Goal: Task Accomplishment & Management: Complete application form

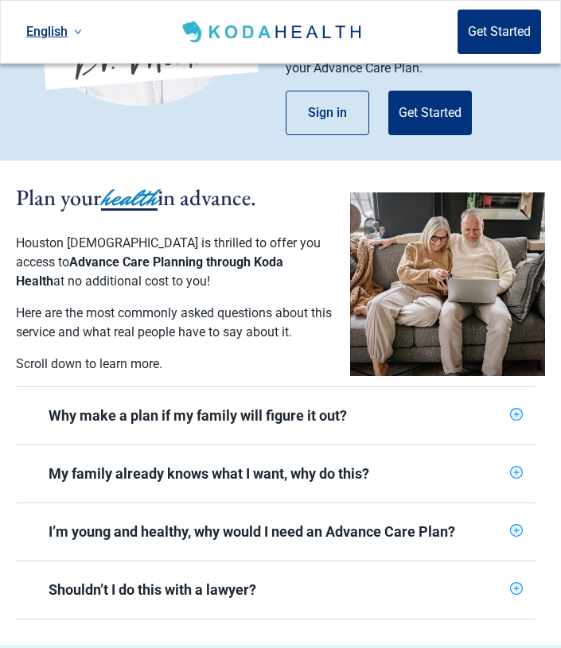
scroll to position [372, 0]
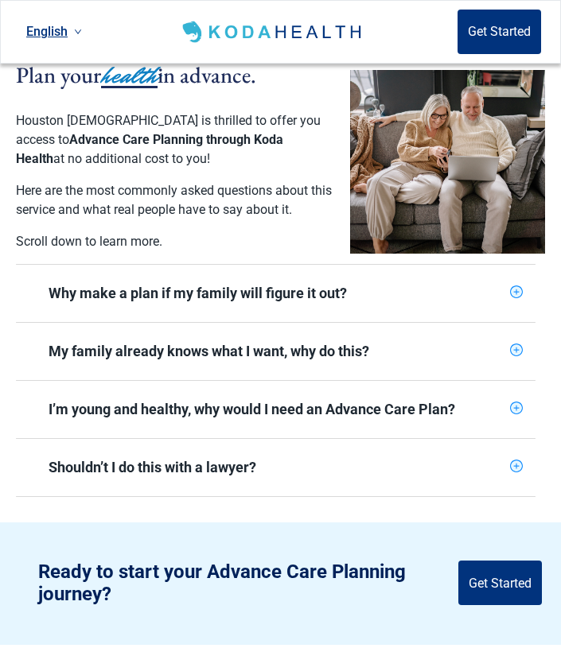
click at [312, 348] on div "My family already knows what I want, why do this?" at bounding box center [276, 351] width 455 height 19
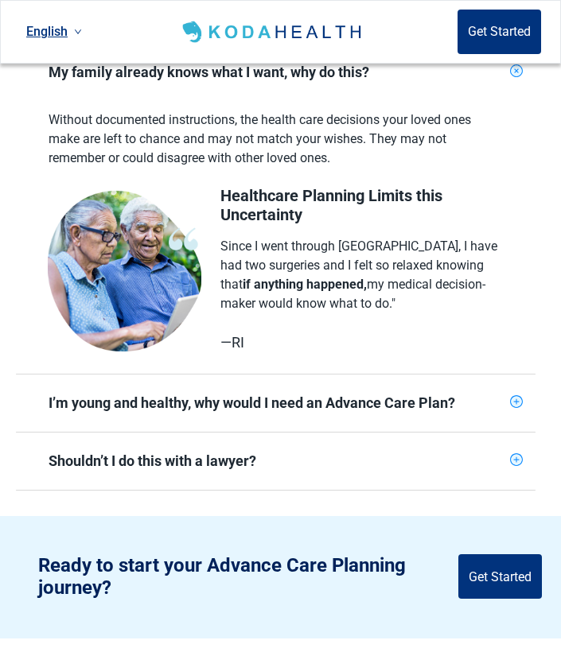
scroll to position [659, 0]
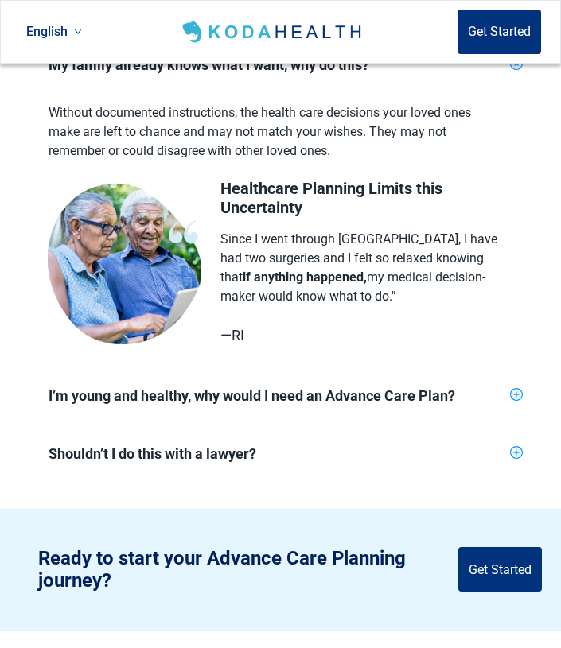
click at [219, 457] on div "Shouldn’t I do this with a lawyer?" at bounding box center [276, 454] width 455 height 19
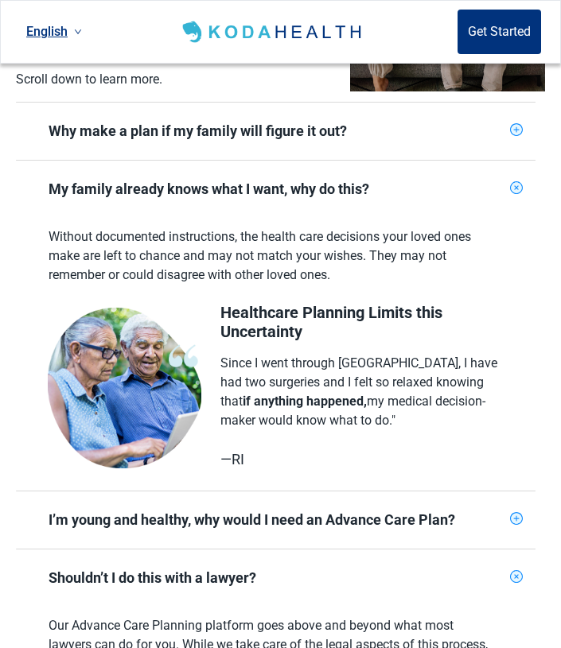
scroll to position [531, 0]
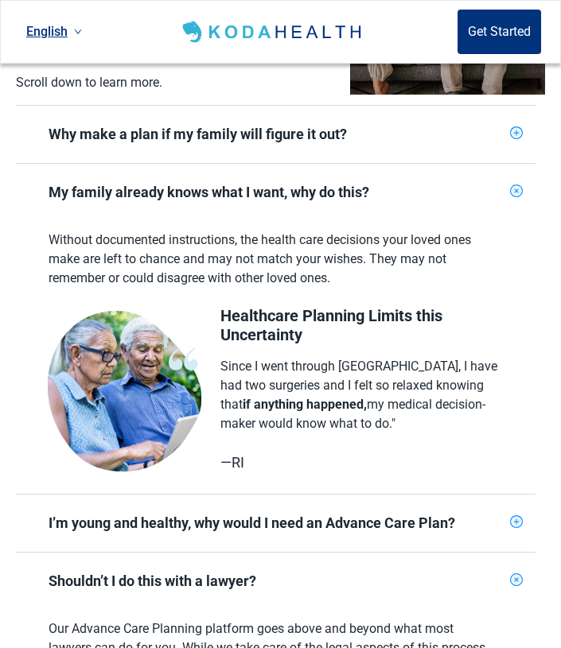
click at [255, 141] on div "Why make a plan if my family will figure it out?" at bounding box center [276, 134] width 455 height 19
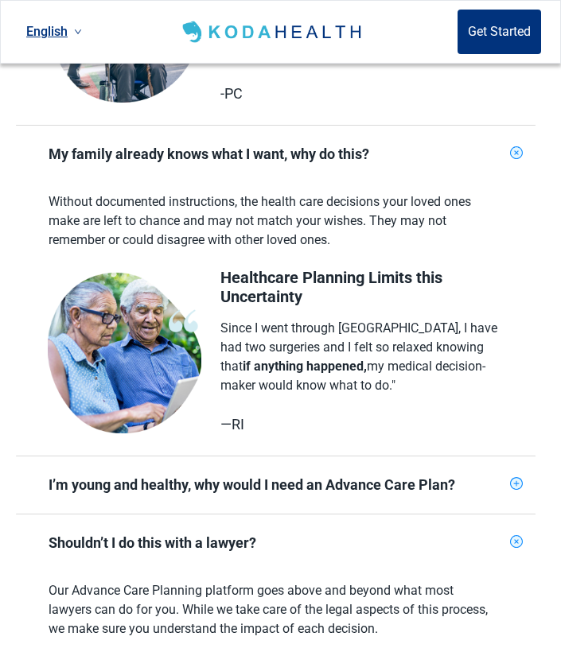
scroll to position [994, 0]
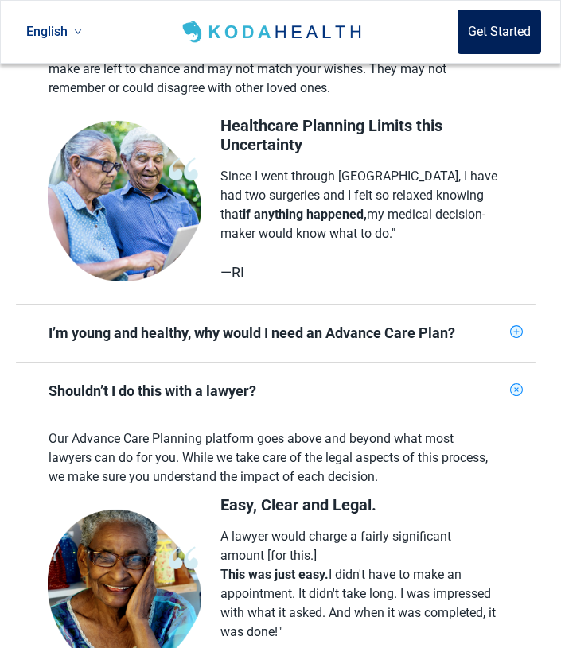
click at [492, 29] on button "Get Started" at bounding box center [499, 32] width 84 height 45
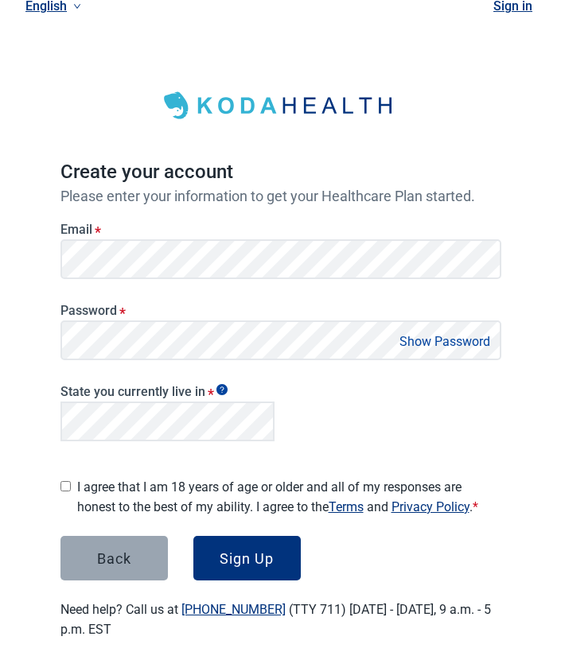
scroll to position [10, 0]
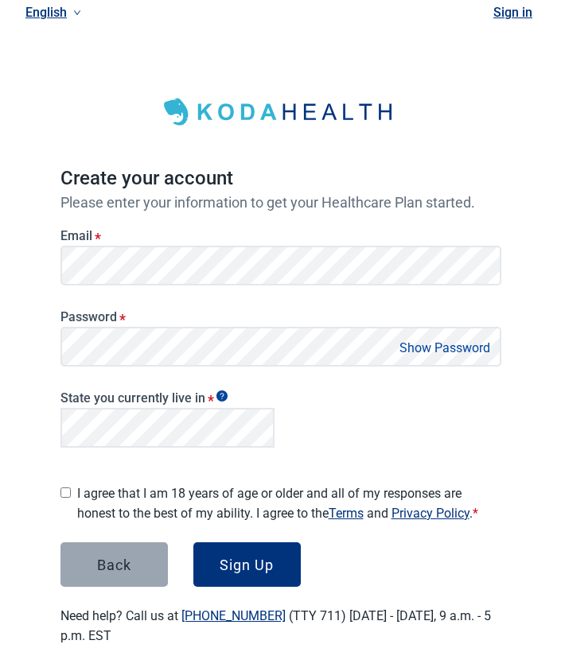
drag, startPoint x: 90, startPoint y: 541, endPoint x: 101, endPoint y: 546, distance: 12.1
click at [96, 546] on form "Email * Password * Show Password State you currently live in * I agree that I a…" at bounding box center [280, 399] width 441 height 376
click at [127, 557] on div "Back" at bounding box center [114, 565] width 34 height 16
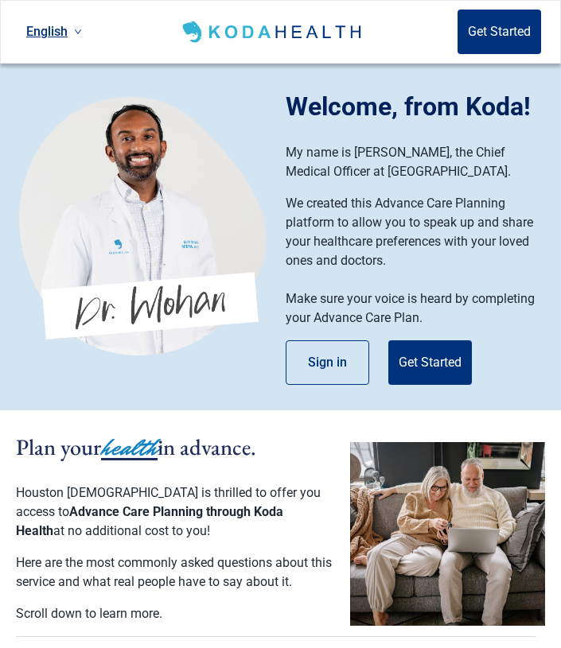
click at [47, 489] on span "Houston [DEMOGRAPHIC_DATA] is thrilled to offer you access to" at bounding box center [168, 502] width 305 height 34
click at [53, 516] on span "Advance Care Planning through Koda Health" at bounding box center [149, 521] width 267 height 34
click at [70, 540] on p "Houston Methodist is thrilled to offer you access to Advance Care Planning thro…" at bounding box center [175, 512] width 318 height 57
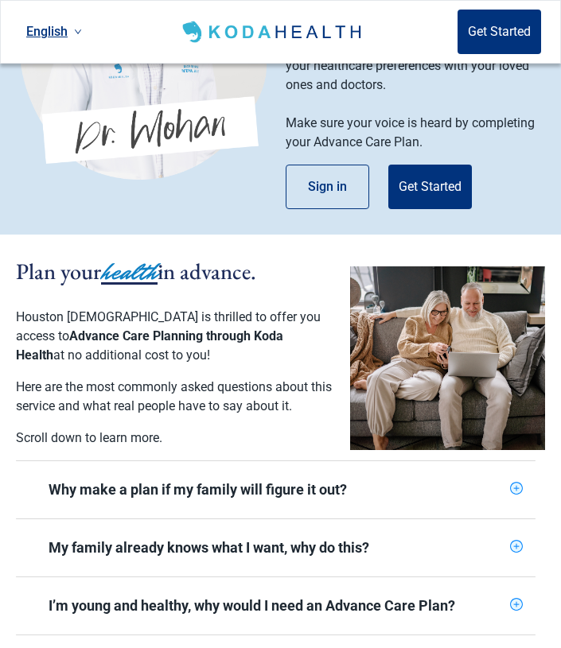
scroll to position [173, 0]
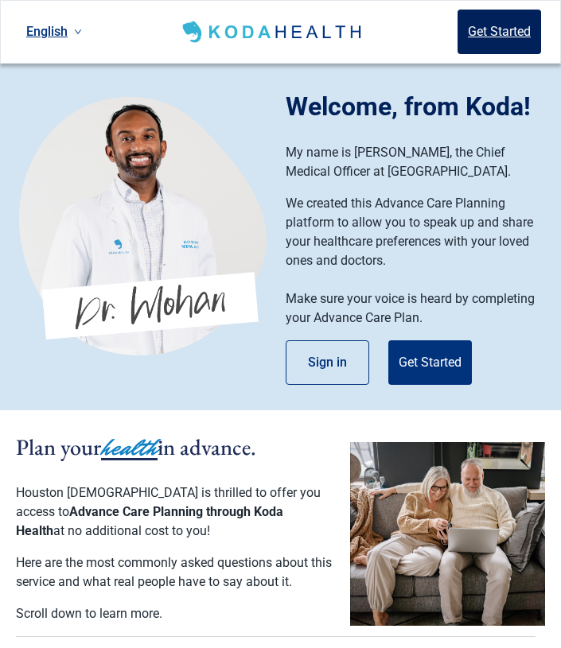
click at [483, 30] on button "Get Started" at bounding box center [499, 32] width 84 height 45
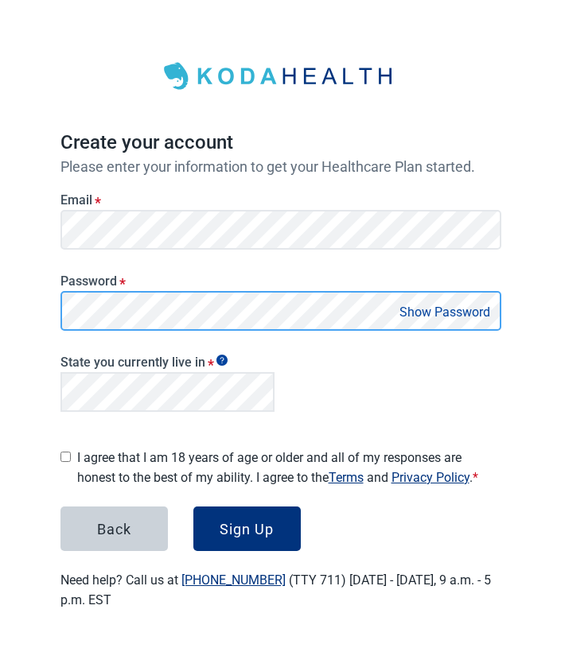
scroll to position [39, 0]
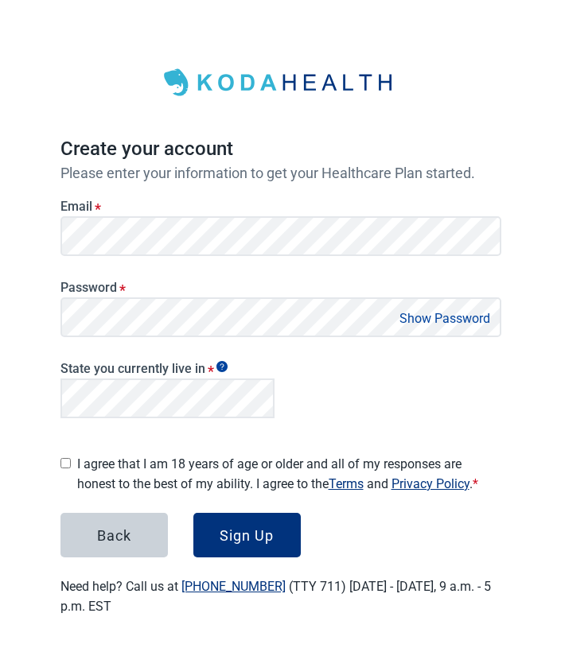
click at [436, 314] on button "Show Password" at bounding box center [445, 318] width 100 height 21
click at [436, 315] on button "Hide Password" at bounding box center [448, 318] width 94 height 21
click at [66, 458] on input "I agree that I am 18 years of age or older and all of my responses are honest t…" at bounding box center [65, 463] width 10 height 10
click at [64, 458] on input "I agree that I am 18 years of age or older and all of my responses are honest t…" at bounding box center [65, 463] width 10 height 10
checkbox input "false"
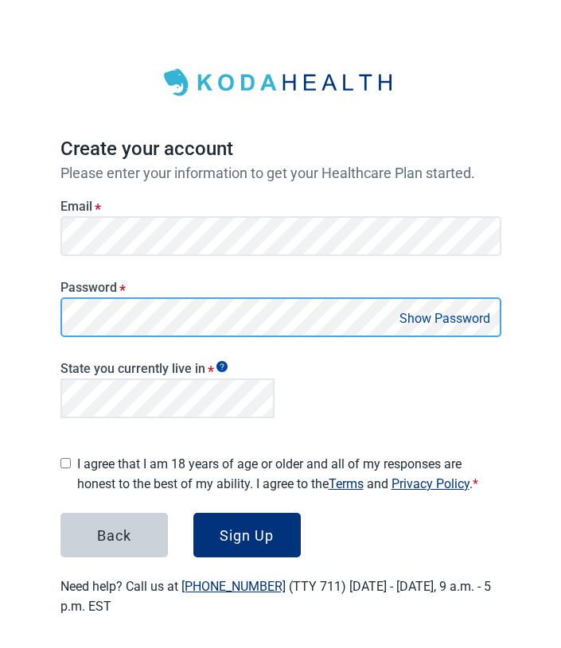
click at [56, 332] on div "Password * Show Password" at bounding box center [280, 303] width 453 height 81
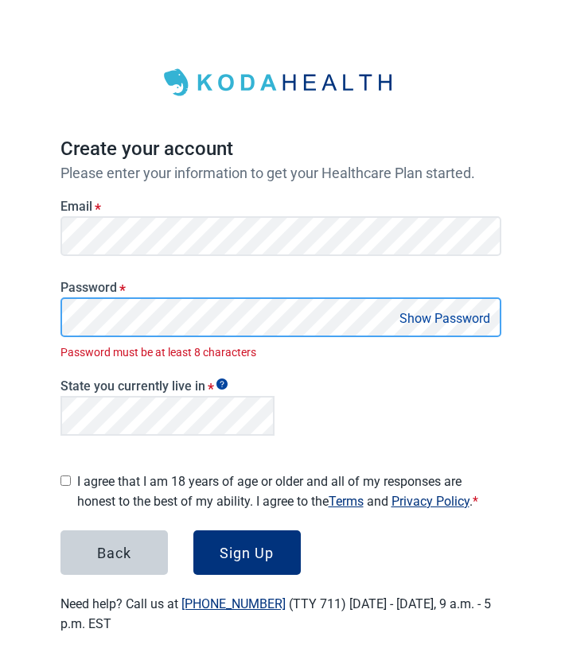
scroll to position [56, 0]
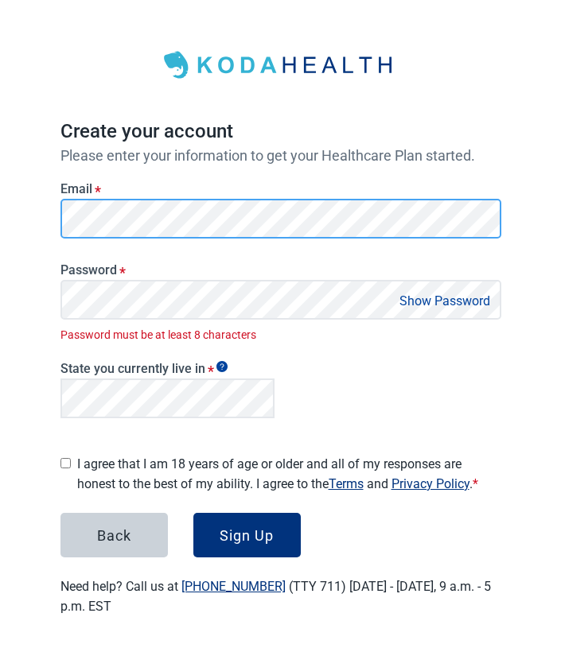
click at [33, 232] on main "Create your account Please enter your information to get your Healthcare Plan s…" at bounding box center [280, 314] width 517 height 679
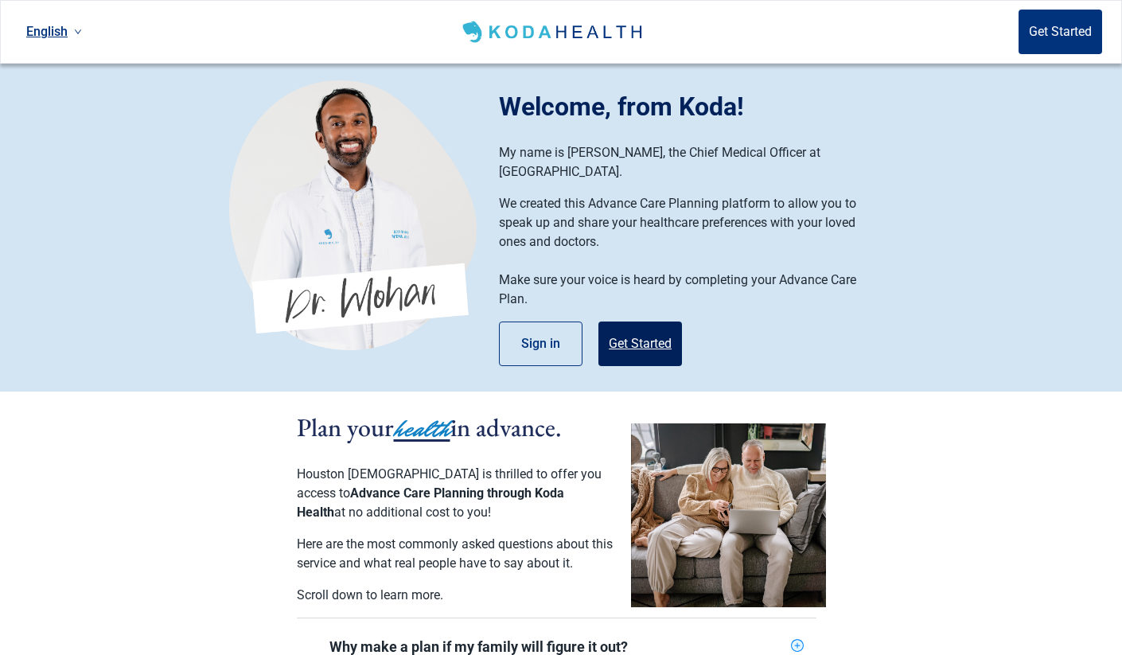
click at [560, 321] on button "Get Started" at bounding box center [640, 343] width 84 height 45
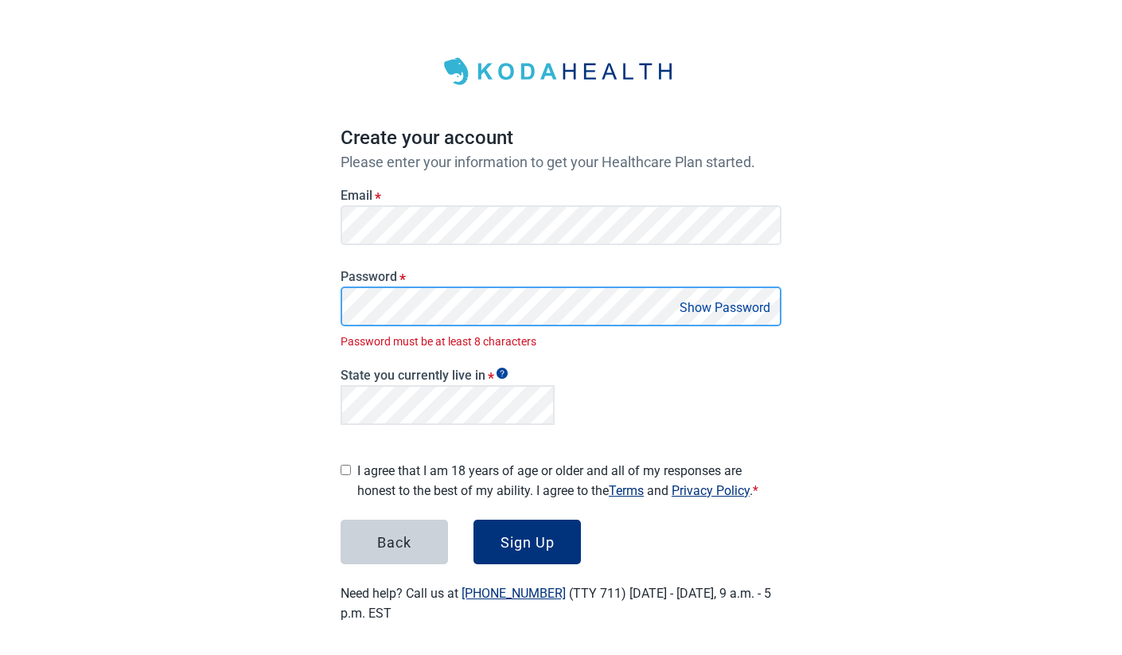
scroll to position [26, 0]
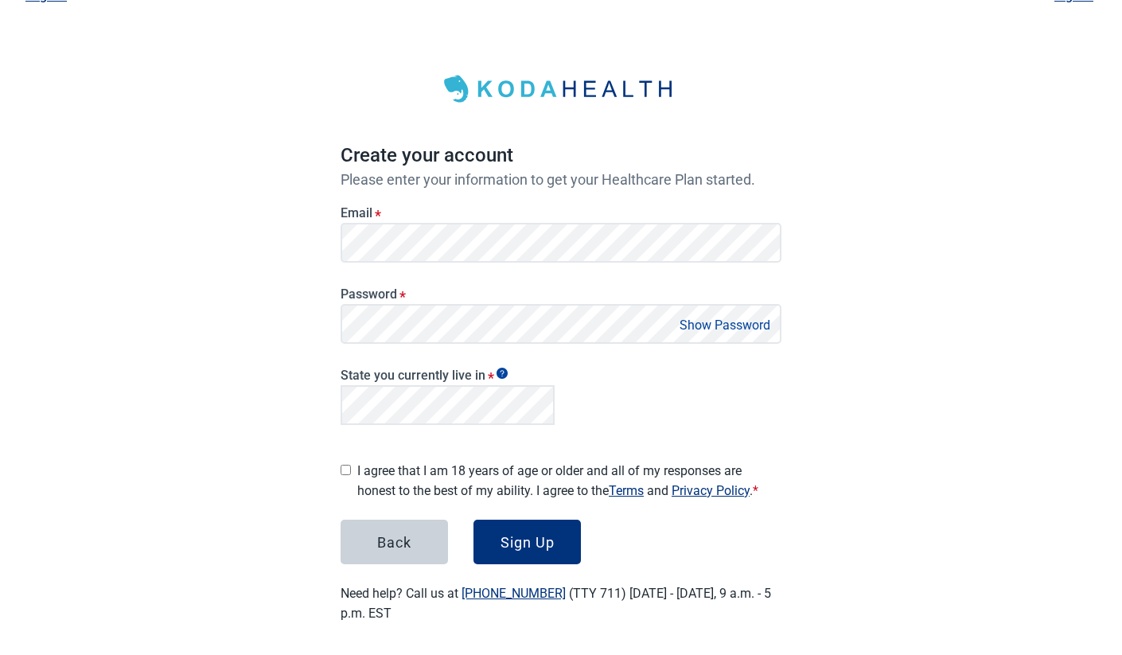
click at [346, 465] on input "I agree that I am 18 years of age or older and all of my responses are honest t…" at bounding box center [345, 470] width 10 height 10
checkbox input "true"
click at [523, 539] on div "Sign Up" at bounding box center [527, 542] width 54 height 16
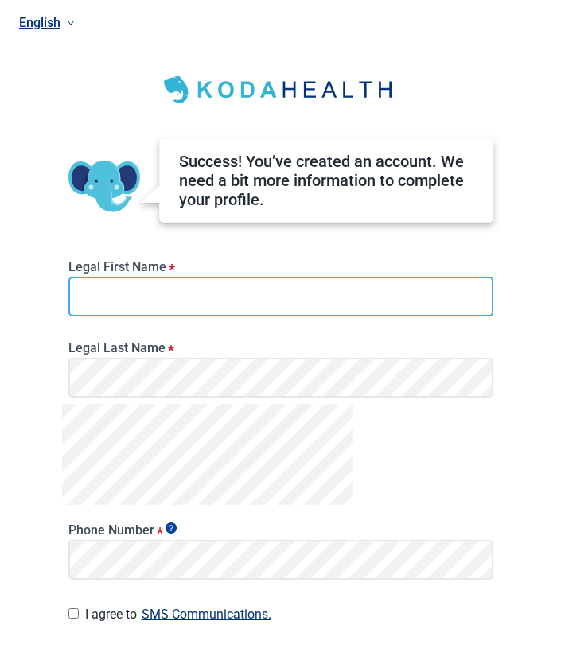
click at [186, 291] on input "Legal First Name *" at bounding box center [280, 297] width 425 height 40
type input "Werner"
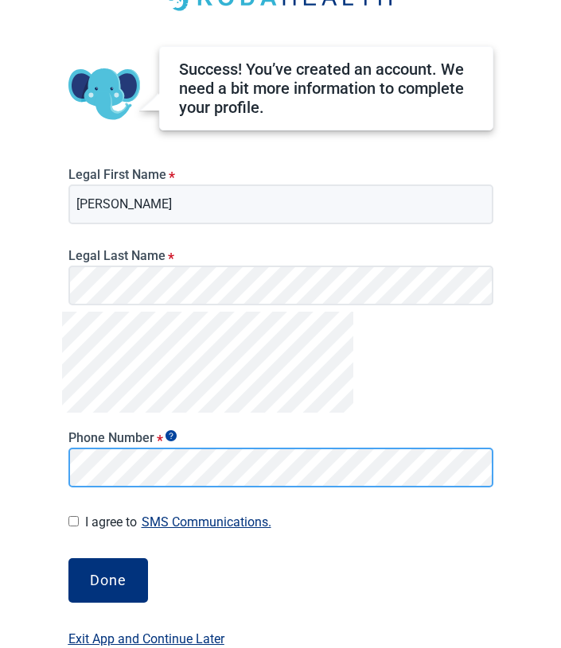
scroll to position [123, 0]
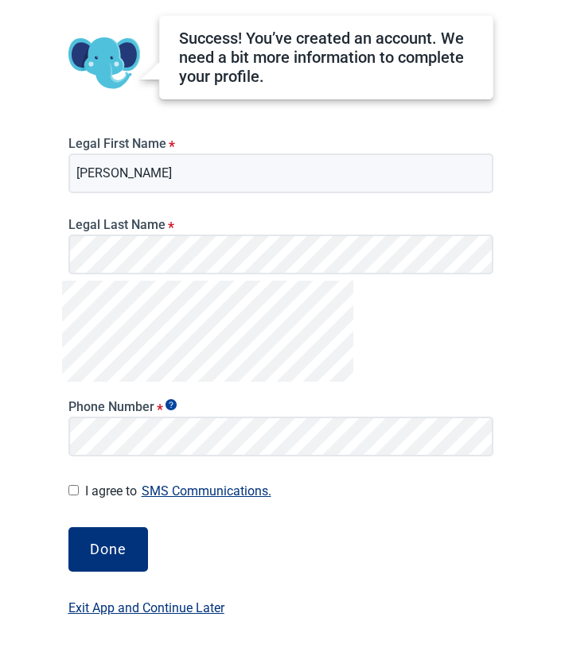
click at [73, 489] on input "I agree to SMS Communications." at bounding box center [73, 490] width 10 height 10
checkbox input "true"
click at [112, 547] on div "Done" at bounding box center [108, 550] width 37 height 16
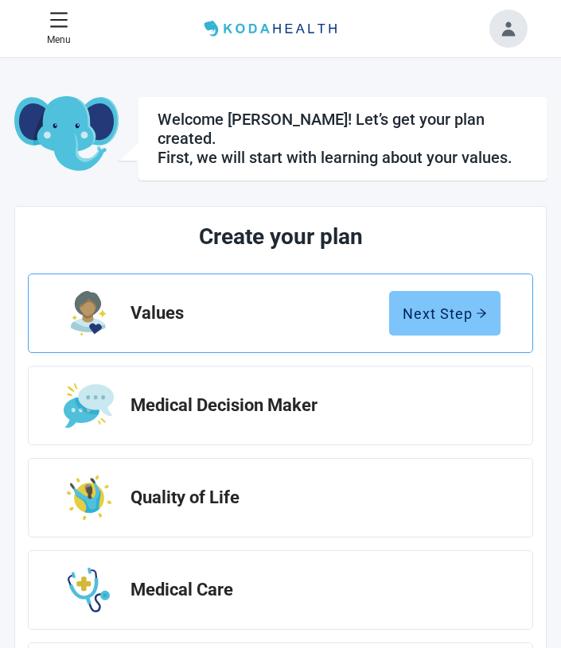
click at [474, 305] on div "Next Step" at bounding box center [445, 313] width 84 height 16
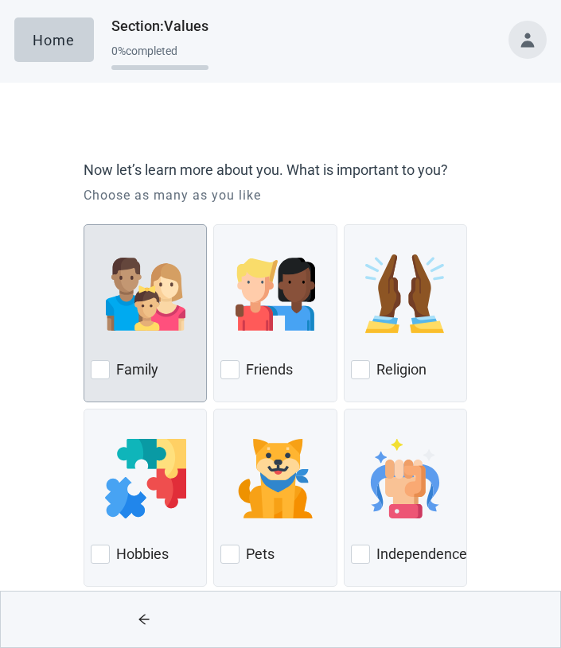
click at [97, 376] on div at bounding box center [100, 369] width 19 height 19
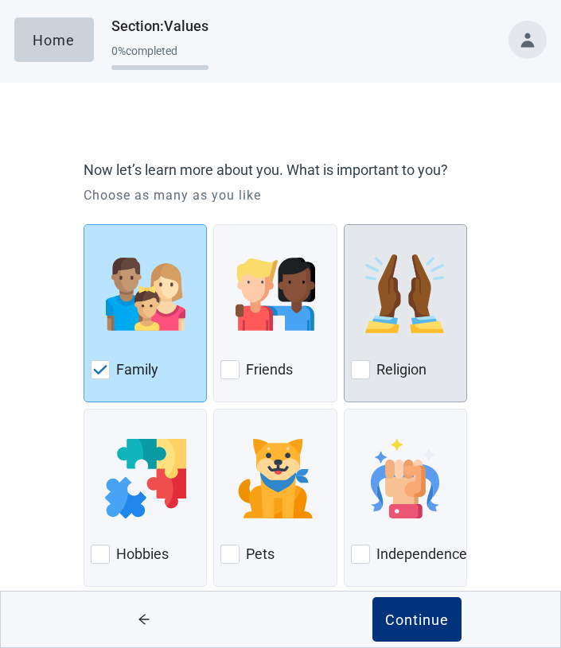
click at [360, 378] on div at bounding box center [360, 369] width 19 height 19
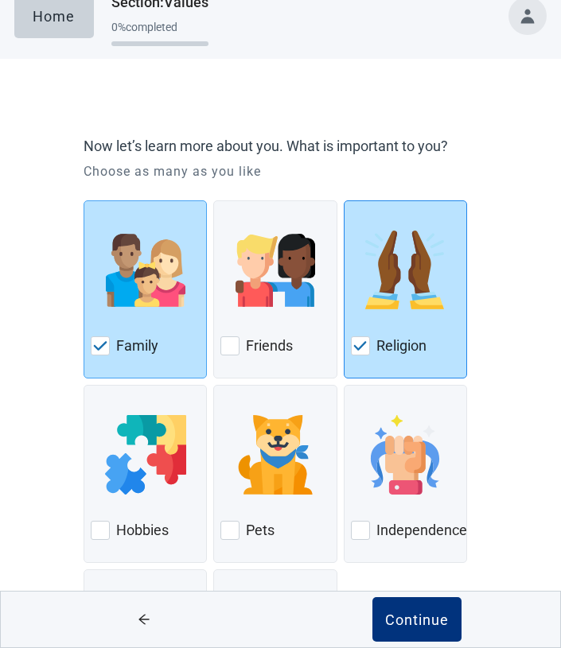
scroll to position [25, 0]
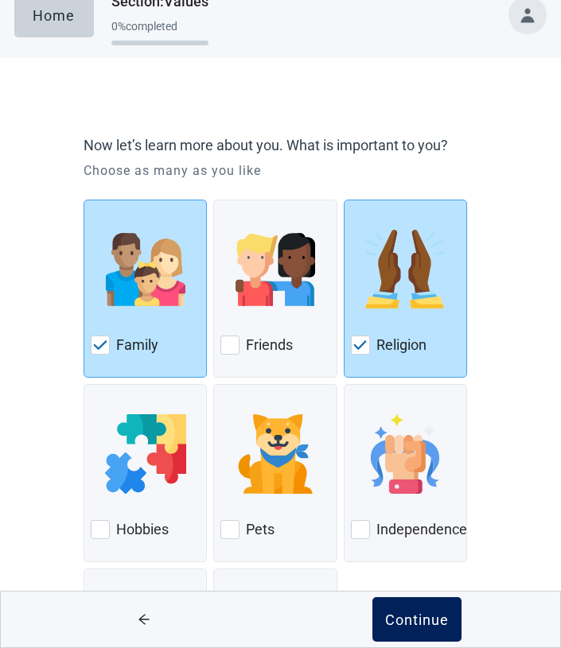
click at [422, 616] on div "Continue" at bounding box center [417, 620] width 64 height 16
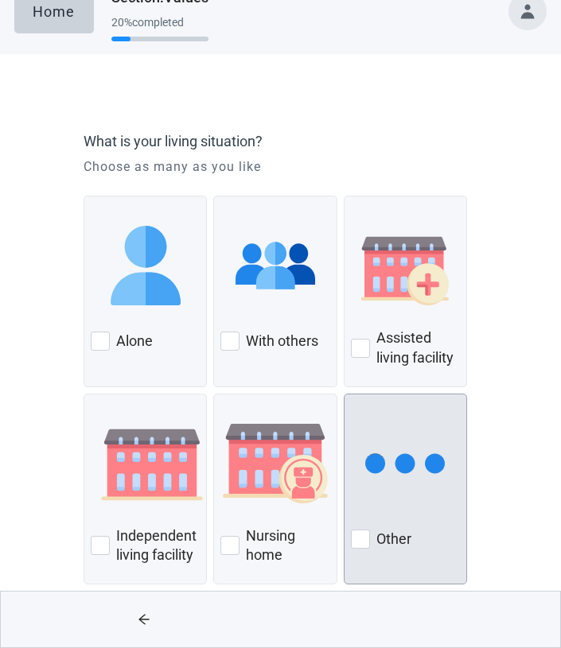
scroll to position [42, 0]
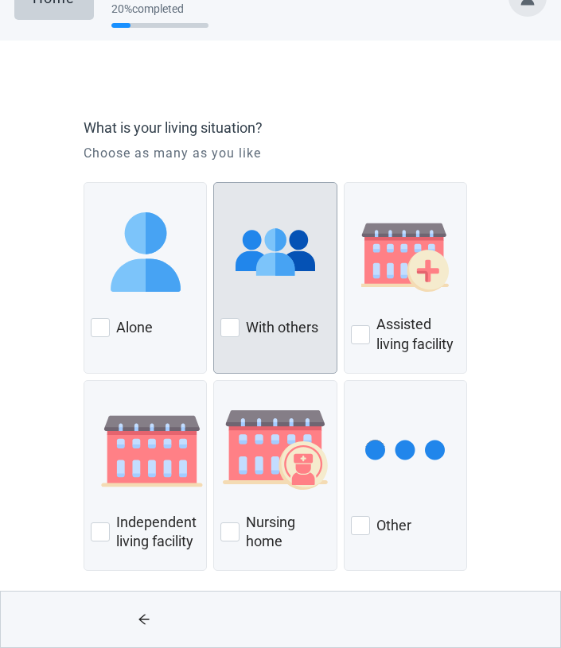
click at [231, 327] on div at bounding box center [229, 327] width 19 height 19
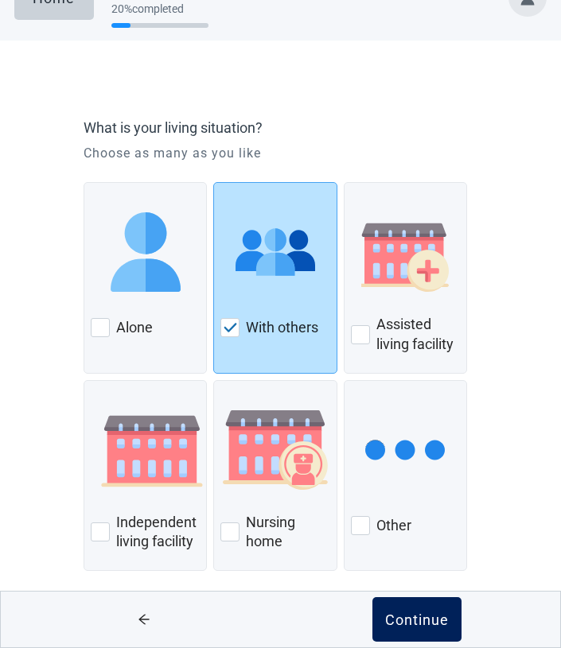
click at [416, 613] on div "Continue" at bounding box center [417, 620] width 64 height 16
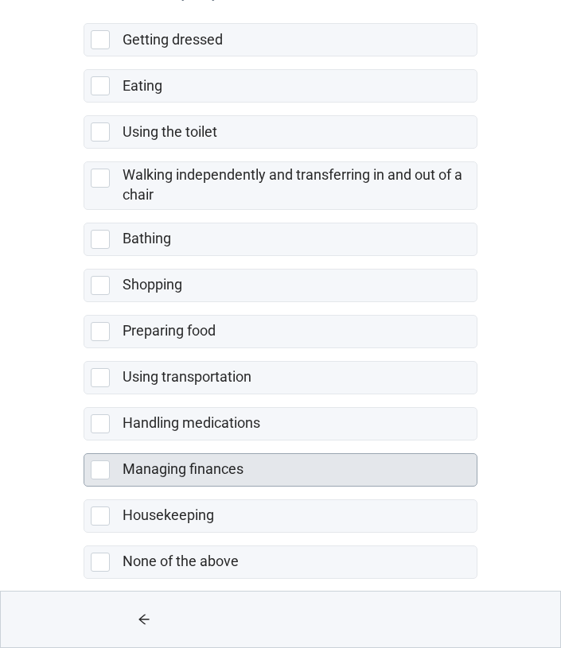
scroll to position [208, 0]
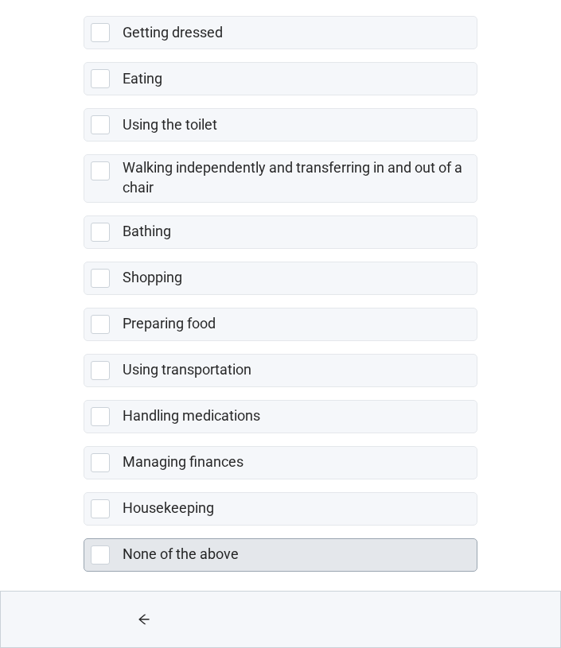
click at [95, 547] on div at bounding box center [100, 555] width 19 height 19
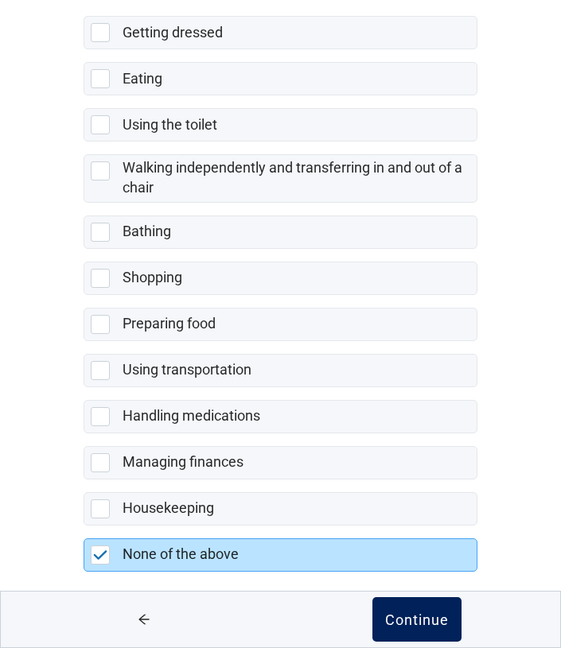
click at [404, 619] on div "Continue" at bounding box center [417, 620] width 64 height 16
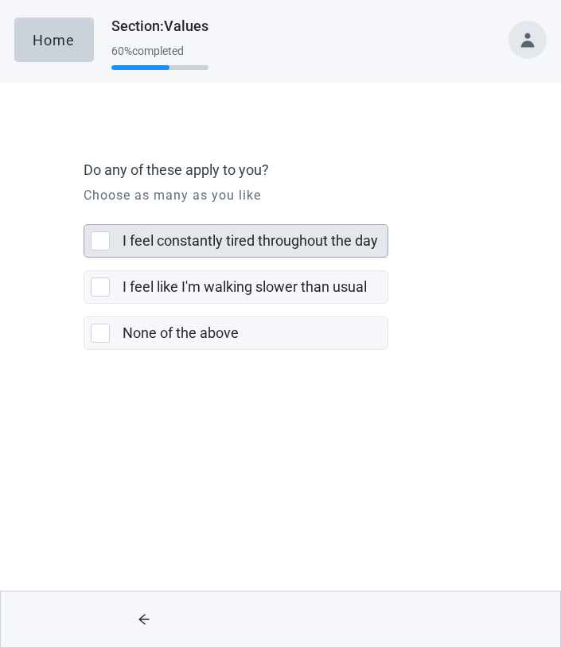
click at [97, 237] on div at bounding box center [100, 240] width 19 height 19
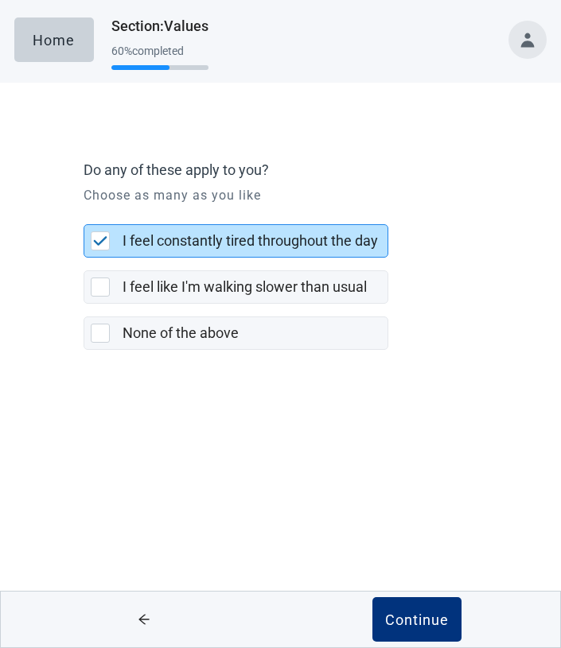
click at [94, 241] on img at bounding box center [100, 241] width 14 height 10
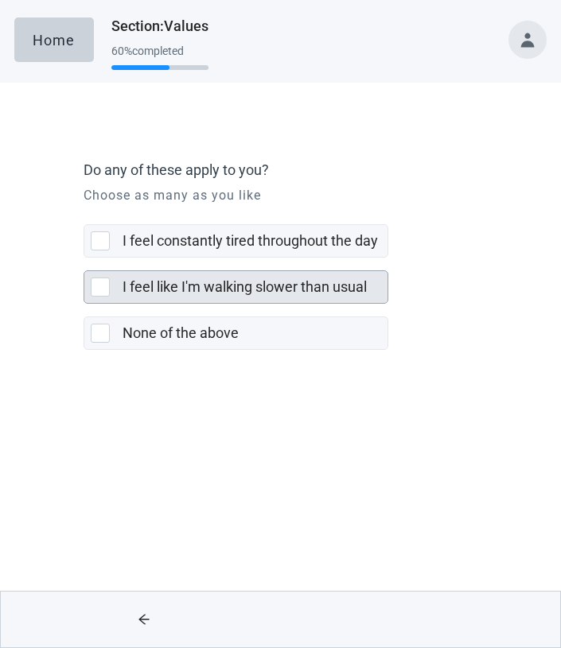
click at [97, 290] on div at bounding box center [100, 287] width 19 height 19
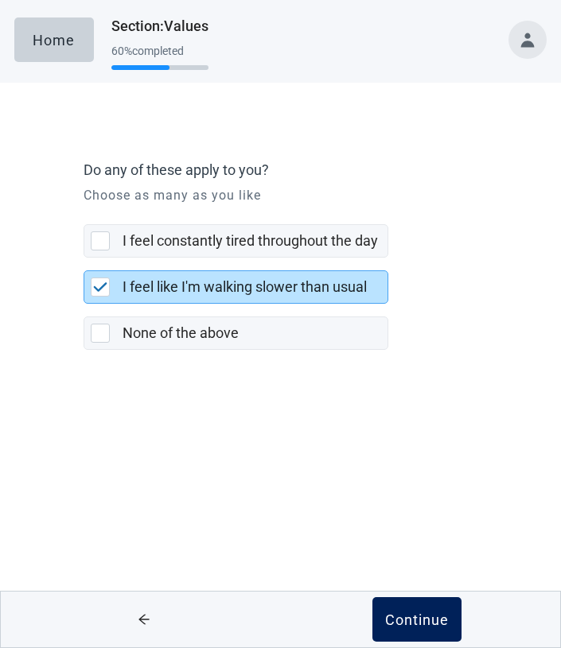
click at [413, 613] on div "Continue" at bounding box center [417, 620] width 64 height 16
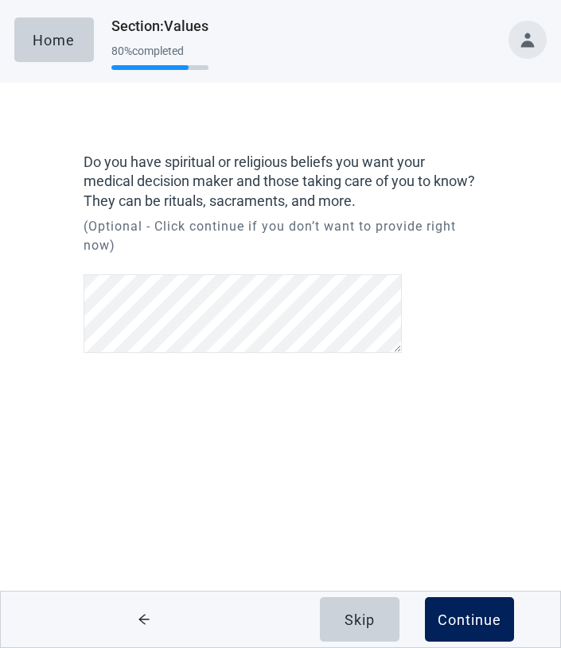
click at [473, 619] on div "Continue" at bounding box center [470, 620] width 64 height 16
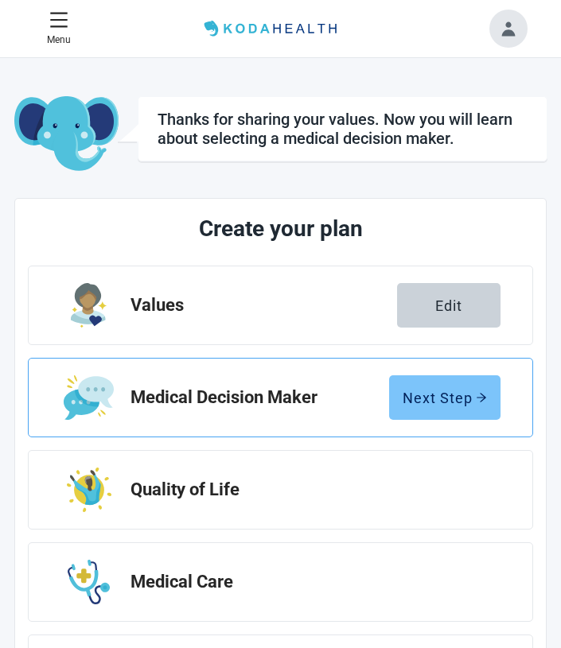
click at [437, 390] on div "Next Step" at bounding box center [445, 398] width 84 height 16
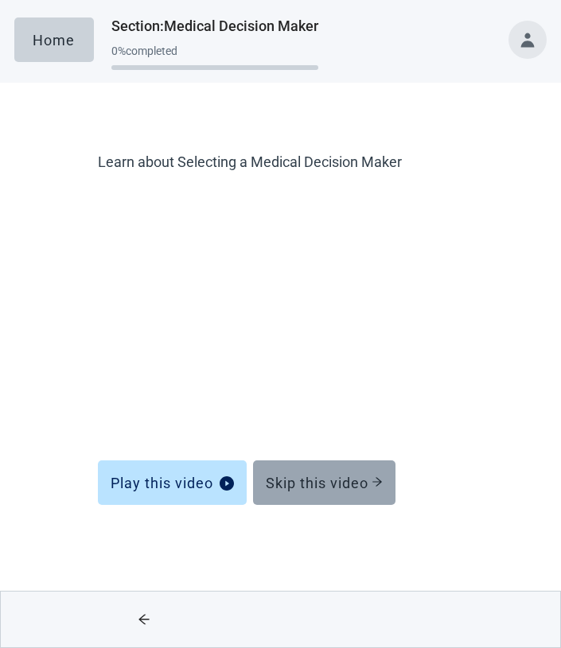
click at [305, 480] on div "Skip this video" at bounding box center [324, 483] width 117 height 16
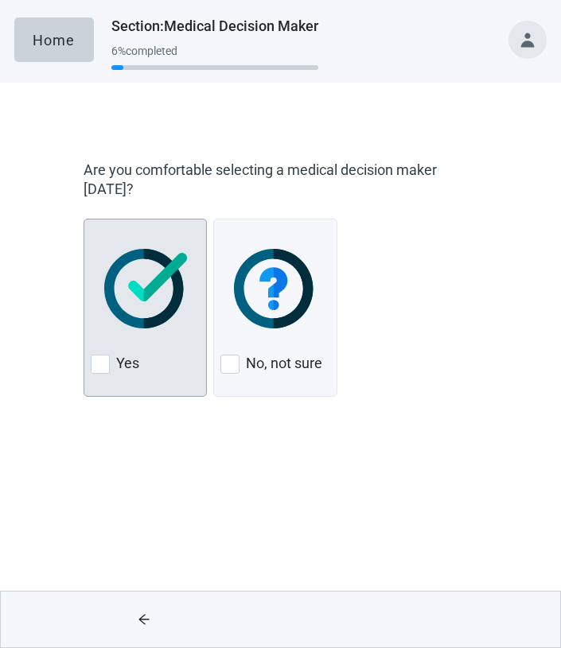
click at [103, 364] on div at bounding box center [100, 364] width 19 height 19
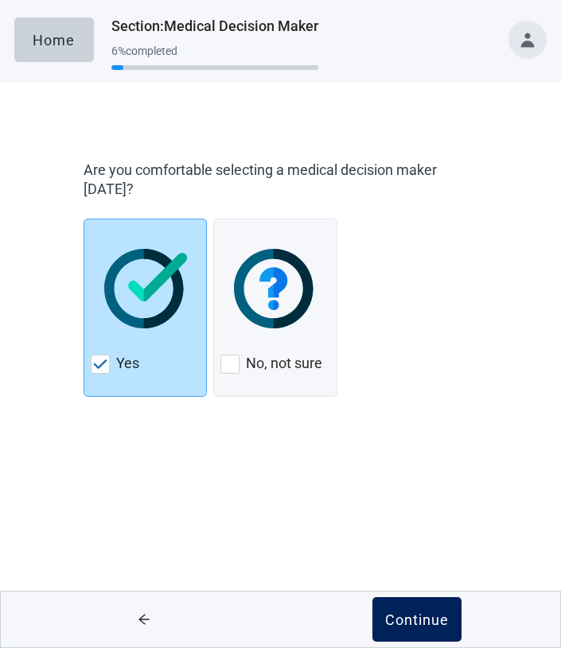
click at [432, 615] on div "Continue" at bounding box center [417, 620] width 64 height 16
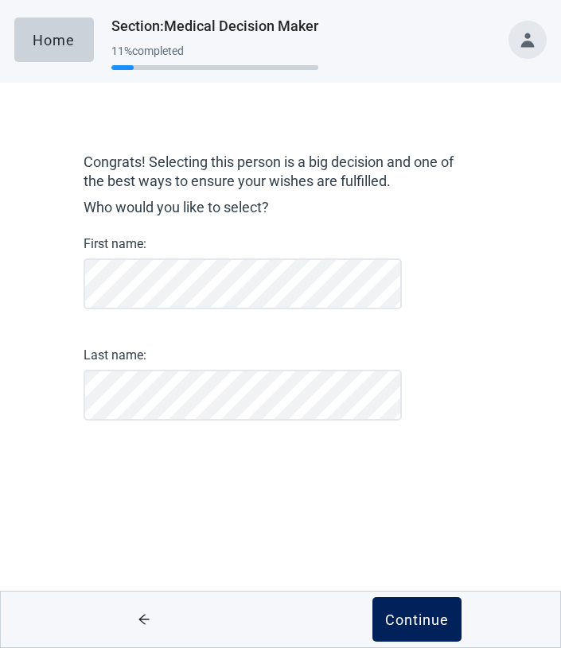
click at [408, 621] on div "Continue" at bounding box center [417, 620] width 64 height 16
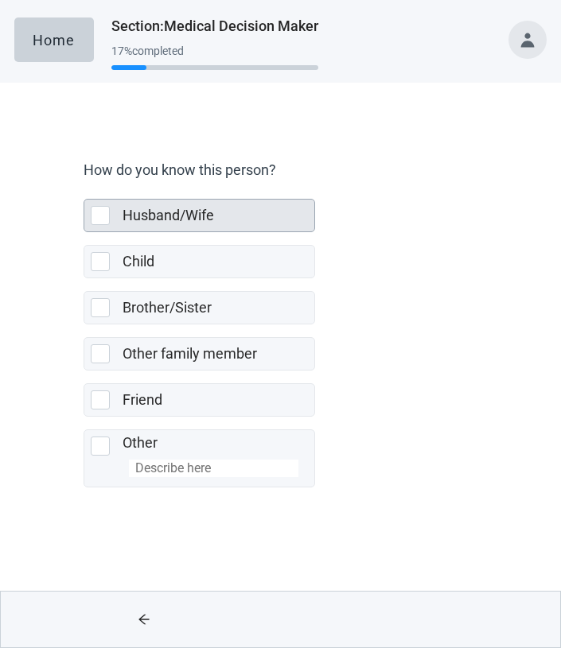
click at [95, 207] on div at bounding box center [100, 215] width 19 height 19
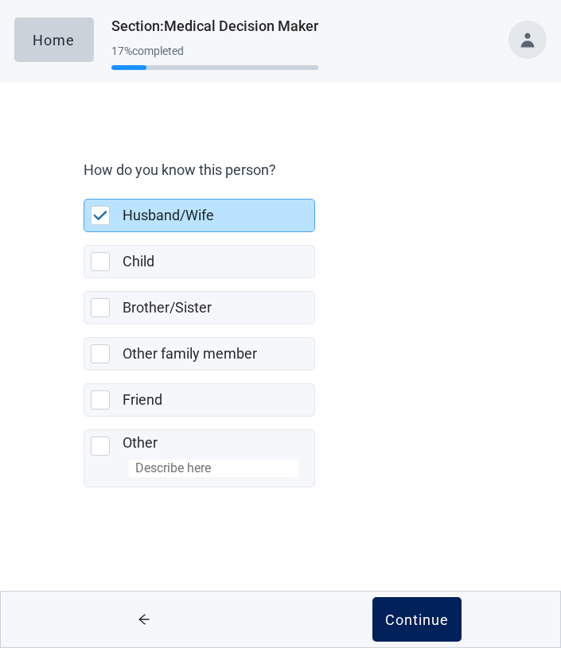
click at [417, 621] on div "Continue" at bounding box center [417, 620] width 64 height 16
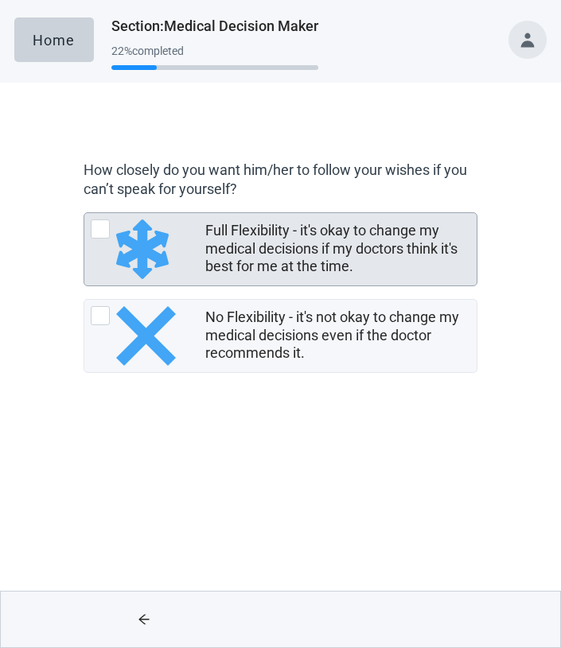
click at [99, 234] on div at bounding box center [100, 229] width 19 height 19
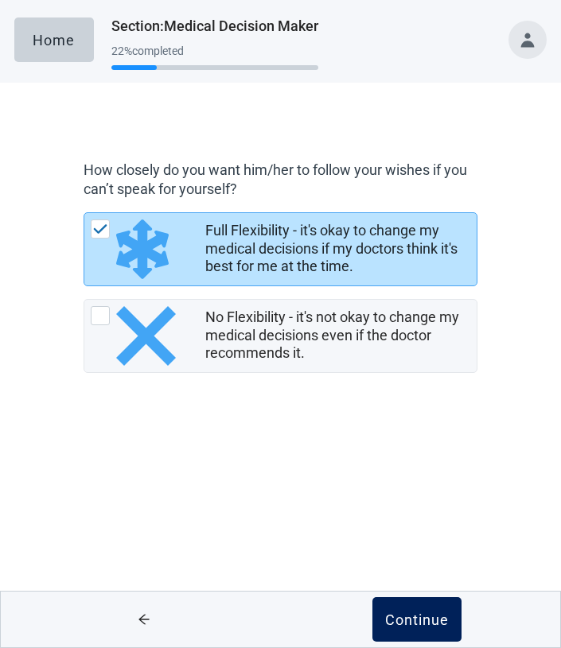
click at [416, 618] on div "Continue" at bounding box center [417, 620] width 64 height 16
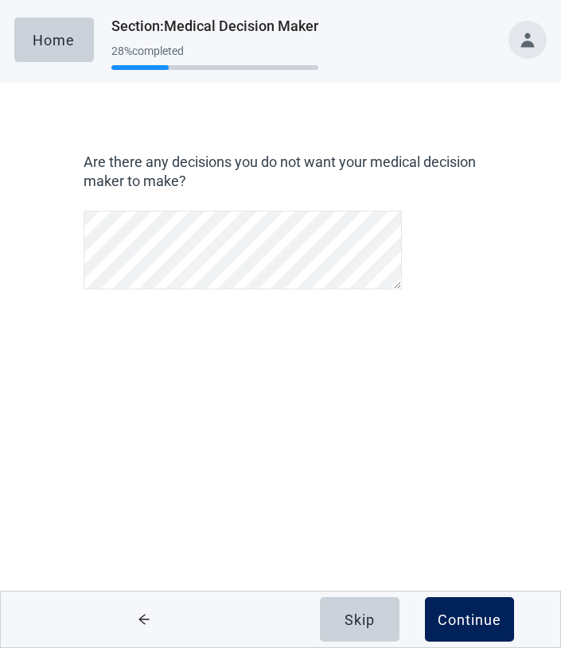
click at [469, 624] on div "Continue" at bounding box center [470, 620] width 64 height 16
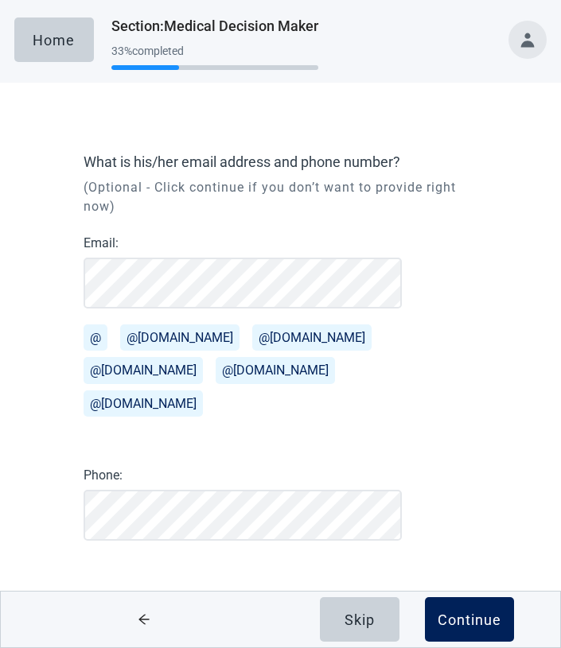
click at [461, 618] on div "Continue" at bounding box center [470, 620] width 64 height 16
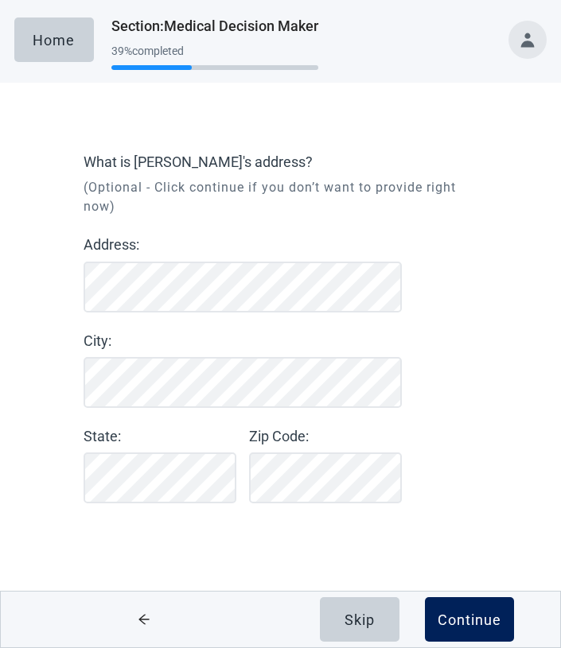
click at [475, 621] on div "Continue" at bounding box center [470, 620] width 64 height 16
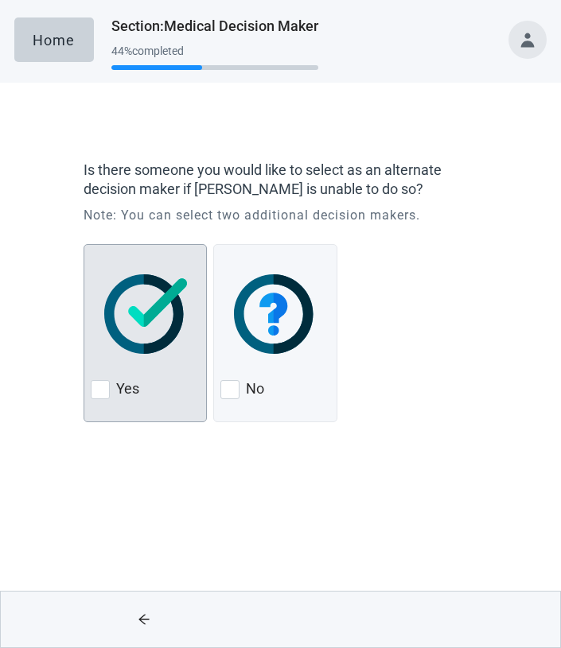
click at [101, 389] on div at bounding box center [100, 389] width 19 height 19
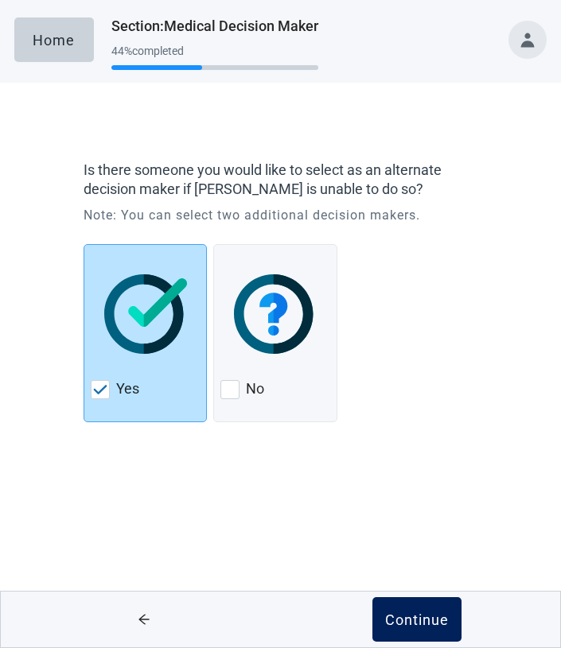
click at [403, 617] on div "Continue" at bounding box center [417, 620] width 64 height 16
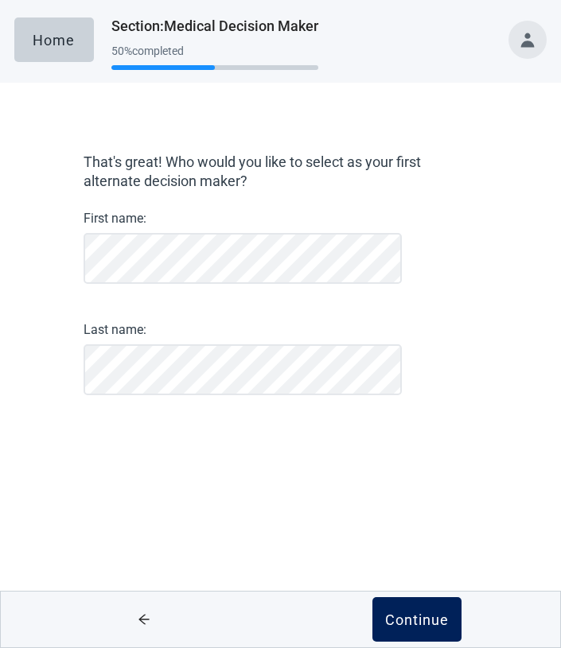
click at [414, 617] on div "Continue" at bounding box center [417, 620] width 64 height 16
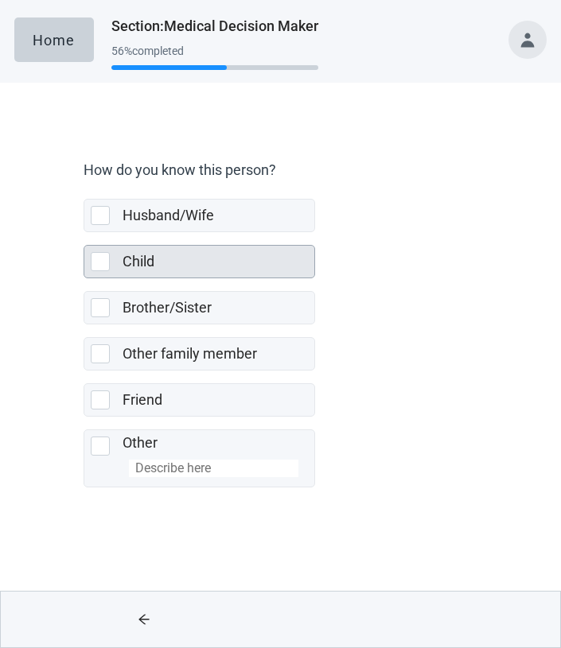
click at [100, 263] on div at bounding box center [100, 261] width 19 height 19
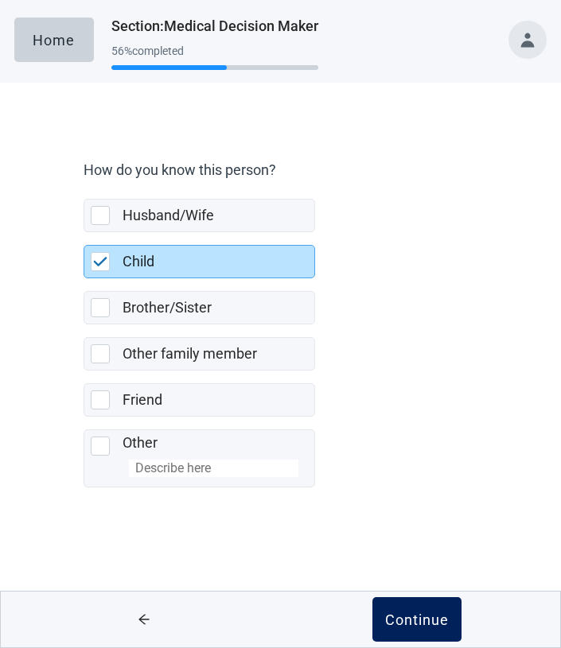
click at [417, 623] on div "Continue" at bounding box center [417, 620] width 64 height 16
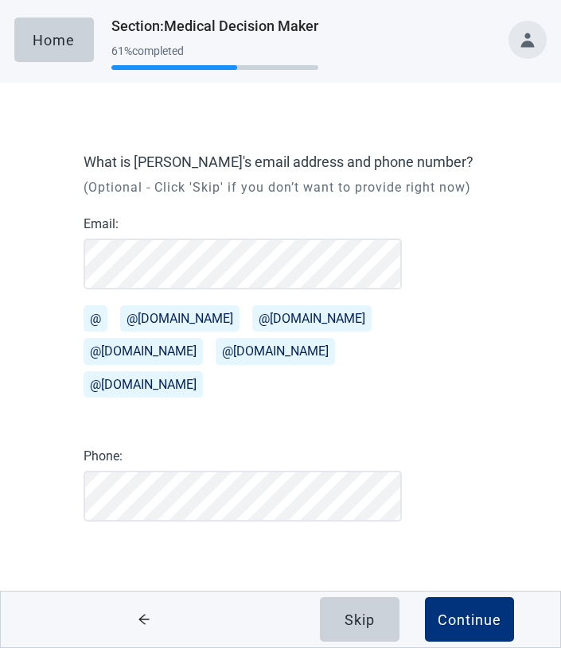
click at [141, 321] on button "@gmail.com" at bounding box center [179, 318] width 119 height 26
click at [460, 620] on div "Continue" at bounding box center [470, 620] width 64 height 16
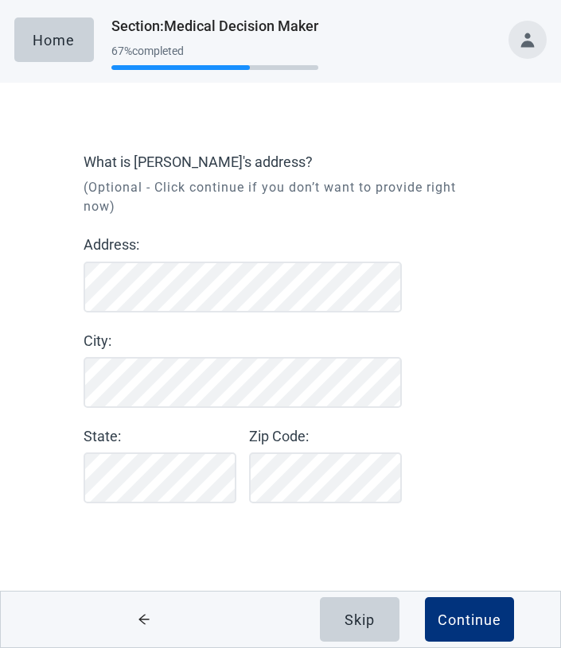
click at [471, 308] on div "What is Katherine's address? (Optional - Click continue if you don’t want to pr…" at bounding box center [281, 328] width 394 height 351
click at [481, 626] on div "Continue" at bounding box center [470, 620] width 64 height 16
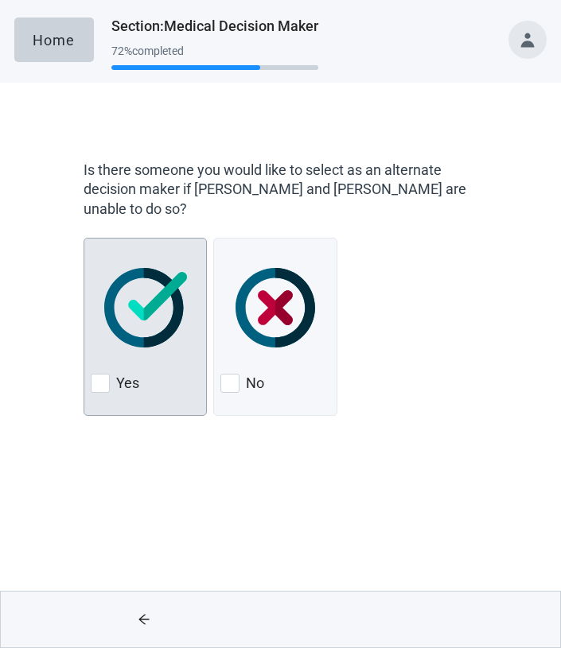
click at [91, 364] on div "Yes" at bounding box center [145, 327] width 123 height 178
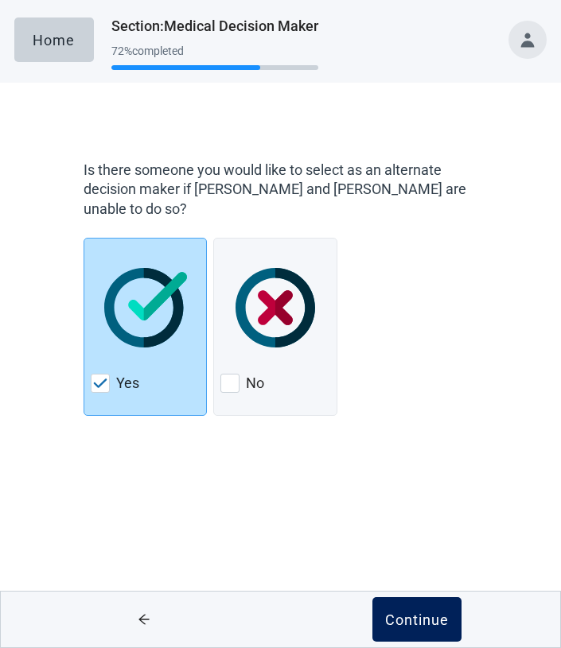
click at [410, 617] on div "Continue" at bounding box center [417, 620] width 64 height 16
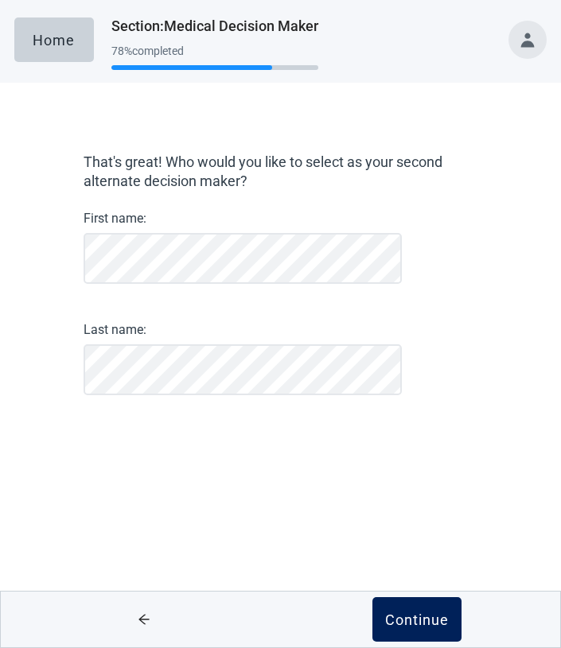
click at [411, 612] on div "Continue" at bounding box center [417, 620] width 64 height 16
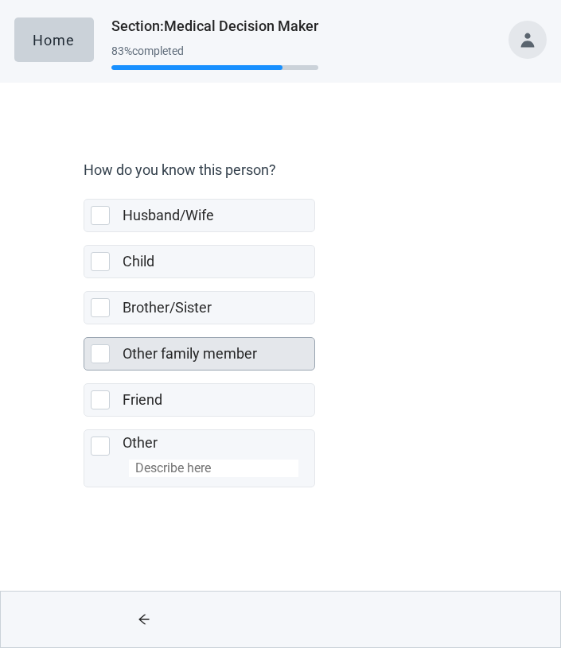
click at [101, 356] on div at bounding box center [100, 353] width 19 height 19
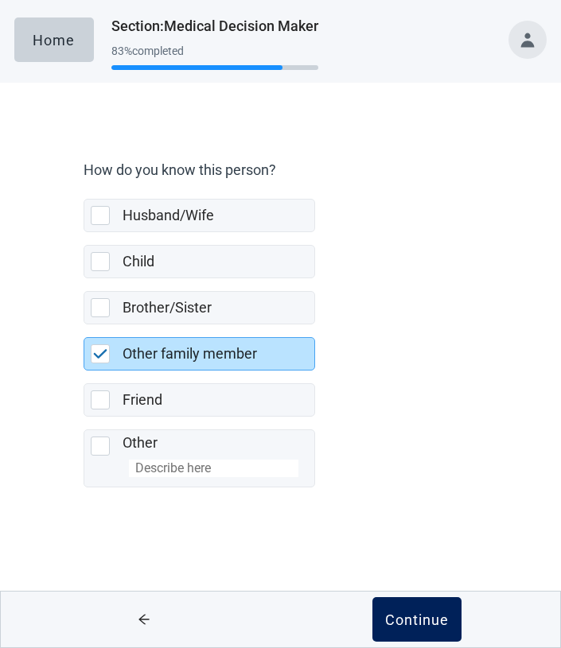
click at [413, 615] on div "Continue" at bounding box center [417, 620] width 64 height 16
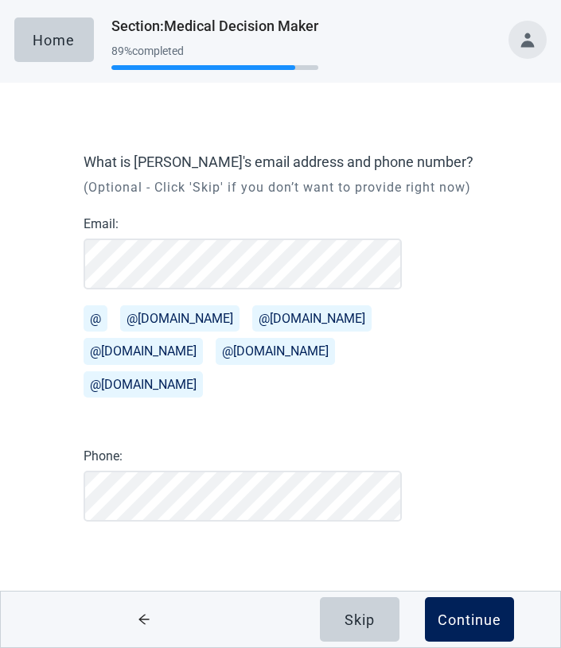
click at [459, 617] on div "Continue" at bounding box center [470, 620] width 64 height 16
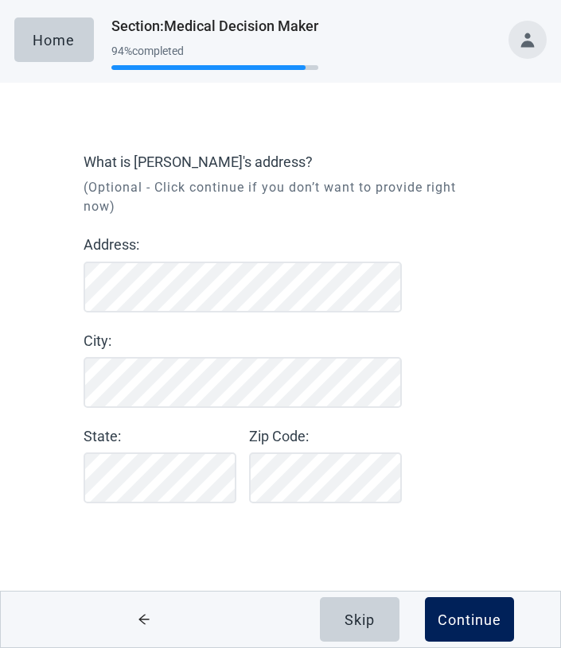
click at [455, 615] on div "Continue" at bounding box center [470, 620] width 64 height 16
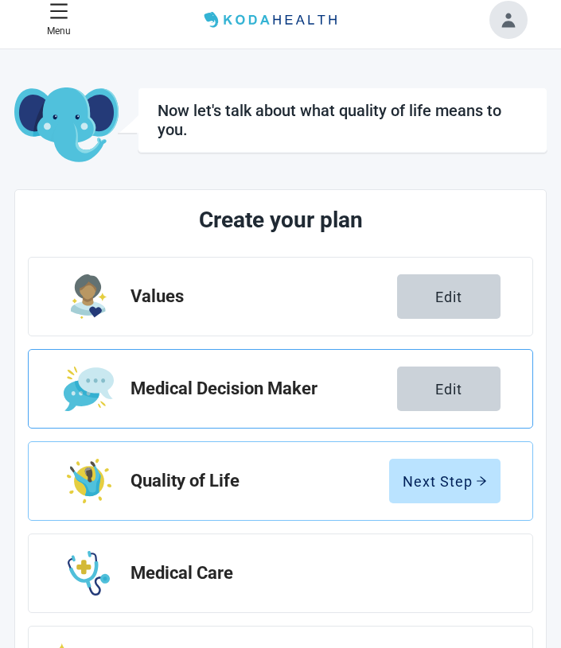
scroll to position [64, 0]
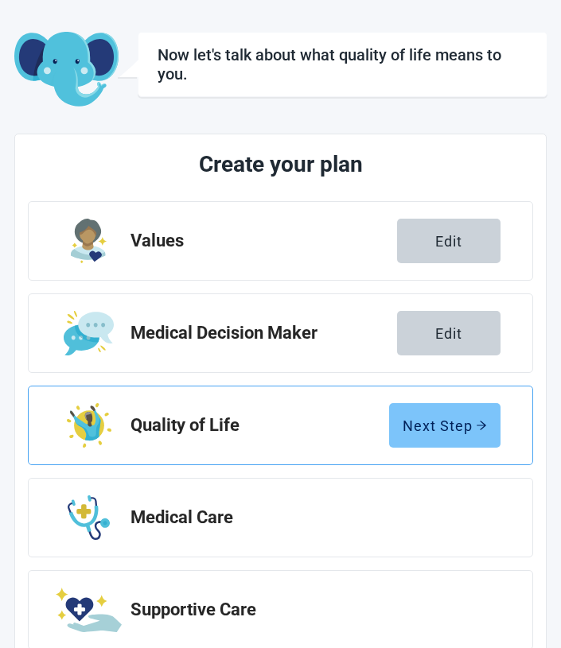
click at [427, 423] on div "Next Step" at bounding box center [445, 426] width 84 height 16
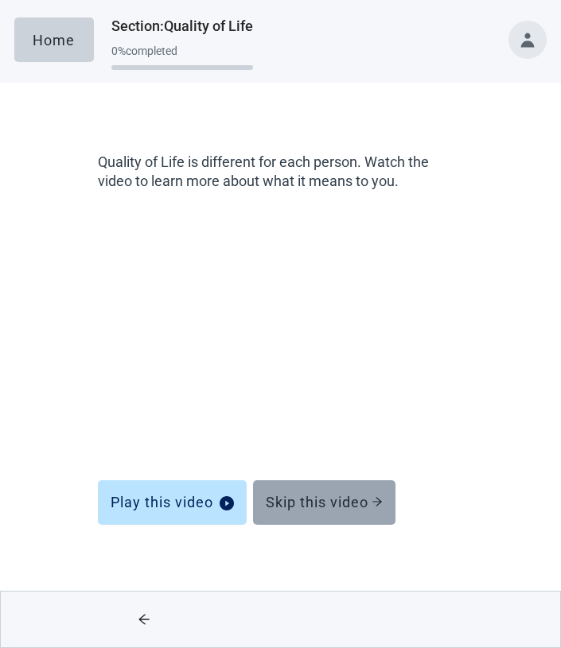
click at [316, 501] on div "Skip this video" at bounding box center [324, 503] width 117 height 16
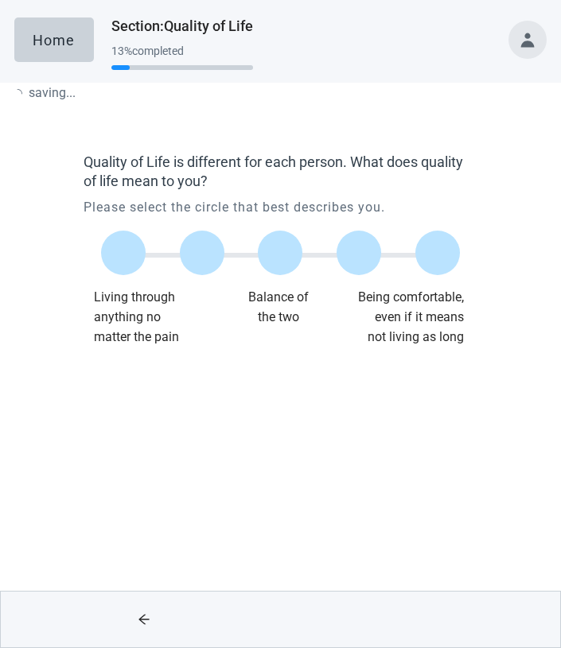
click at [321, 357] on div "Quality of Life is different for each person. What does quality of life mean to…" at bounding box center [281, 255] width 394 height 204
click at [438, 251] on div at bounding box center [437, 253] width 45 height 45
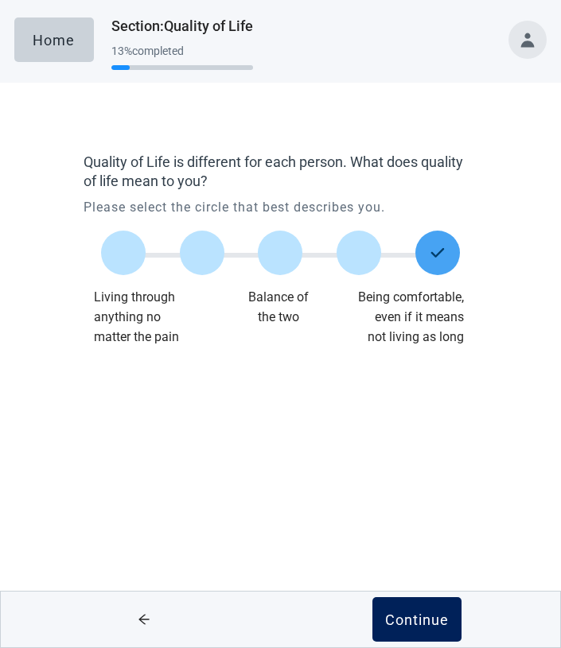
click at [412, 619] on div "Continue" at bounding box center [417, 620] width 64 height 16
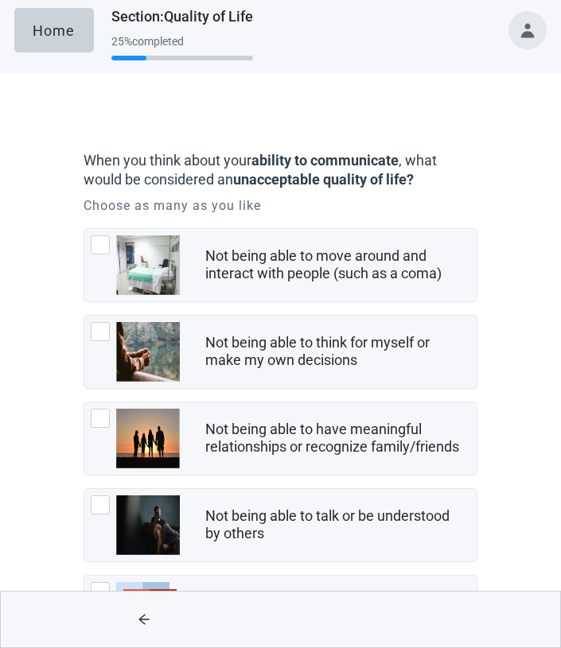
scroll to position [48, 0]
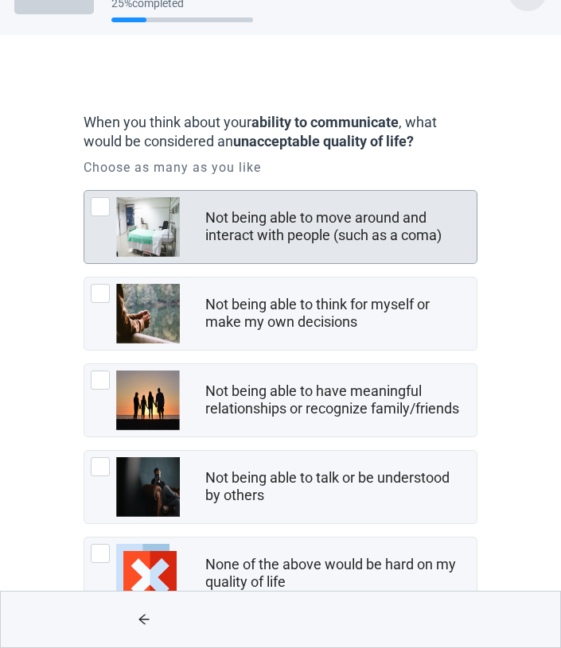
click at [102, 200] on div at bounding box center [100, 206] width 19 height 19
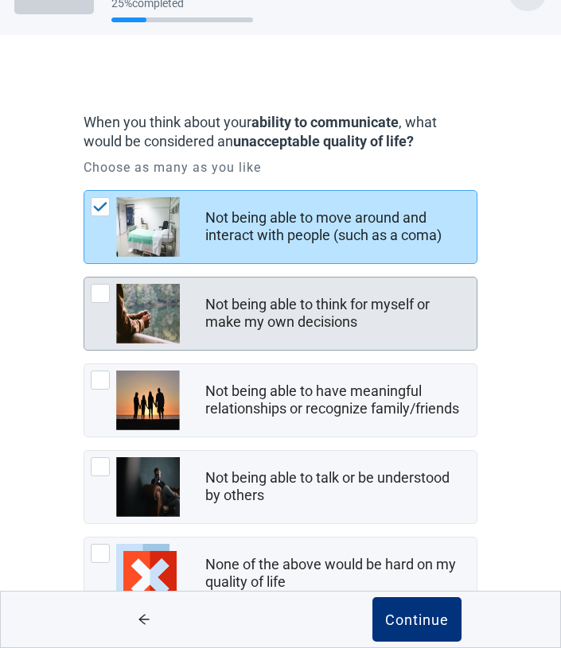
click at [107, 291] on div at bounding box center [100, 293] width 19 height 19
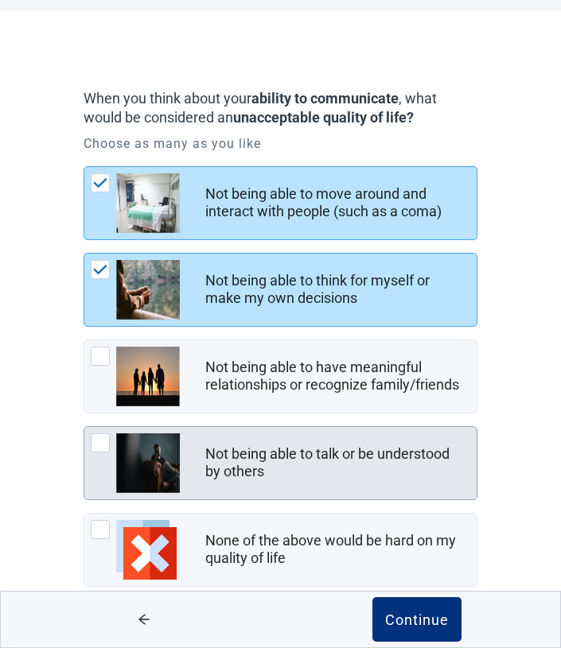
scroll to position [72, 0]
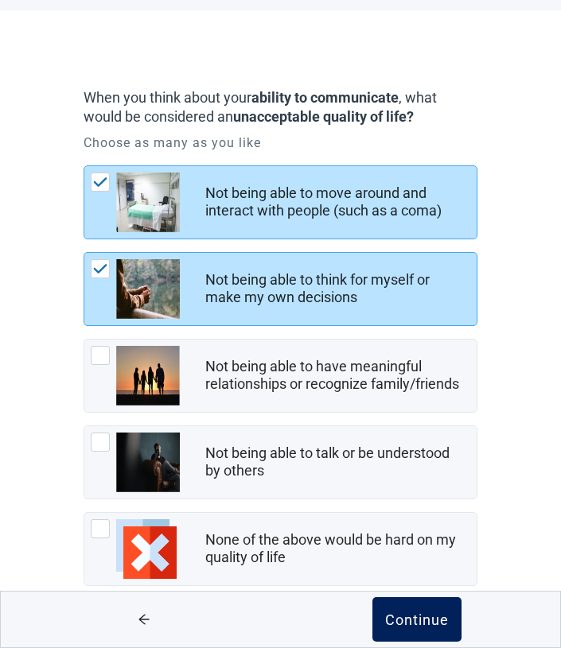
click at [417, 619] on div "Continue" at bounding box center [417, 620] width 64 height 16
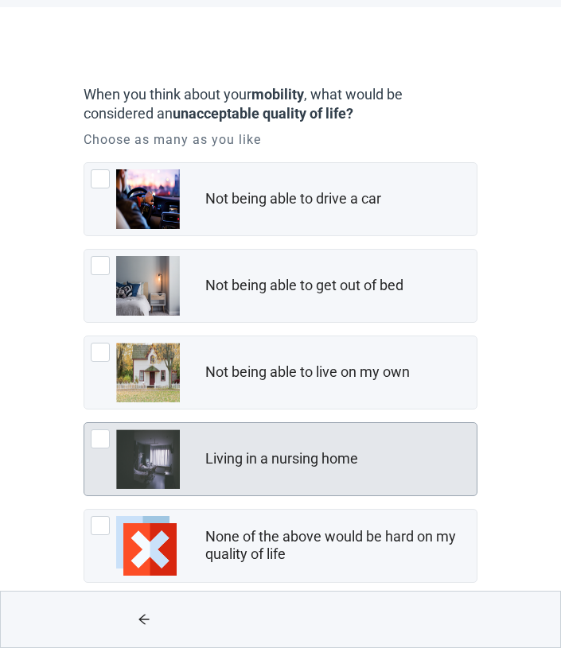
scroll to position [78, 0]
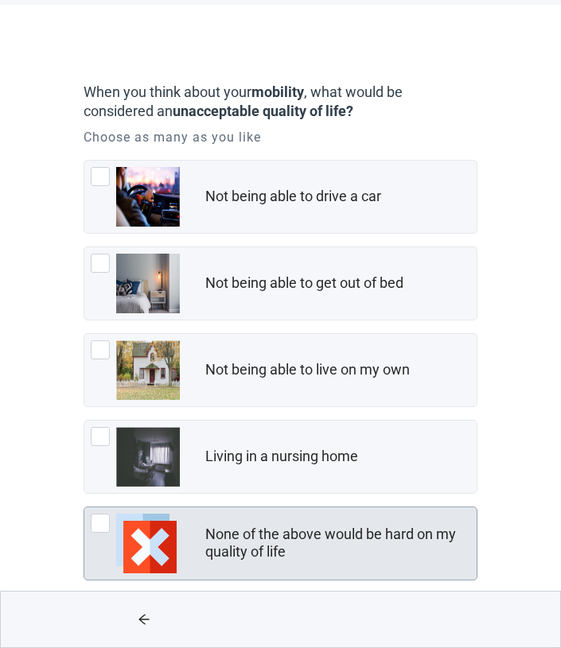
click at [109, 519] on div at bounding box center [100, 523] width 19 height 19
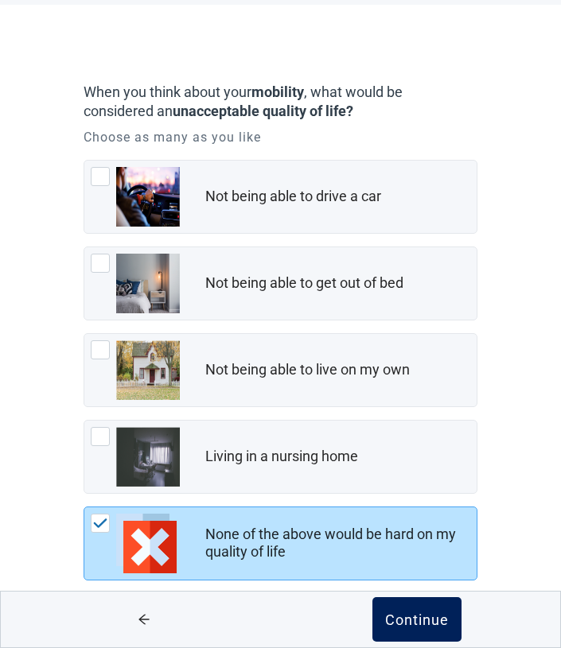
click at [406, 617] on div "Continue" at bounding box center [417, 620] width 64 height 16
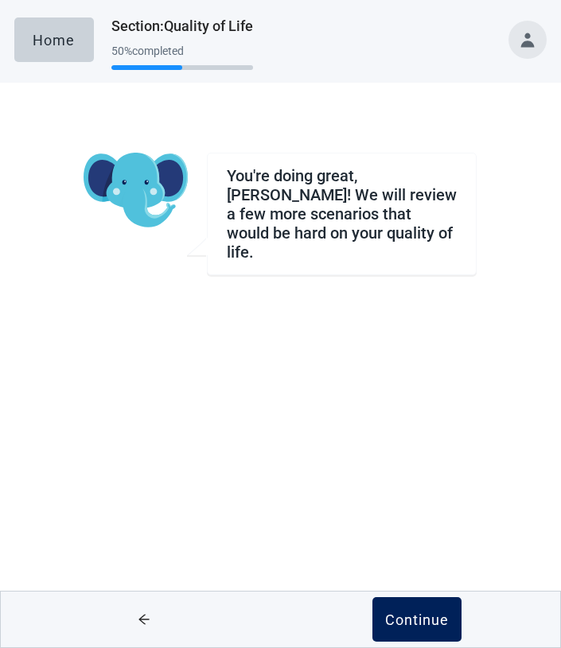
click at [403, 628] on div "Continue" at bounding box center [417, 620] width 64 height 16
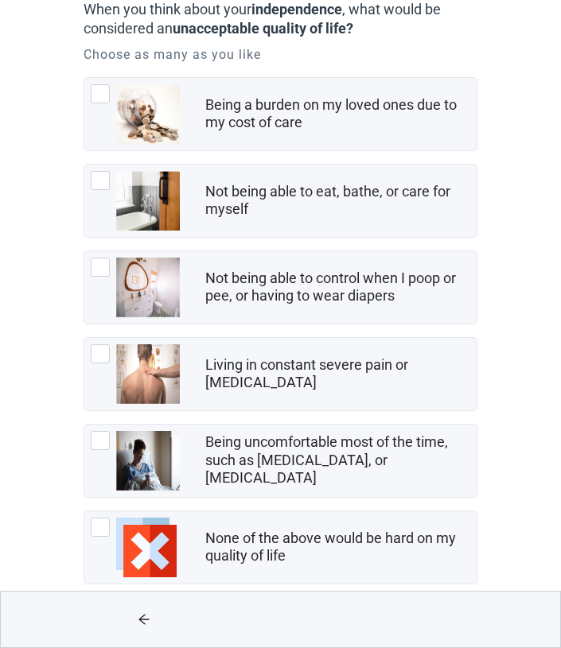
scroll to position [157, 0]
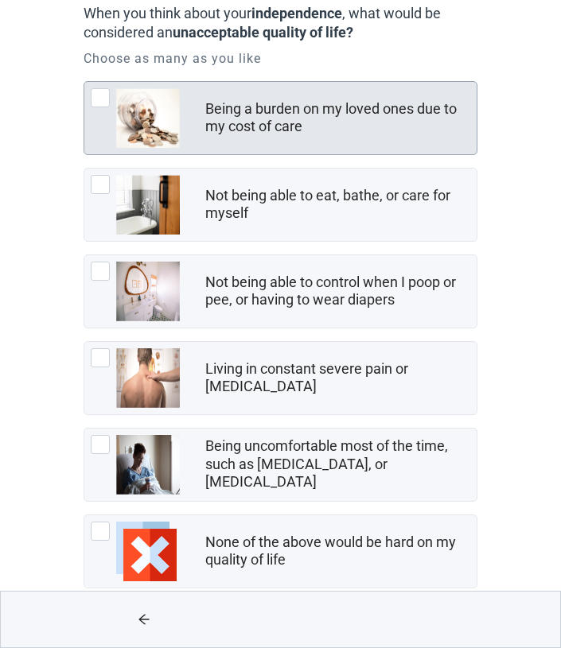
click at [95, 95] on div at bounding box center [100, 97] width 19 height 19
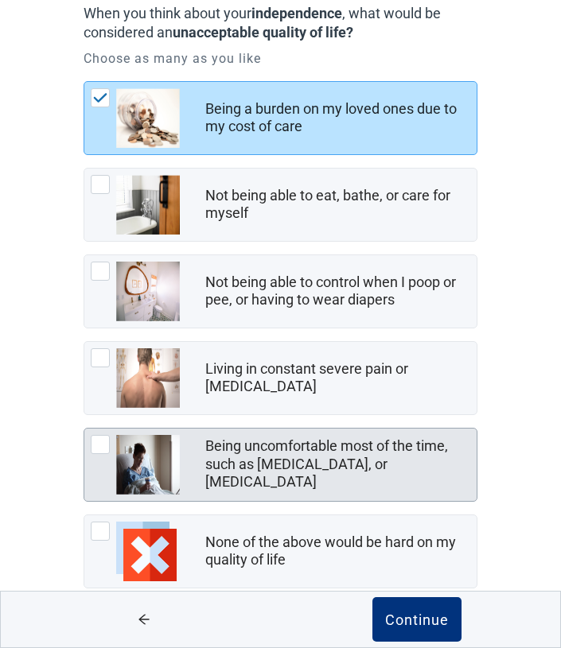
click at [102, 441] on div at bounding box center [100, 444] width 19 height 19
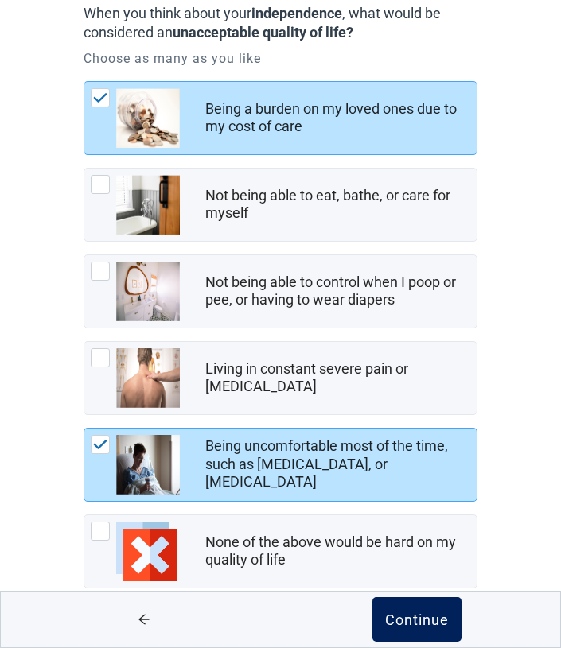
click at [414, 618] on div "Continue" at bounding box center [417, 620] width 64 height 16
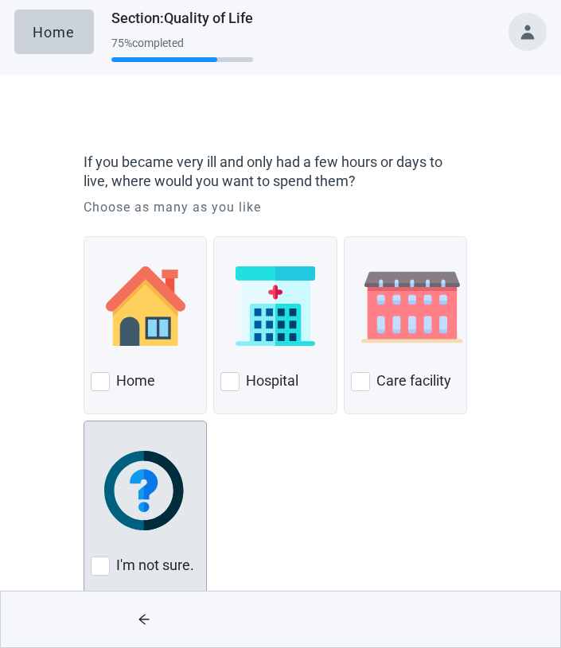
scroll to position [16, 0]
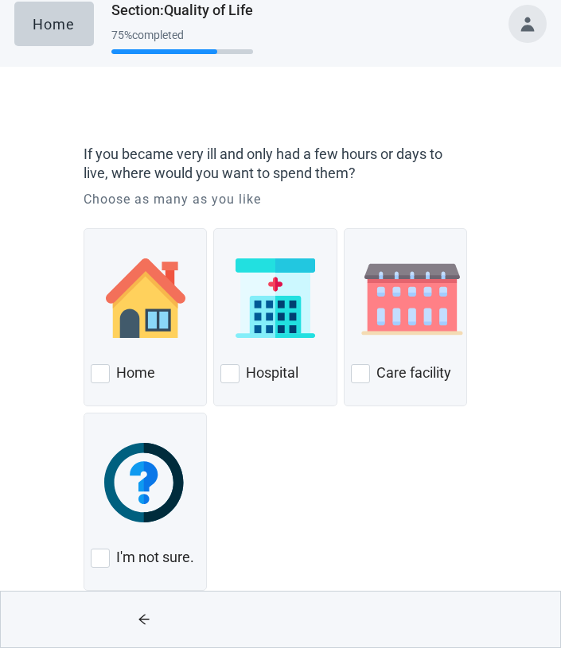
click at [146, 616] on icon "arrow-left" at bounding box center [144, 619] width 13 height 13
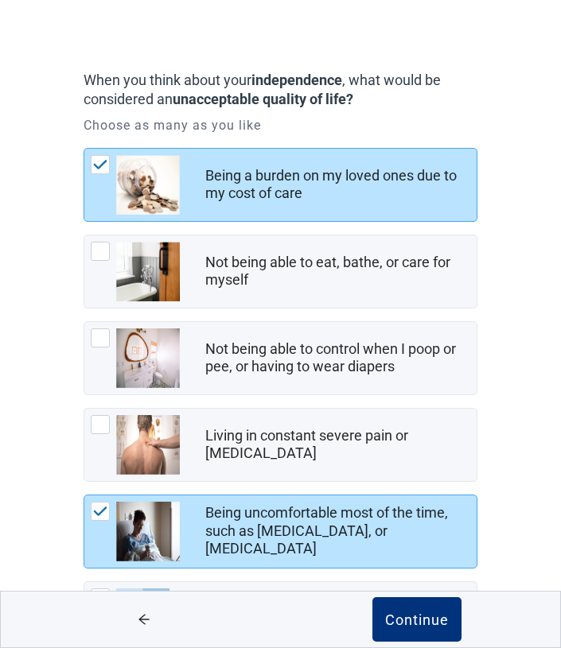
scroll to position [100, 0]
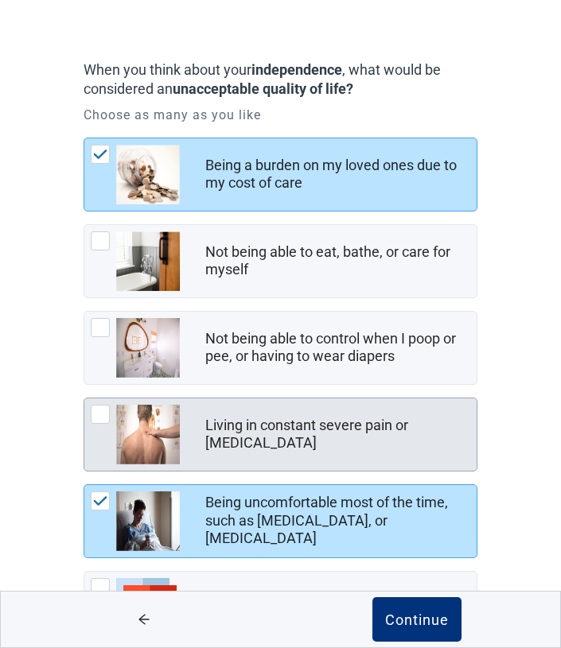
click at [97, 415] on div at bounding box center [100, 414] width 19 height 19
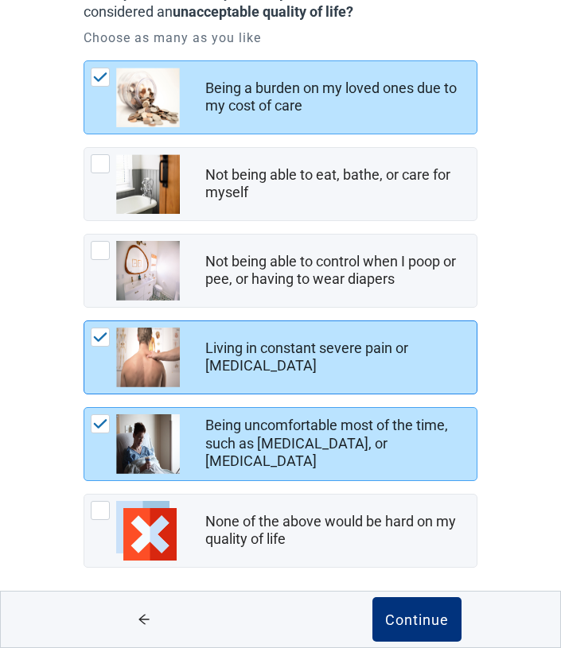
scroll to position [184, 0]
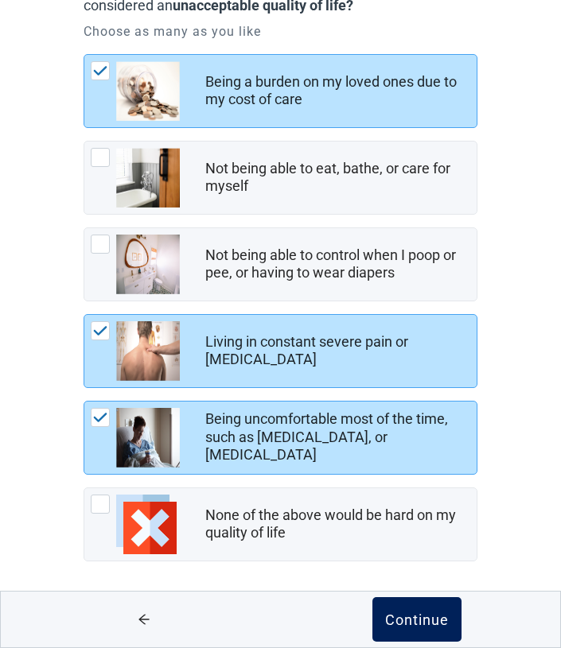
click at [407, 621] on div "Continue" at bounding box center [417, 620] width 64 height 16
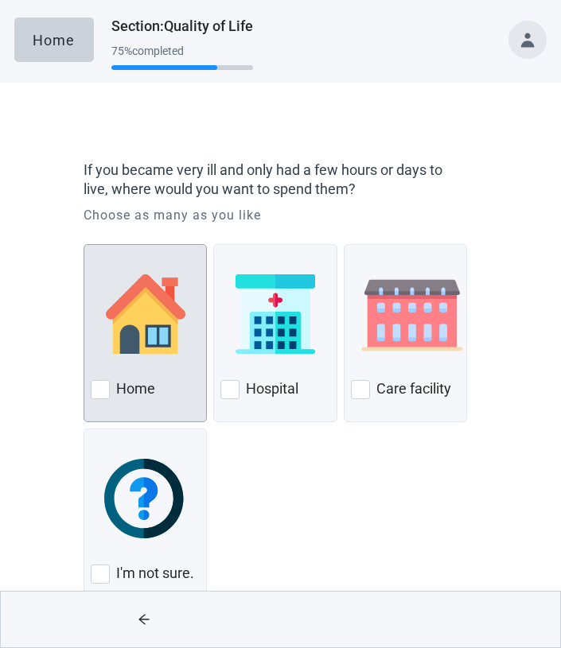
click at [108, 395] on div at bounding box center [100, 389] width 19 height 19
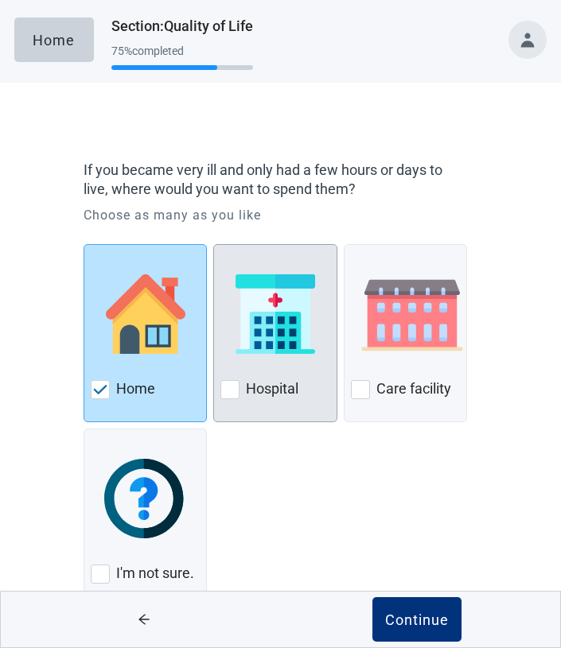
click at [235, 391] on div at bounding box center [229, 389] width 19 height 19
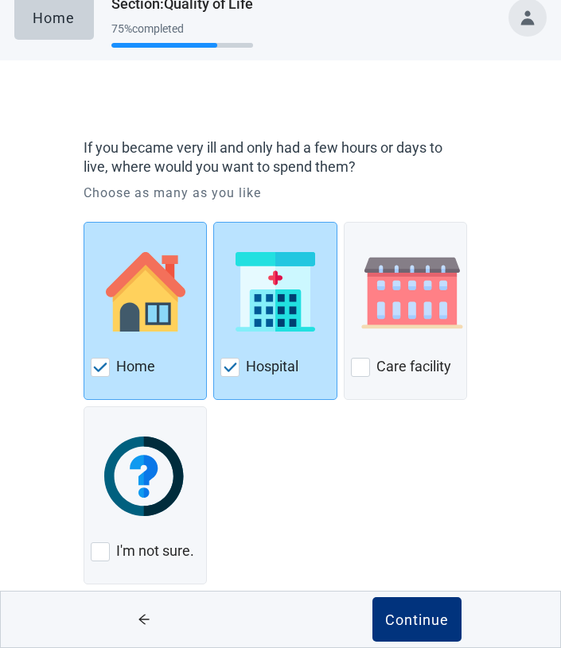
scroll to position [25, 0]
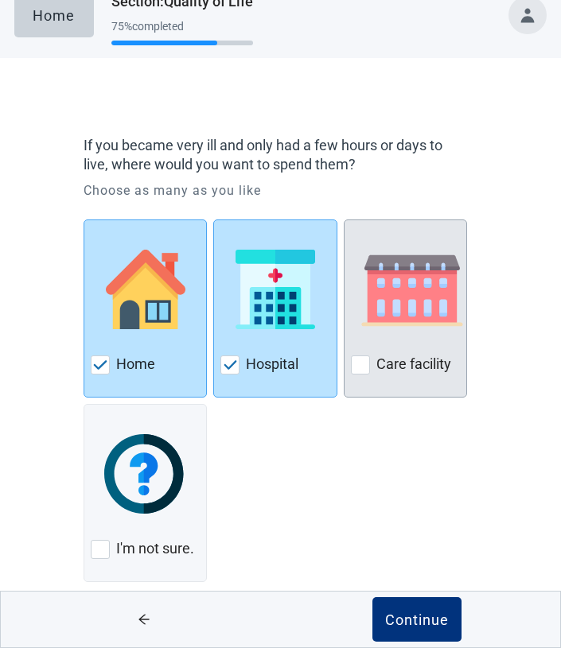
click at [360, 370] on div at bounding box center [360, 365] width 19 height 19
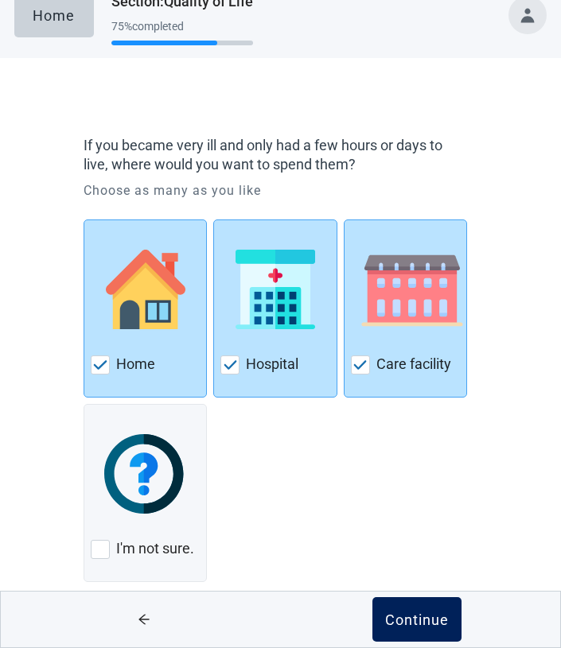
click at [419, 613] on div "Continue" at bounding box center [417, 620] width 64 height 16
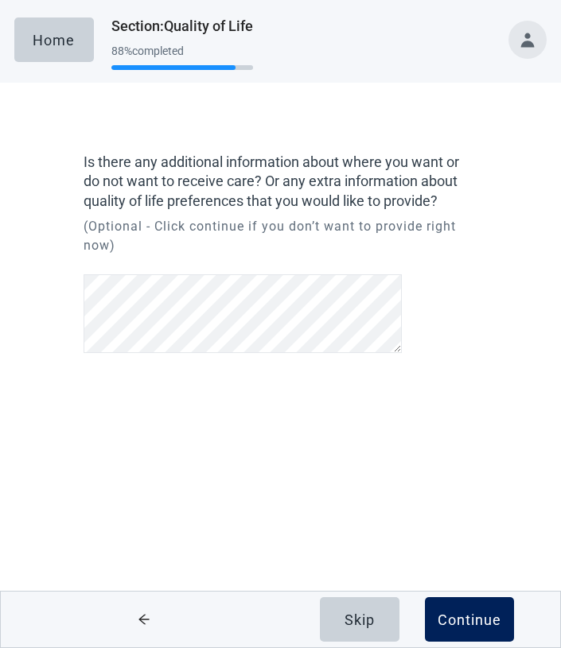
click at [468, 615] on div "Continue" at bounding box center [470, 620] width 64 height 16
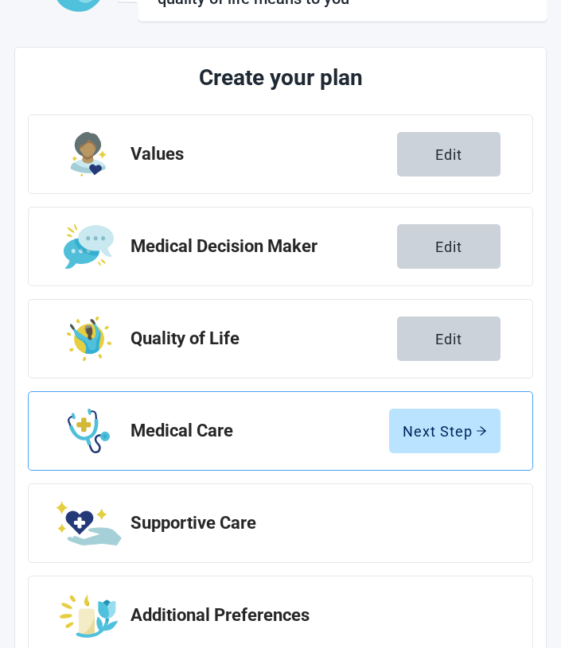
scroll to position [160, 0]
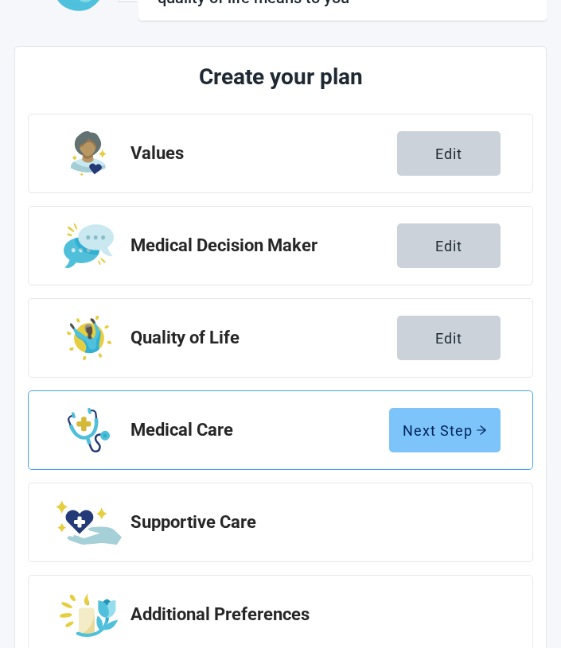
click at [438, 419] on button "Next Step" at bounding box center [444, 430] width 111 height 45
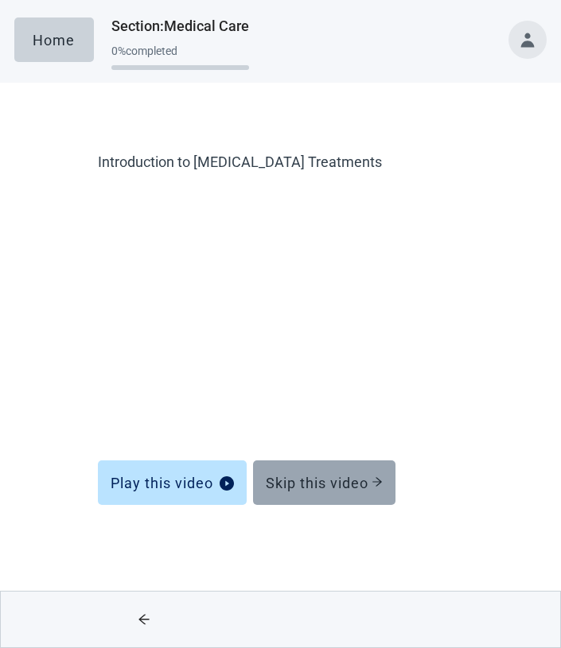
click at [329, 475] on div "Skip this video" at bounding box center [324, 483] width 117 height 16
click at [320, 478] on div "Skip this video" at bounding box center [324, 483] width 117 height 16
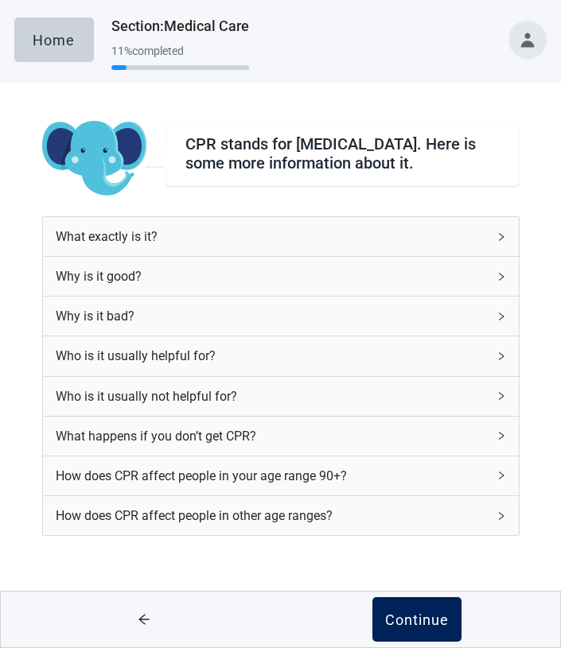
click at [414, 619] on div "Continue" at bounding box center [417, 620] width 64 height 16
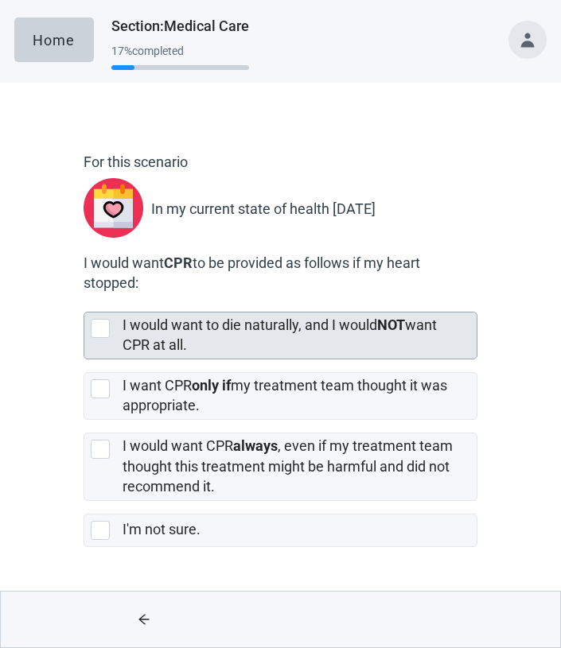
click at [103, 329] on div at bounding box center [100, 328] width 19 height 19
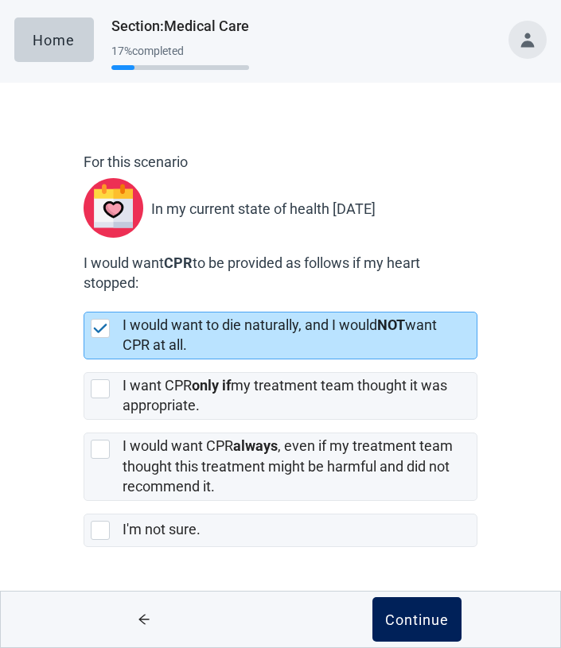
click at [416, 614] on div "Continue" at bounding box center [417, 620] width 64 height 16
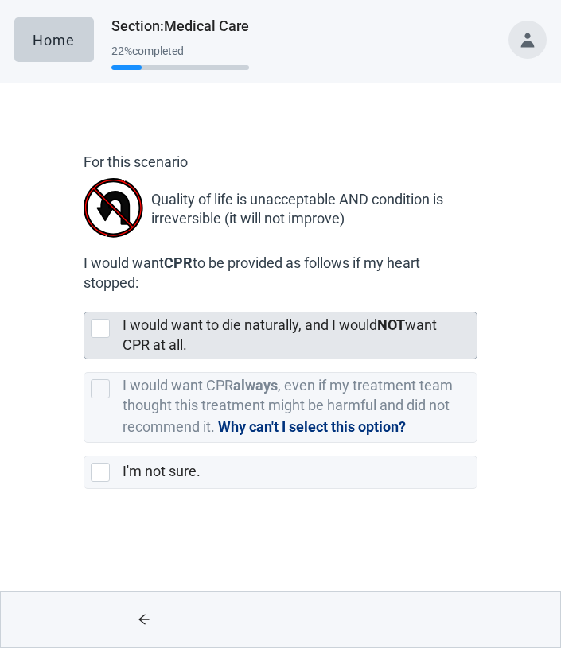
click at [99, 328] on div at bounding box center [100, 328] width 19 height 19
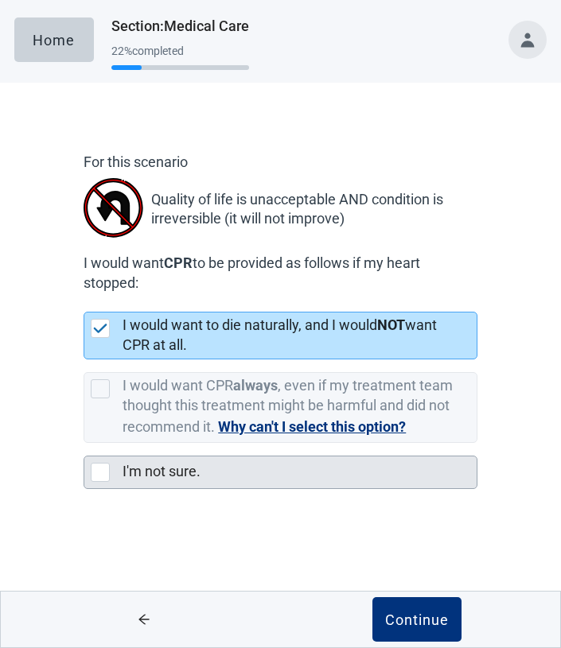
click at [92, 471] on div at bounding box center [100, 472] width 19 height 19
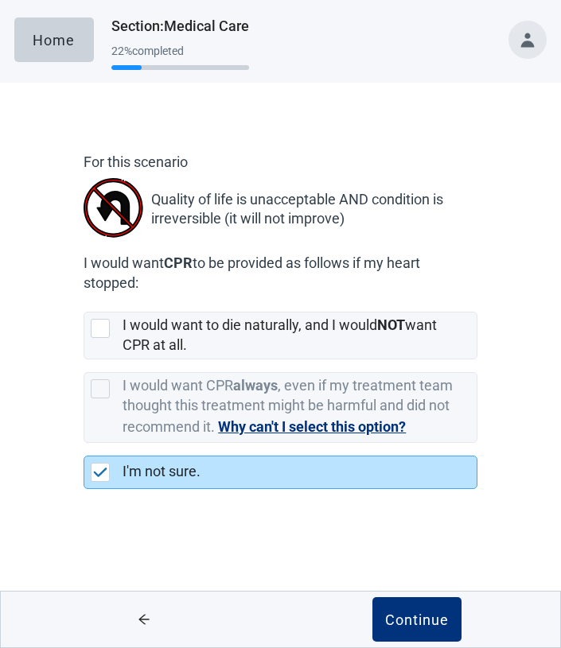
click at [142, 620] on icon "arrow-left" at bounding box center [143, 620] width 10 height 10
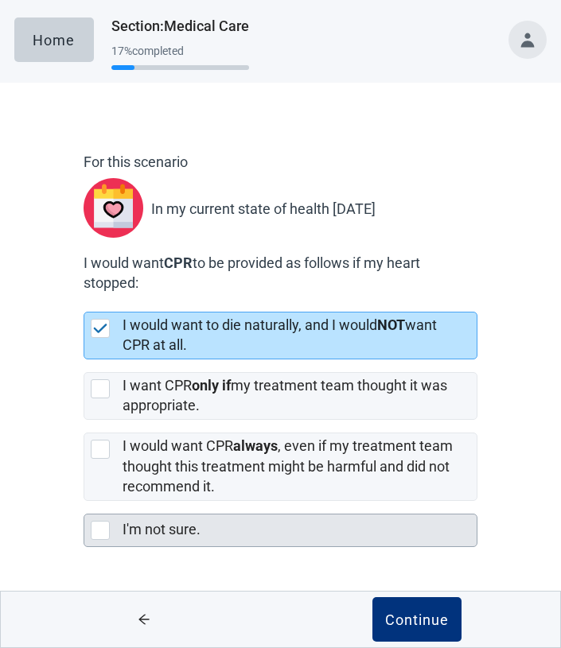
click at [100, 527] on div at bounding box center [100, 530] width 19 height 19
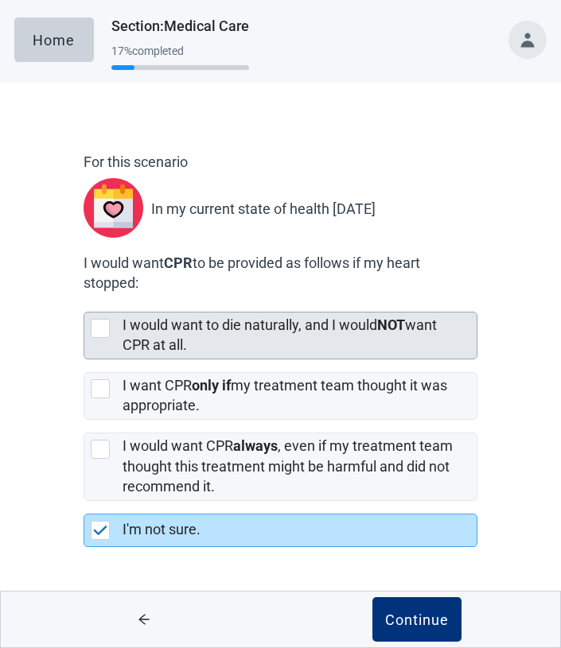
click at [103, 321] on div at bounding box center [100, 328] width 19 height 19
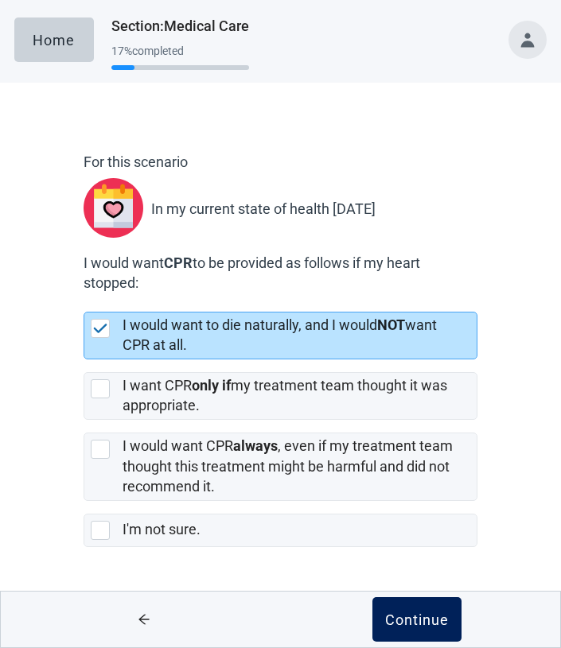
click at [407, 623] on div "Continue" at bounding box center [417, 620] width 64 height 16
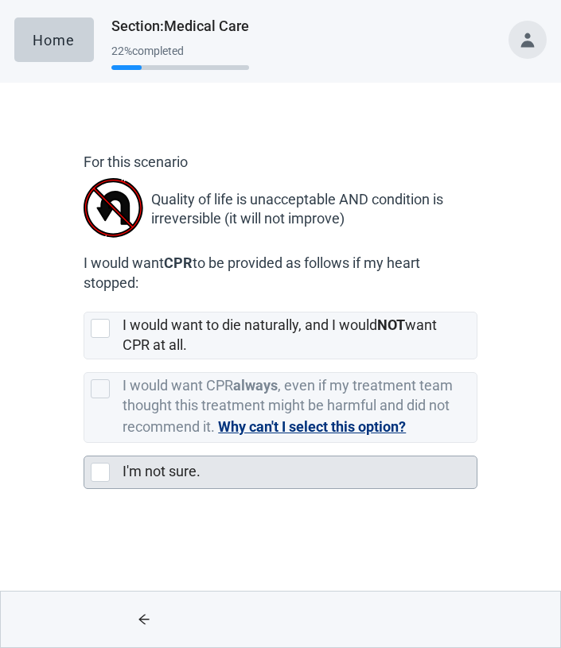
click at [101, 473] on div at bounding box center [100, 472] width 19 height 19
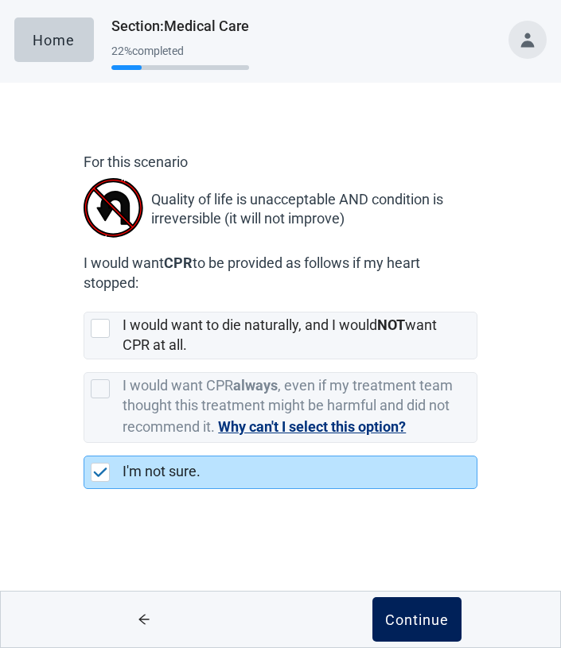
click at [407, 620] on div "Continue" at bounding box center [417, 620] width 64 height 16
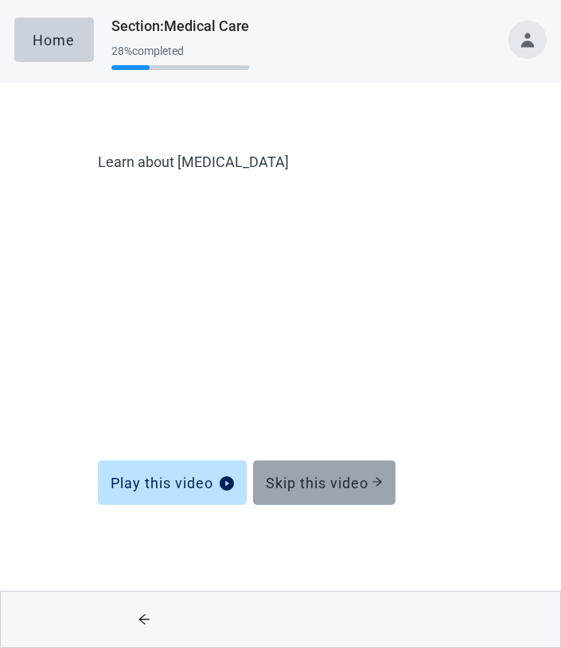
click at [314, 483] on div "Skip this video" at bounding box center [324, 483] width 117 height 16
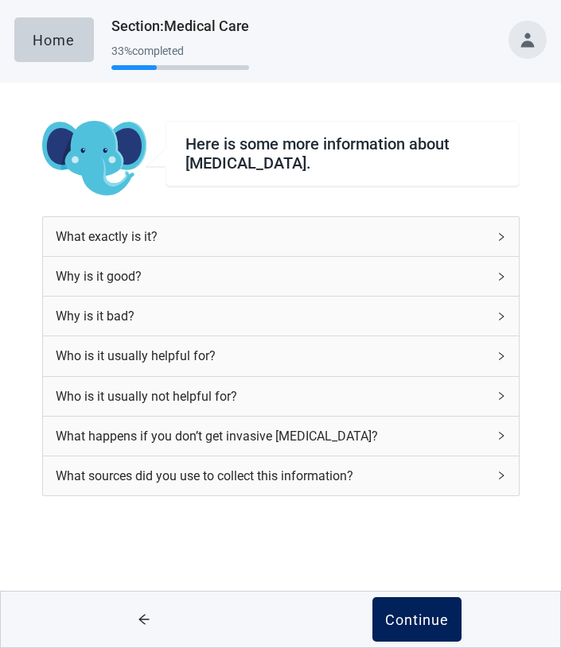
click at [405, 619] on div "Continue" at bounding box center [417, 620] width 64 height 16
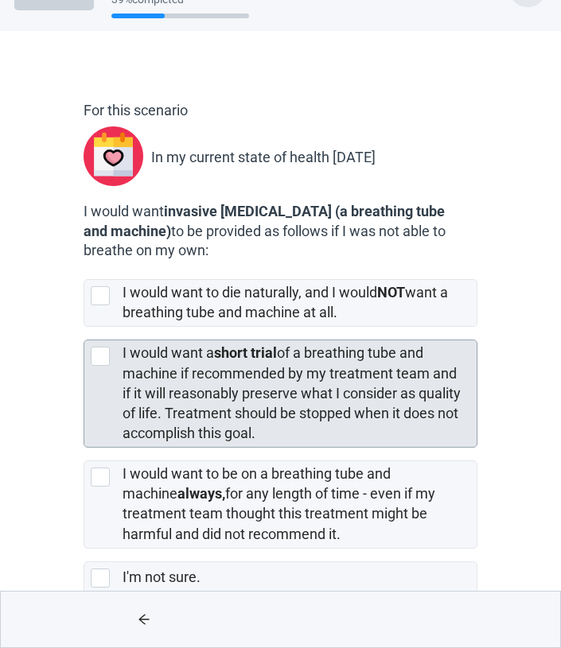
scroll to position [62, 0]
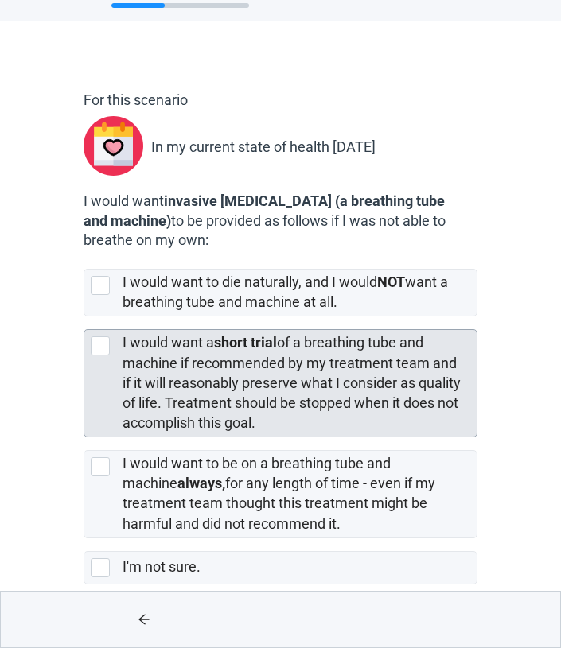
click at [104, 352] on div at bounding box center [100, 346] width 19 height 19
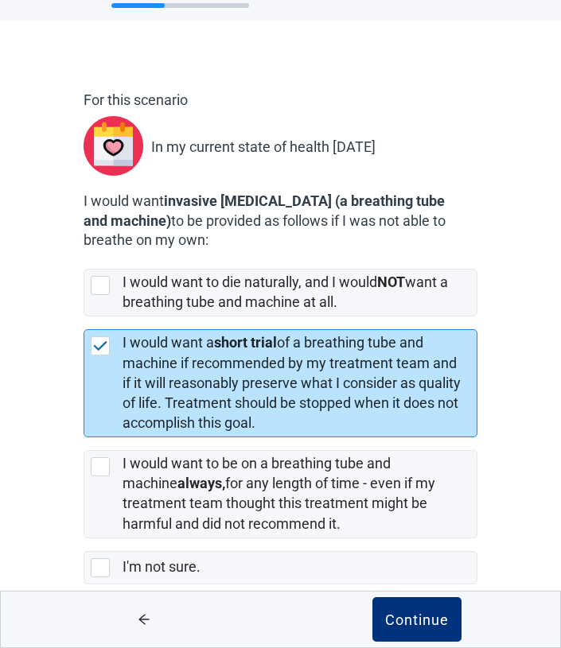
click at [101, 344] on img at bounding box center [100, 346] width 14 height 10
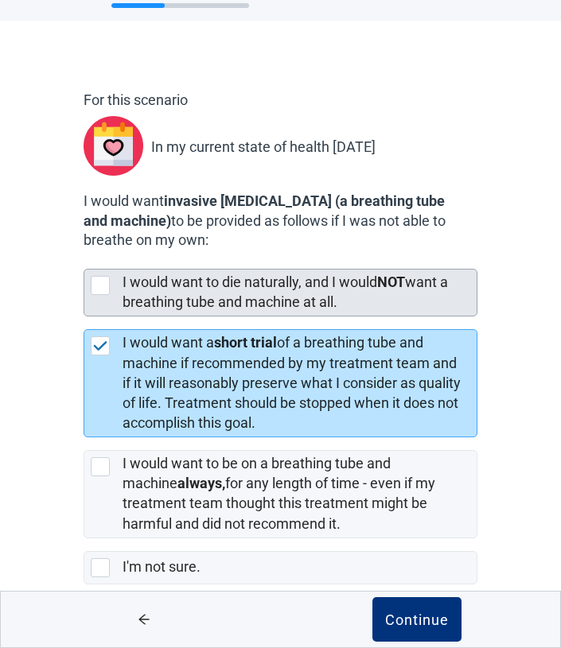
click at [100, 282] on div at bounding box center [100, 285] width 19 height 19
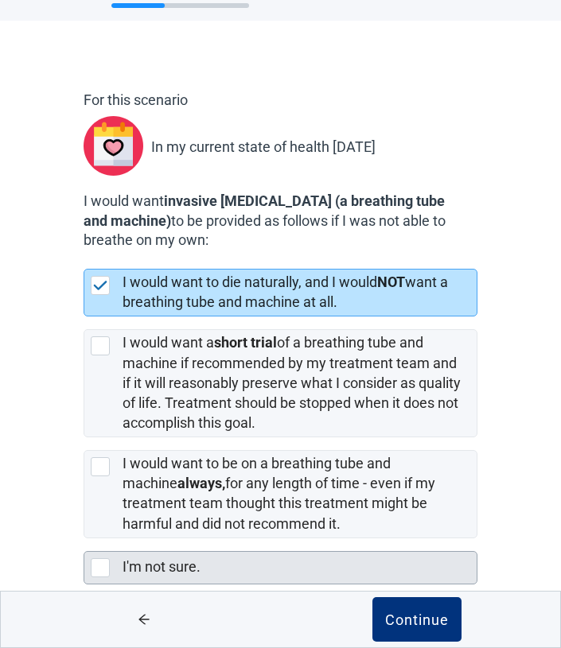
click at [99, 567] on div at bounding box center [100, 567] width 19 height 19
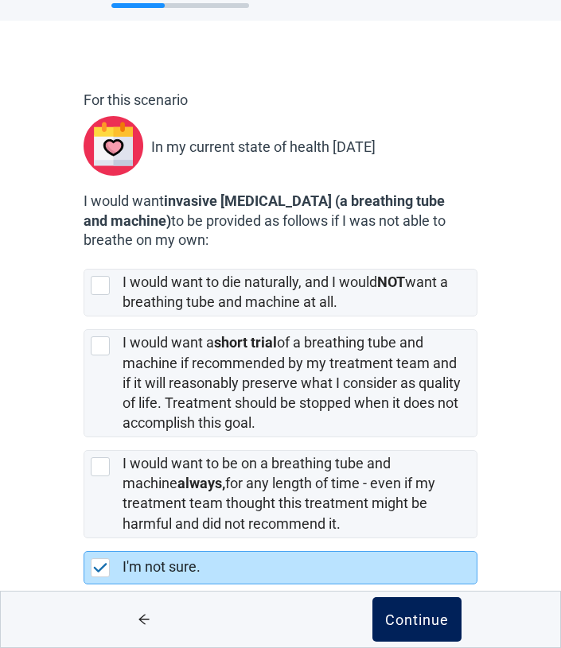
click at [425, 614] on div "Continue" at bounding box center [417, 620] width 64 height 16
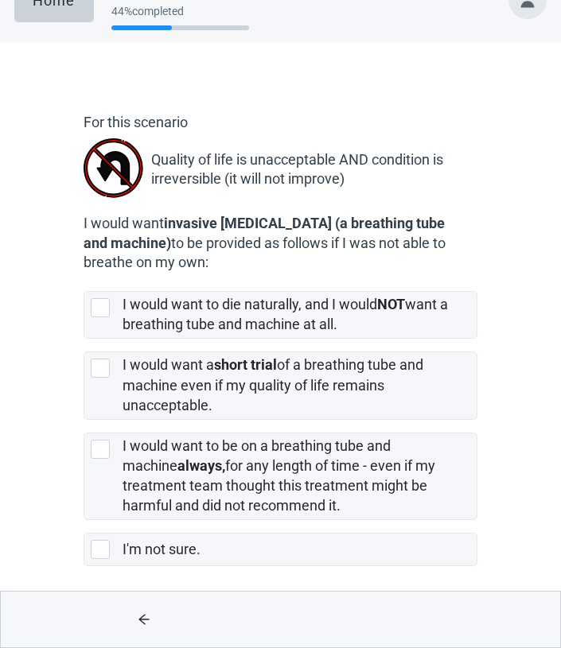
scroll to position [40, 0]
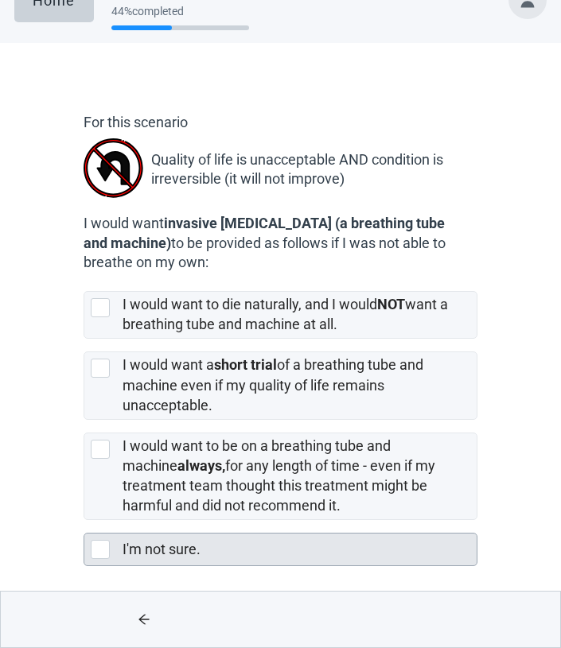
click at [102, 551] on div at bounding box center [100, 549] width 19 height 19
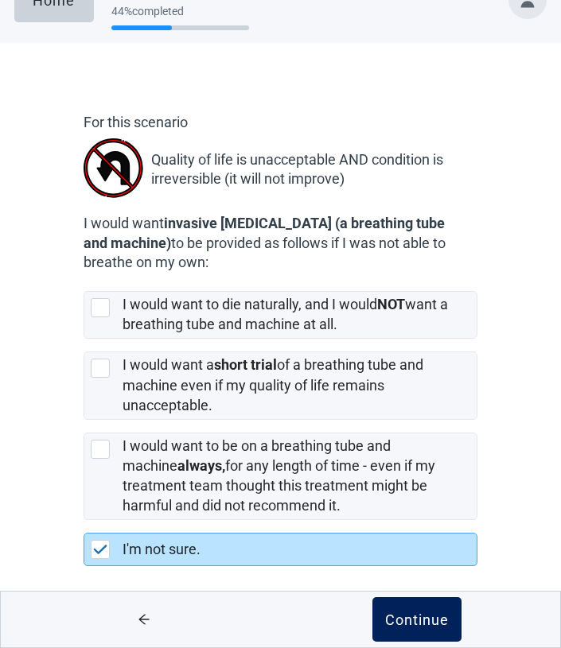
click at [413, 618] on div "Continue" at bounding box center [417, 620] width 64 height 16
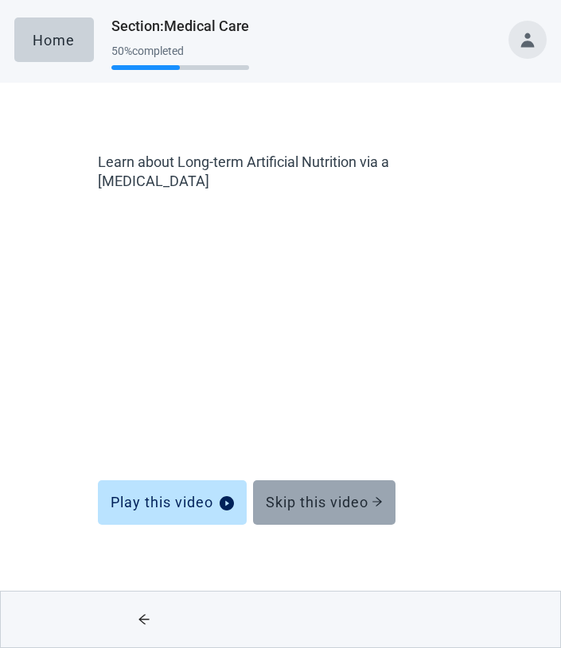
click at [321, 500] on div "Skip this video" at bounding box center [324, 503] width 117 height 16
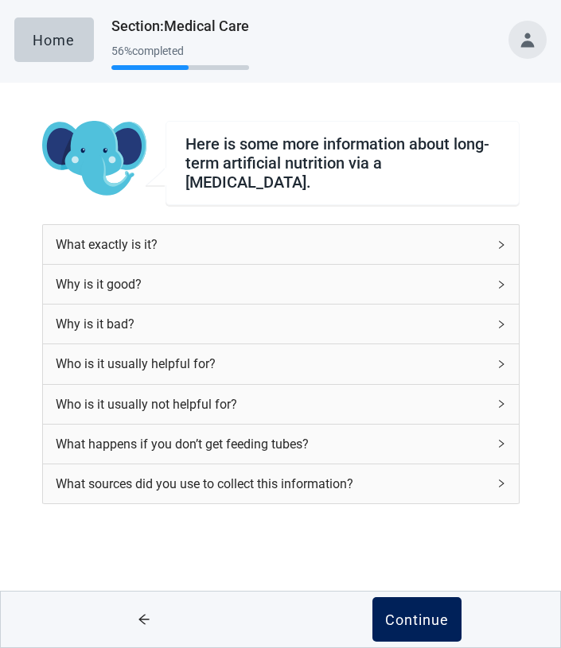
click at [413, 612] on div "Continue" at bounding box center [417, 620] width 64 height 16
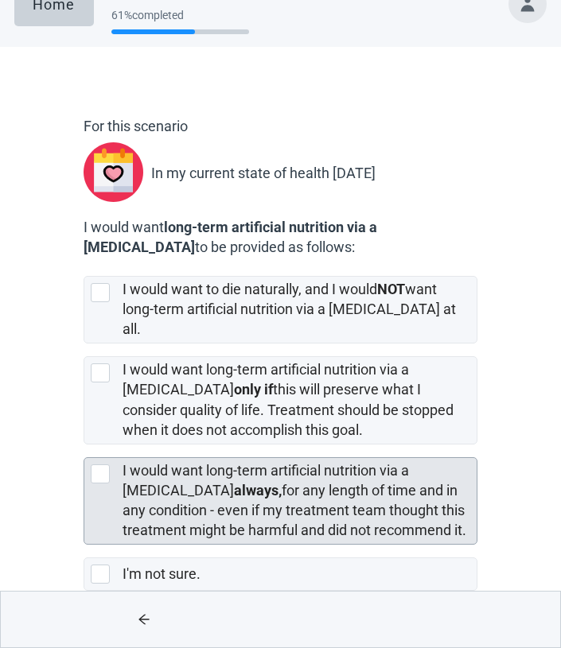
scroll to position [60, 0]
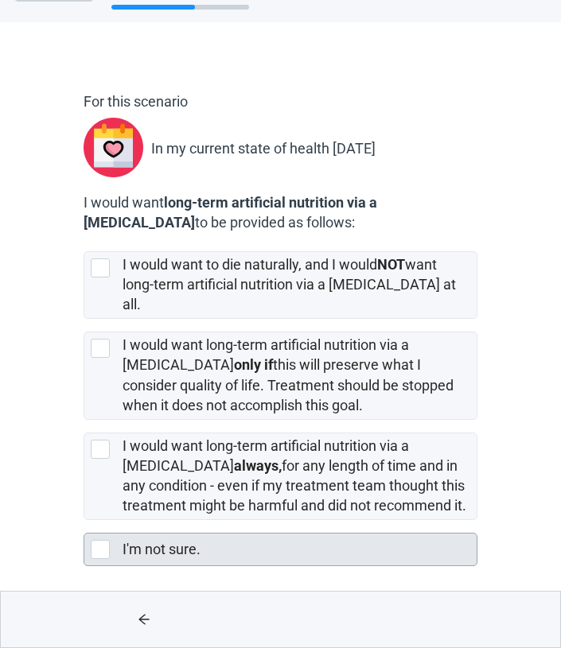
click at [99, 550] on div at bounding box center [100, 549] width 19 height 19
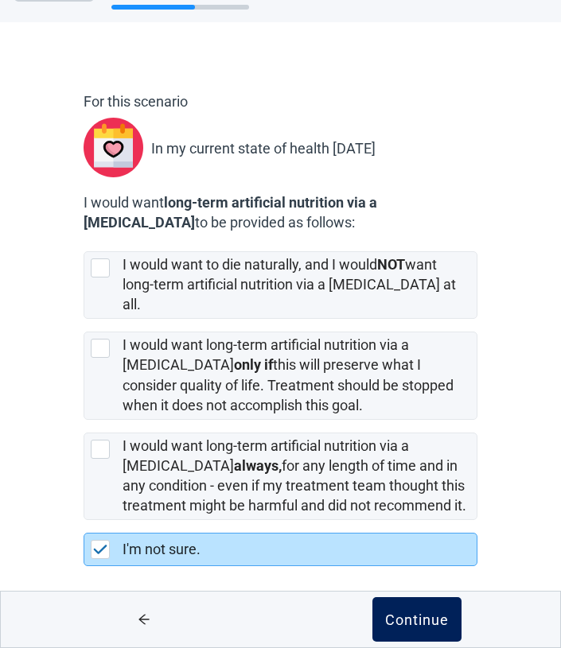
click at [400, 610] on button "Continue" at bounding box center [416, 619] width 89 height 45
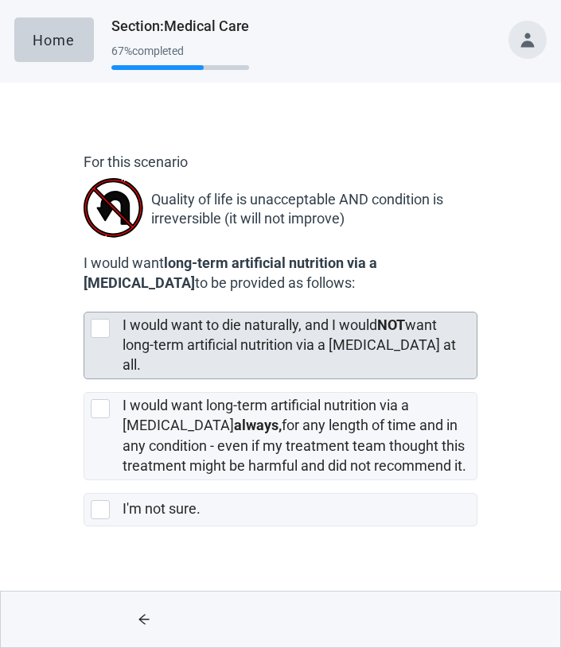
click at [97, 333] on div at bounding box center [100, 328] width 19 height 19
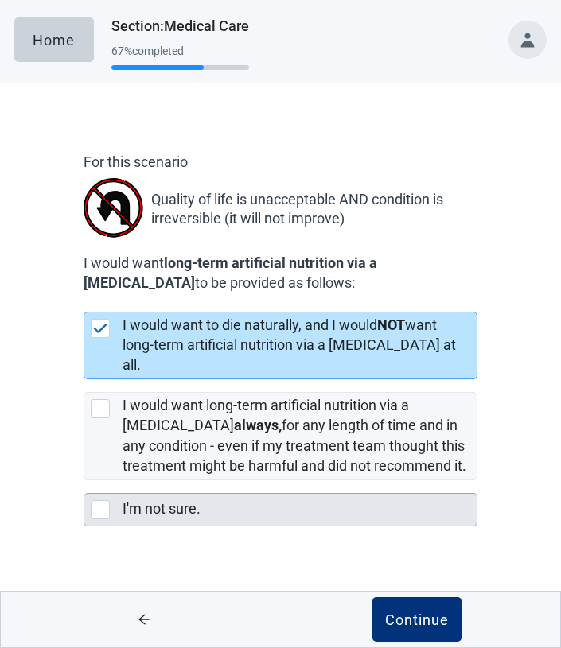
click at [99, 513] on div at bounding box center [100, 509] width 19 height 19
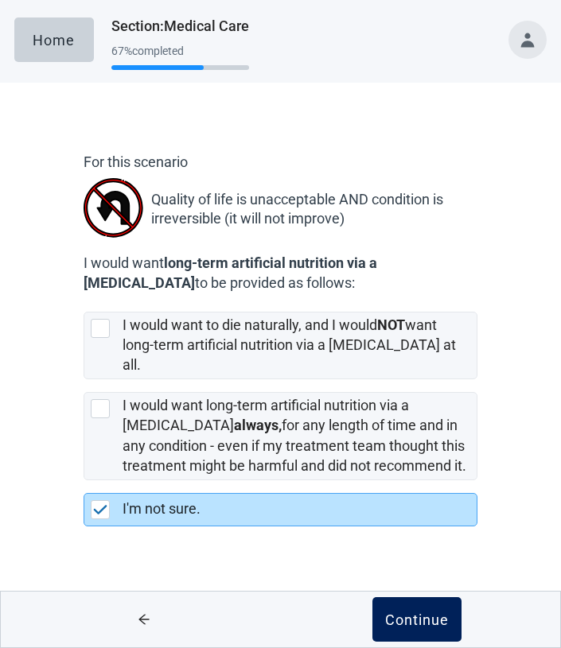
click at [406, 621] on div "Continue" at bounding box center [417, 620] width 64 height 16
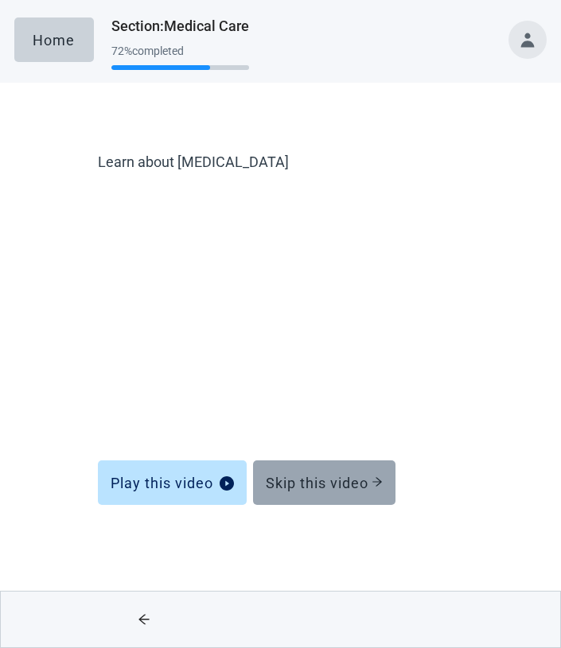
click at [313, 477] on div "Skip this video" at bounding box center [324, 483] width 117 height 16
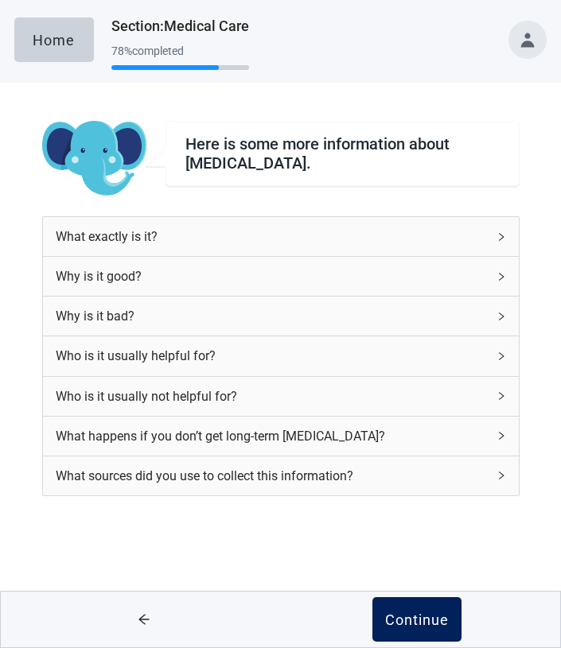
click at [410, 614] on div "Continue" at bounding box center [417, 620] width 64 height 16
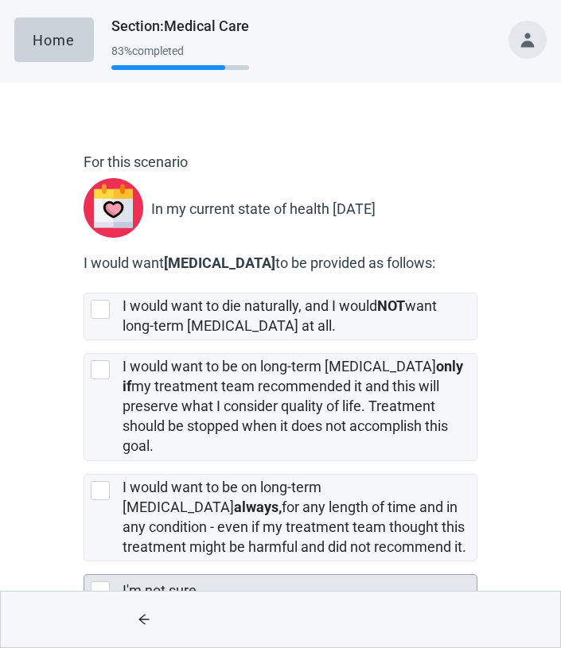
click at [105, 582] on div at bounding box center [100, 591] width 19 height 19
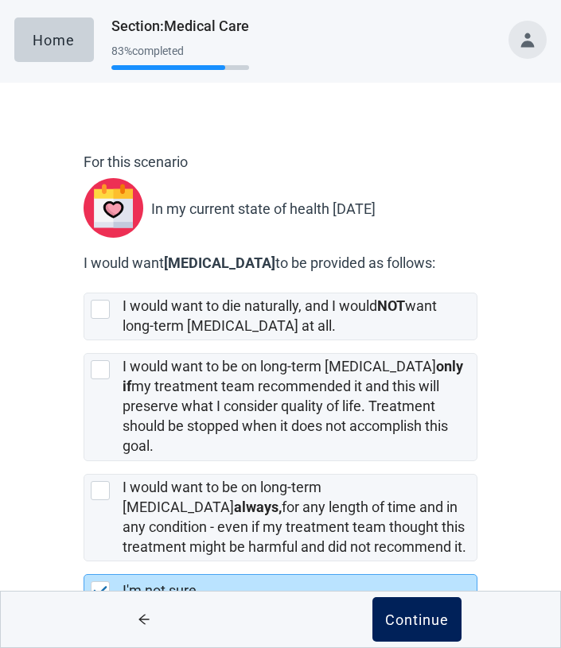
click at [414, 624] on div "Continue" at bounding box center [417, 620] width 64 height 16
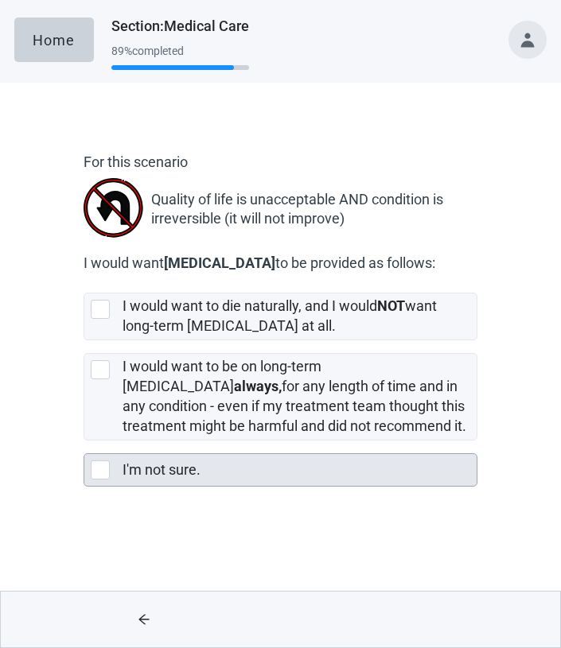
click at [107, 473] on div at bounding box center [100, 470] width 19 height 19
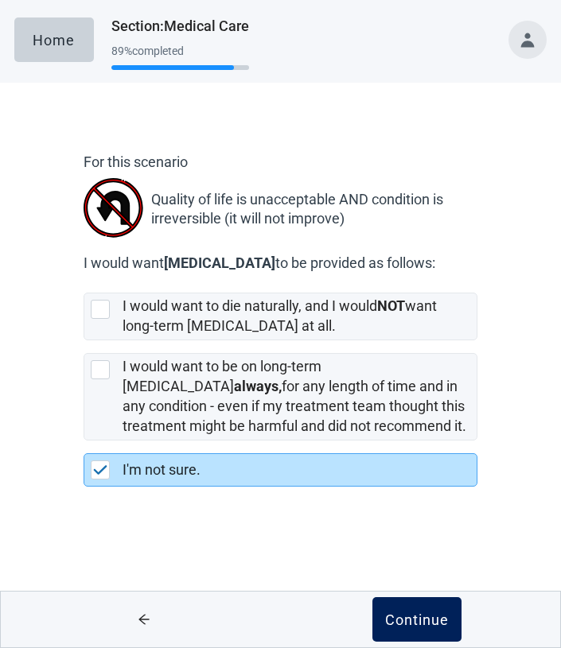
click at [418, 615] on div "Continue" at bounding box center [417, 620] width 64 height 16
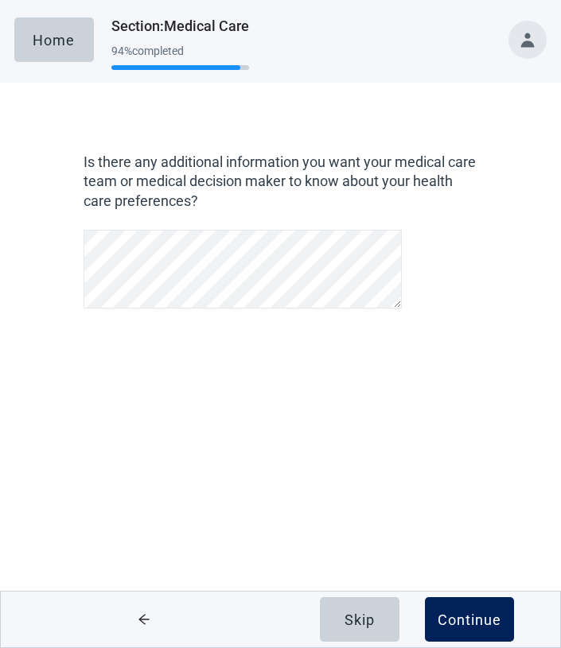
click at [477, 616] on div "Continue" at bounding box center [470, 620] width 64 height 16
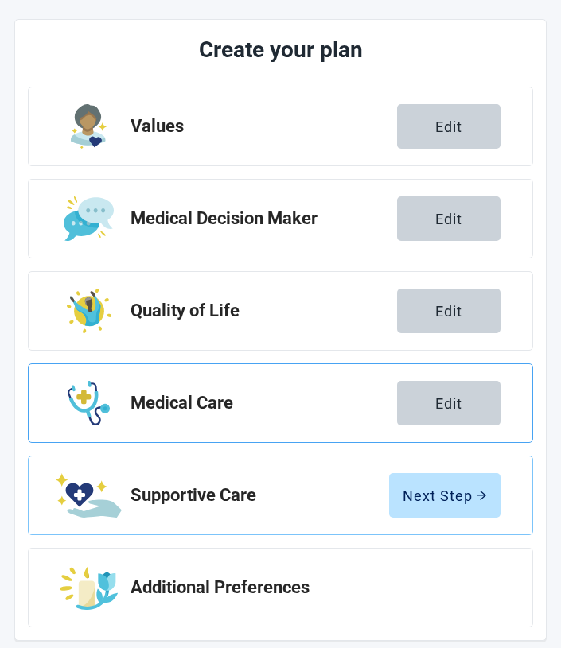
scroll to position [187, 0]
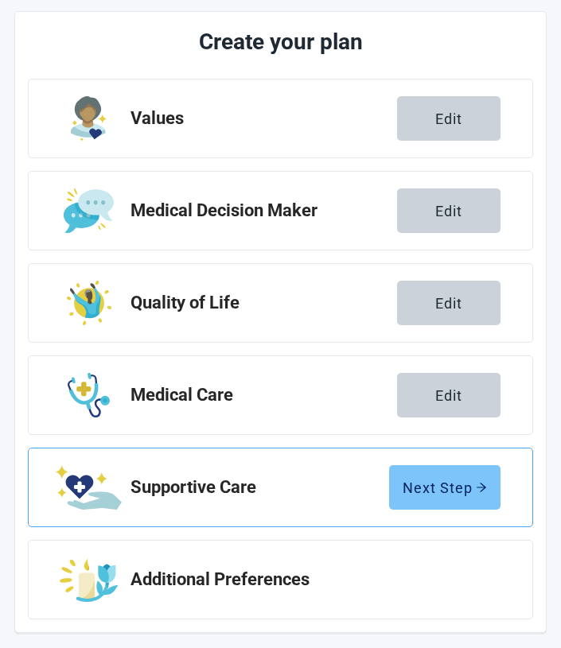
click at [447, 482] on div "Next Step" at bounding box center [445, 488] width 84 height 16
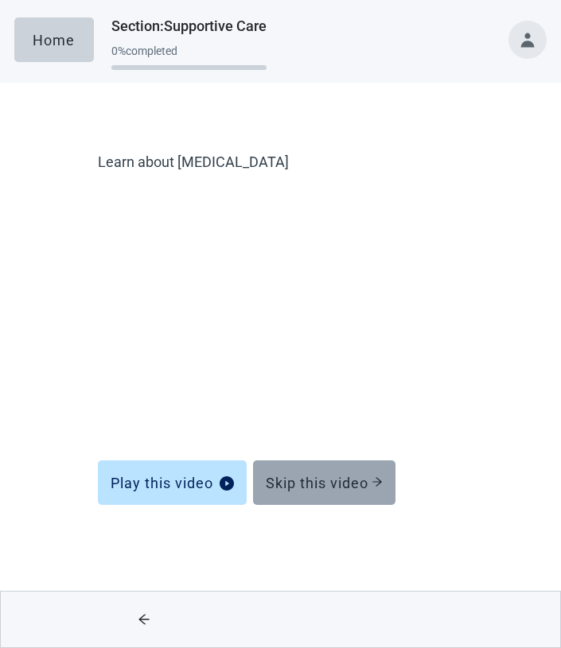
click at [317, 479] on div "Skip this video" at bounding box center [324, 483] width 117 height 16
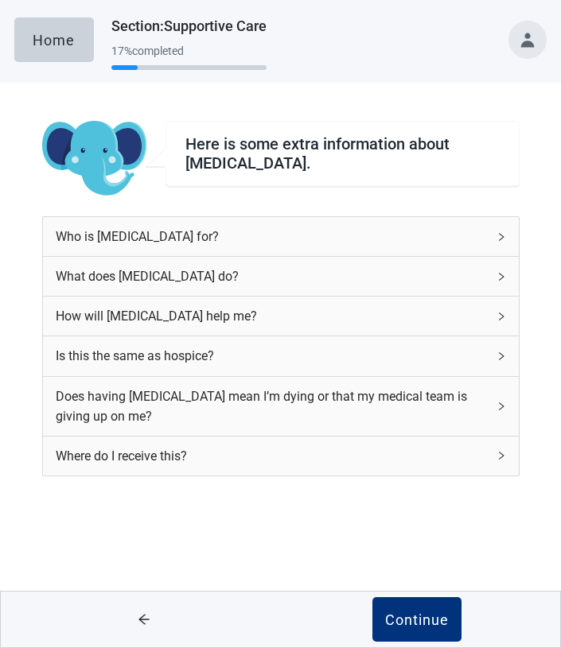
click at [188, 231] on div "Who is palliative care for?" at bounding box center [271, 237] width 431 height 20
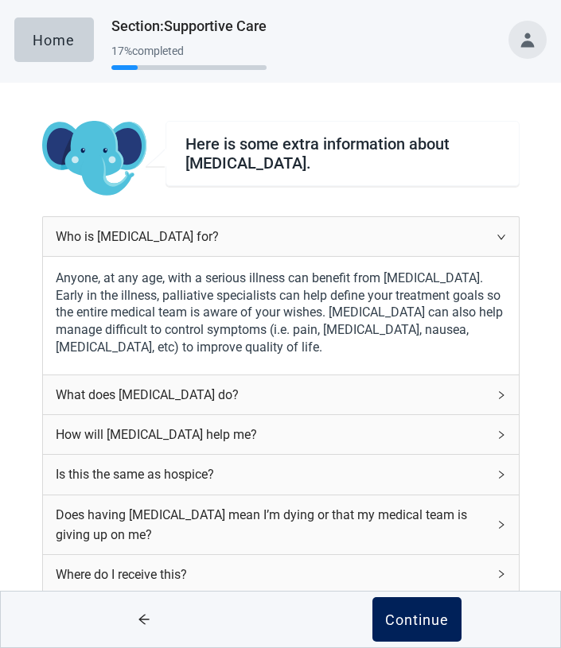
click at [405, 615] on div "Continue" at bounding box center [417, 620] width 64 height 16
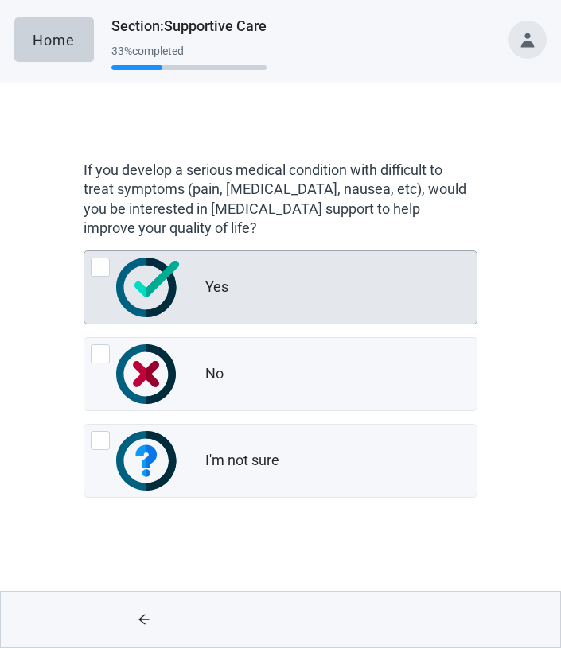
click at [96, 263] on div at bounding box center [100, 267] width 19 height 19
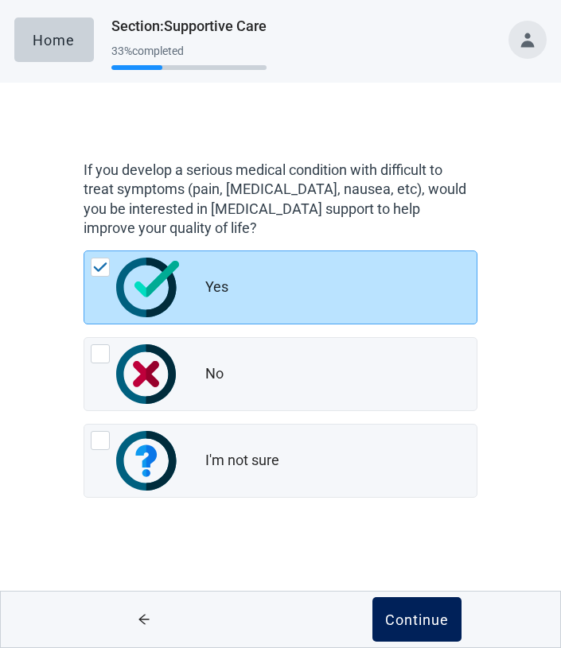
click at [417, 614] on div "Continue" at bounding box center [417, 620] width 64 height 16
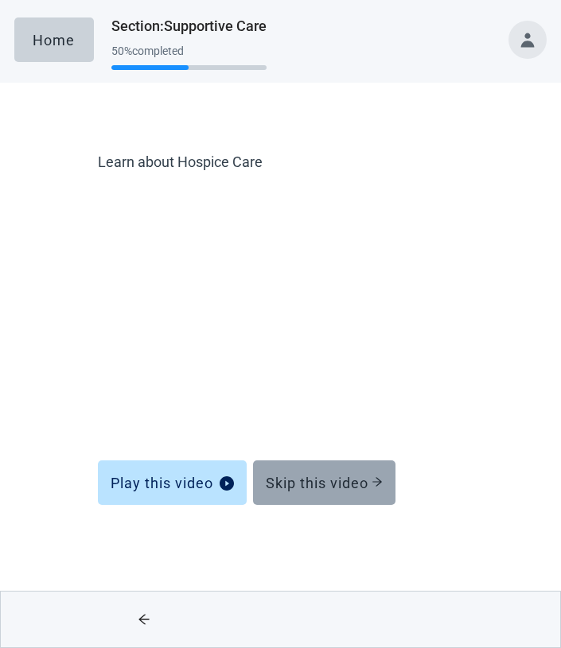
click at [310, 475] on div "Skip this video" at bounding box center [324, 483] width 117 height 16
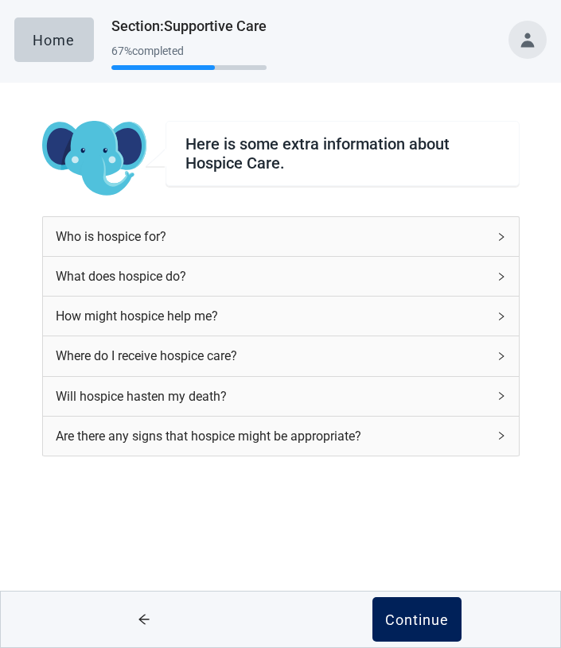
click at [418, 613] on div "Continue" at bounding box center [417, 620] width 64 height 16
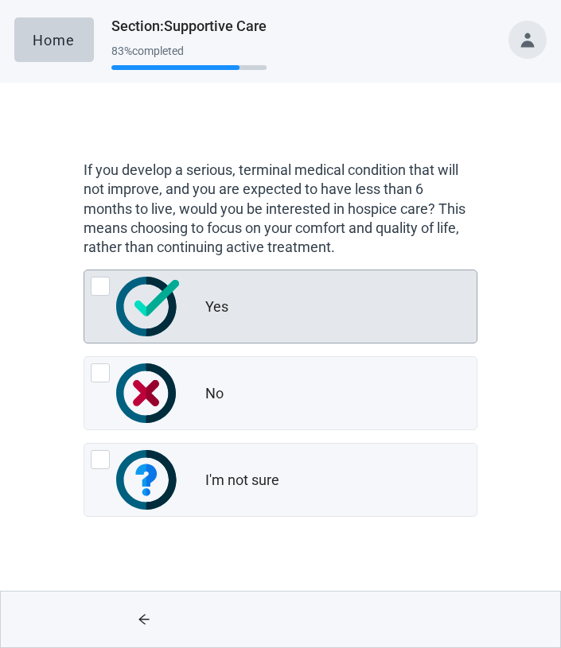
click at [98, 284] on div at bounding box center [100, 286] width 19 height 19
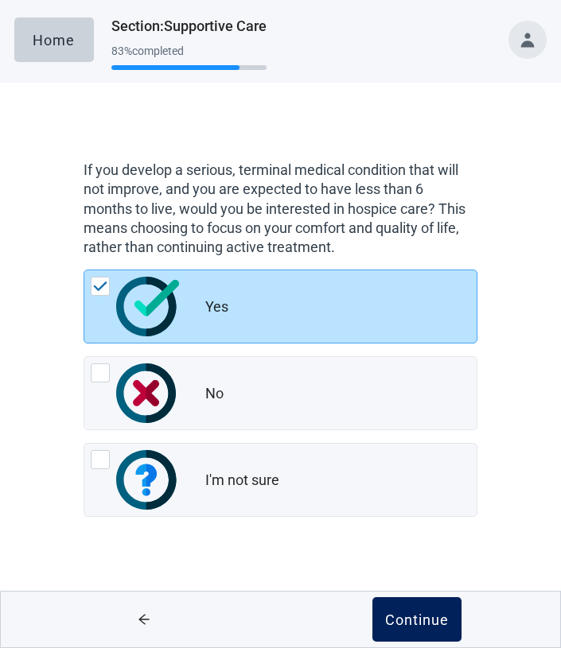
click at [418, 616] on div "Continue" at bounding box center [417, 620] width 64 height 16
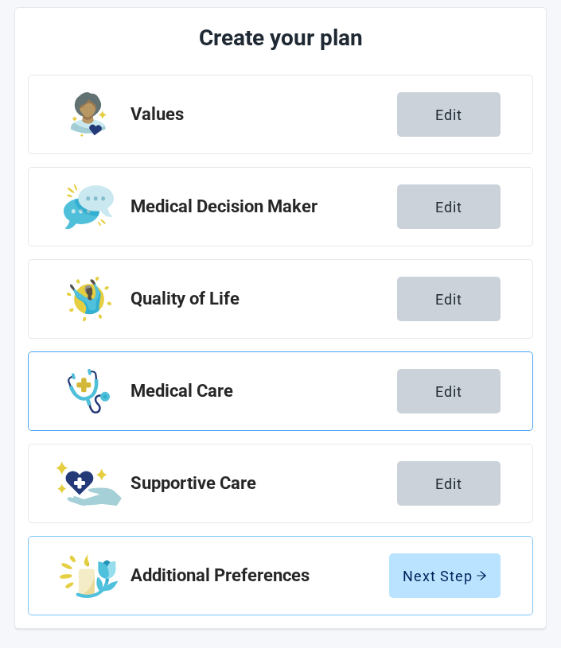
scroll to position [196, 0]
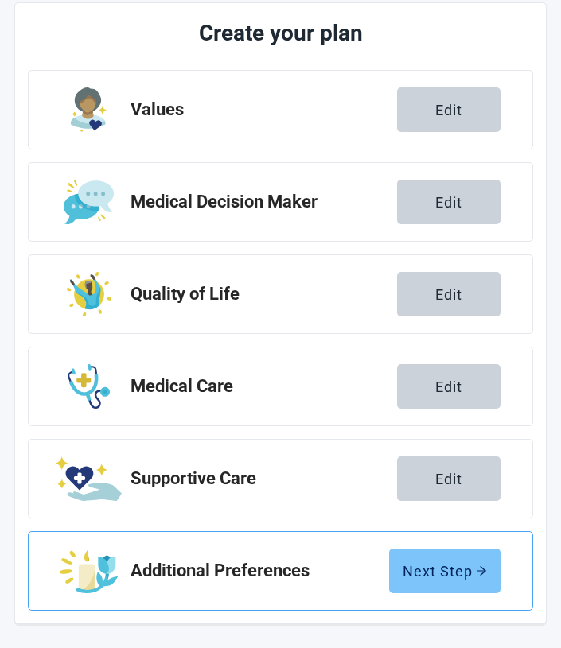
click at [440, 563] on div "Next Step" at bounding box center [445, 571] width 84 height 16
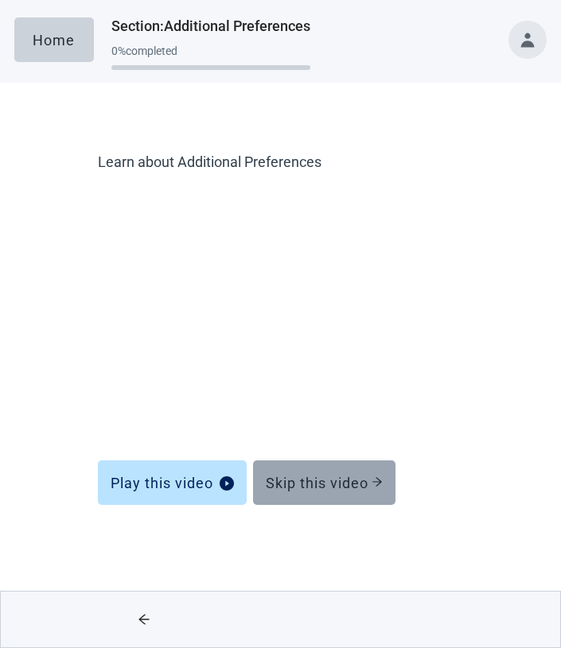
click at [308, 475] on div "Skip this video" at bounding box center [324, 483] width 117 height 16
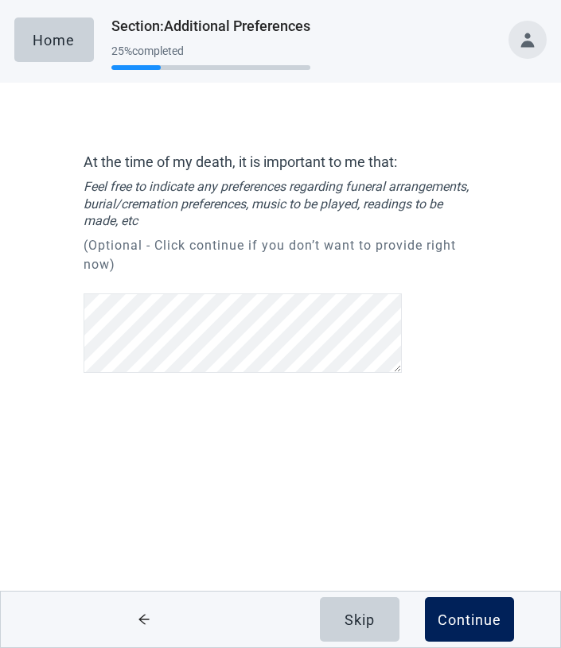
click at [465, 619] on div "Continue" at bounding box center [470, 620] width 64 height 16
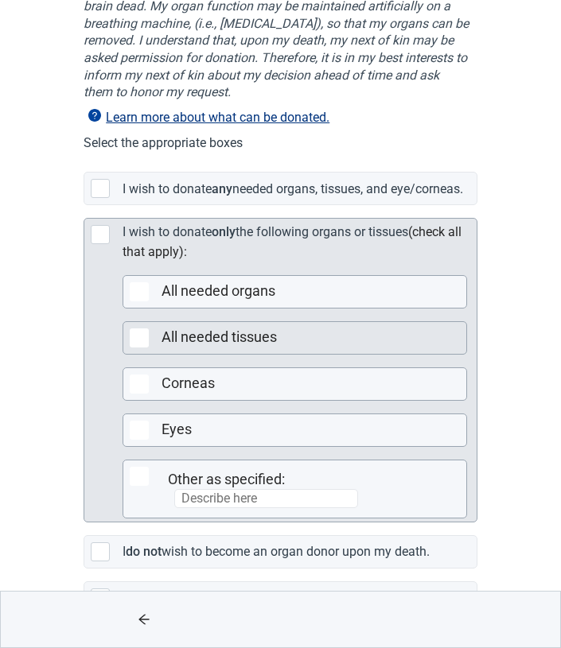
scroll to position [245, 0]
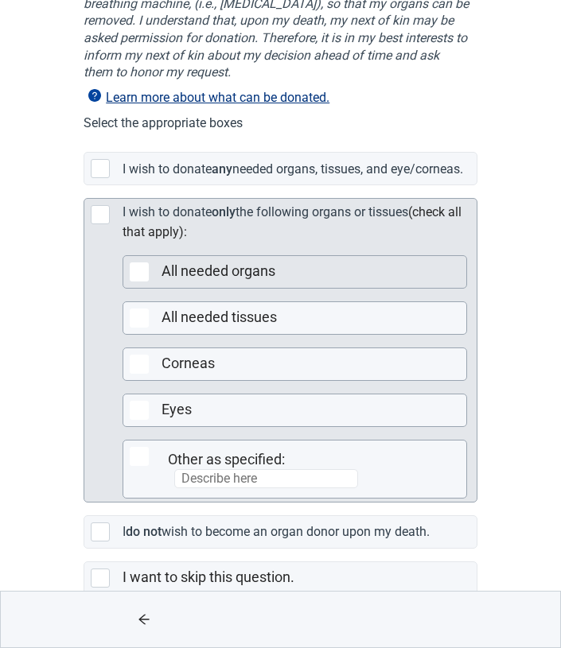
click at [138, 282] on div at bounding box center [139, 272] width 19 height 19
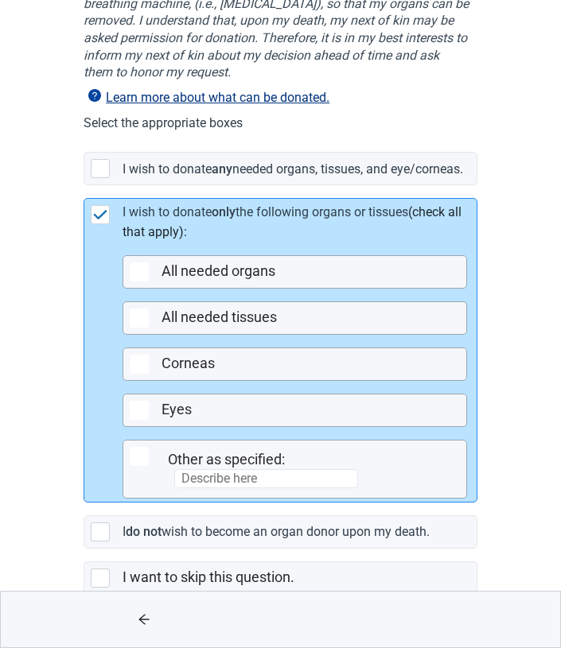
drag, startPoint x: 139, startPoint y: 332, endPoint x: 97, endPoint y: 333, distance: 42.2
click at [103, 324] on div "I wish to donate only the following organs or tissues (check all that apply): A…" at bounding box center [280, 350] width 392 height 303
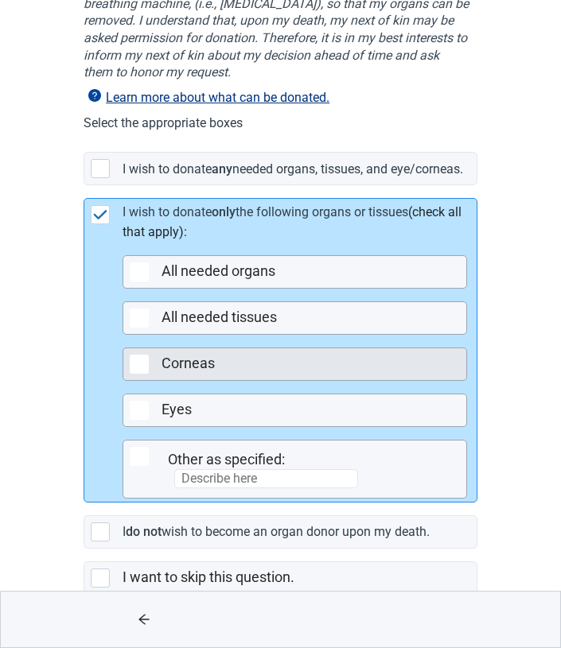
click at [138, 374] on div at bounding box center [139, 364] width 19 height 19
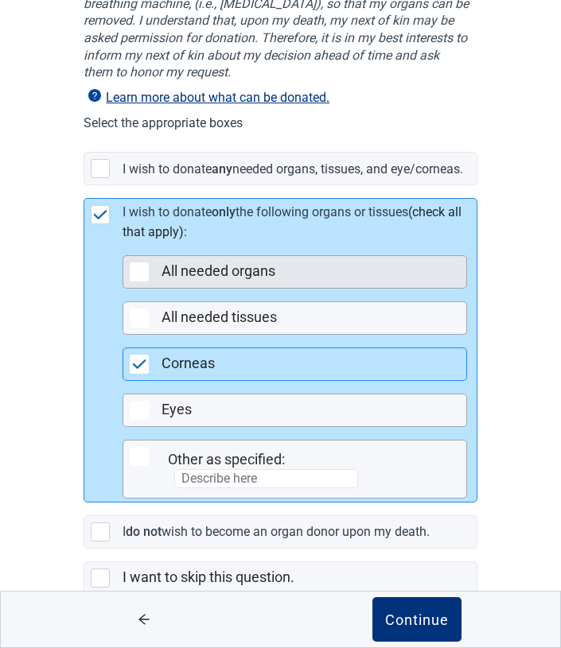
click at [134, 282] on div at bounding box center [139, 272] width 19 height 19
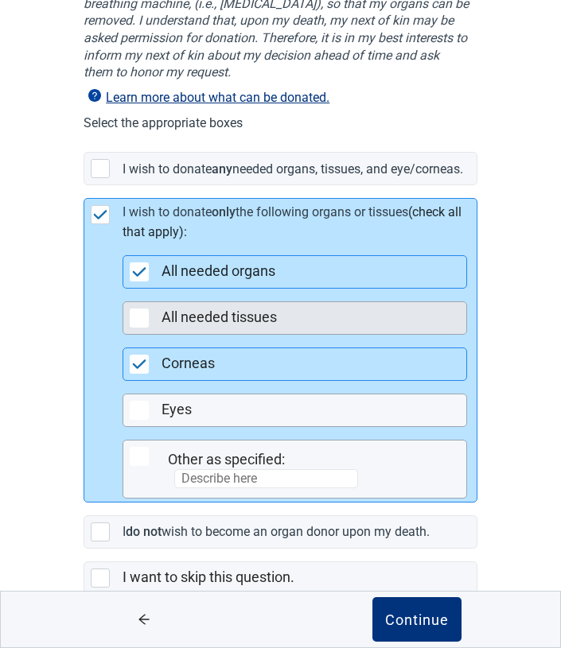
click at [137, 328] on div at bounding box center [139, 318] width 19 height 19
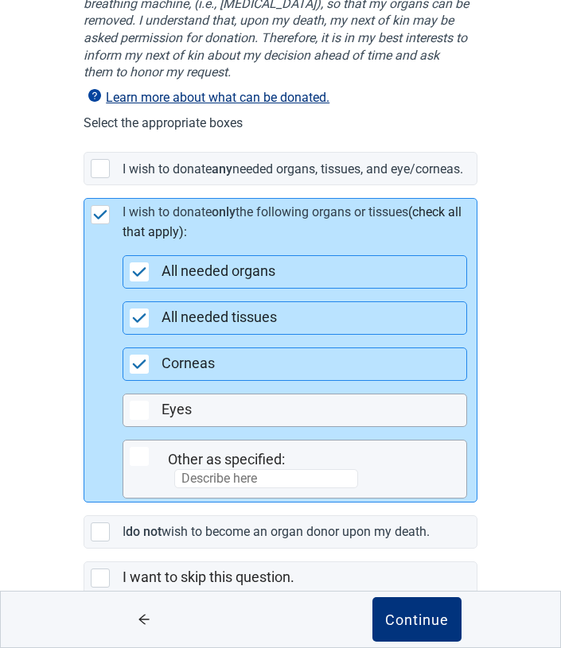
click at [143, 323] on img at bounding box center [139, 318] width 14 height 10
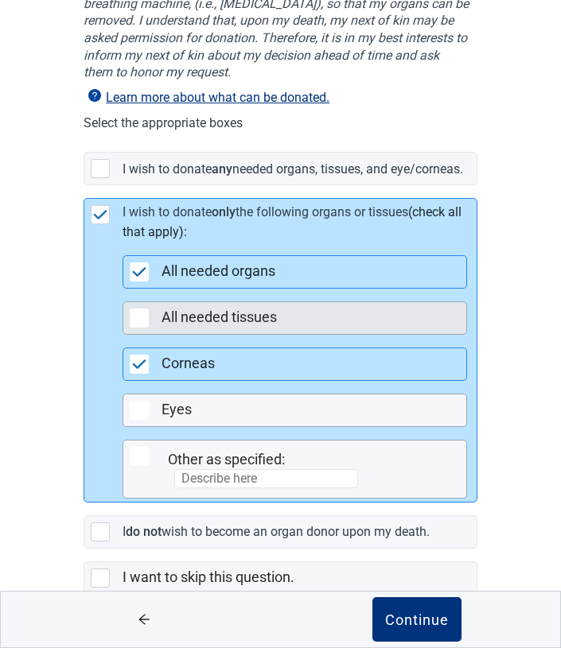
click at [134, 369] on img at bounding box center [139, 365] width 14 height 10
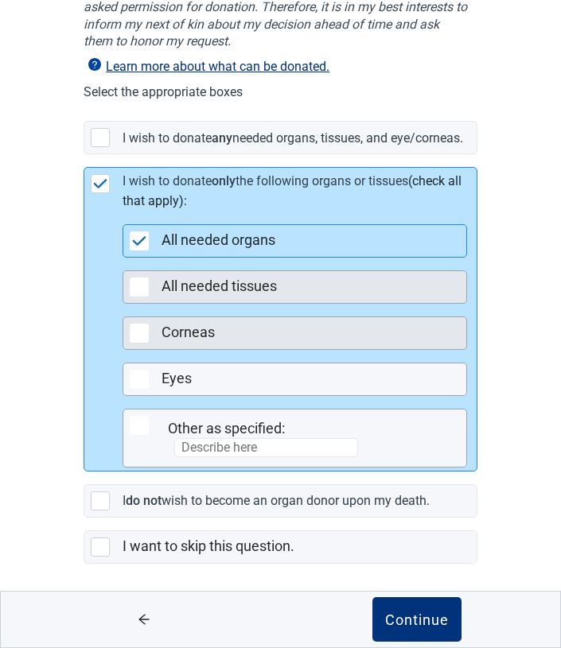
scroll to position [284, 0]
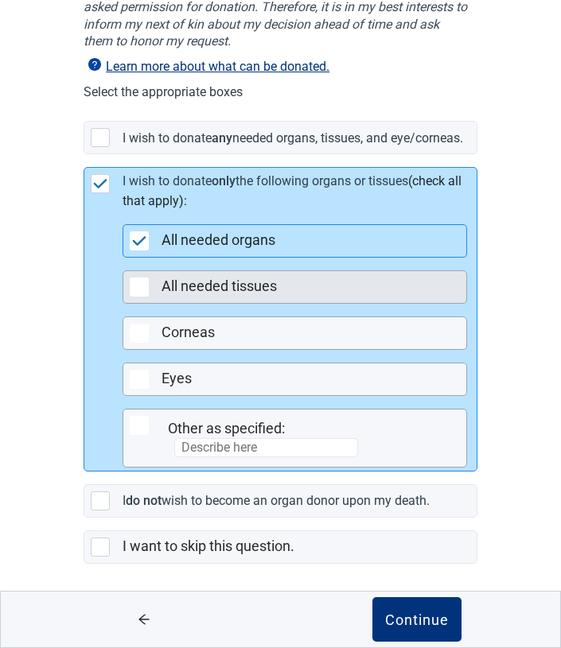
click at [102, 189] on img at bounding box center [100, 184] width 14 height 10
click at [94, 187] on img at bounding box center [100, 184] width 14 height 10
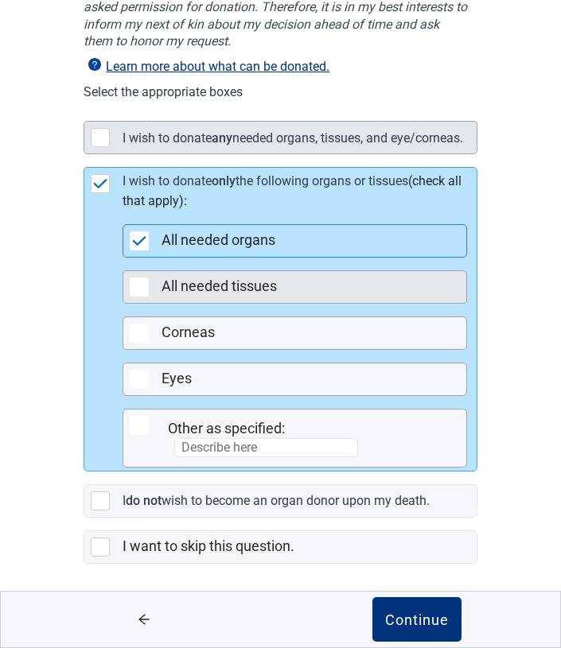
click at [96, 130] on div at bounding box center [100, 137] width 19 height 19
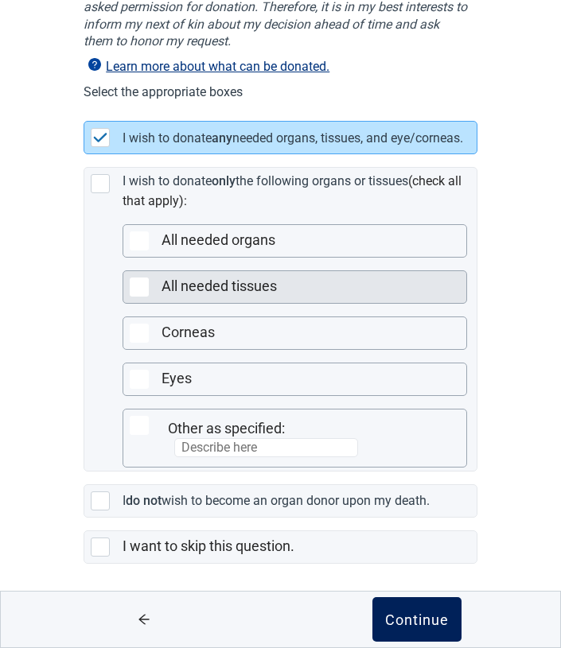
click at [418, 620] on div "Continue" at bounding box center [417, 620] width 64 height 16
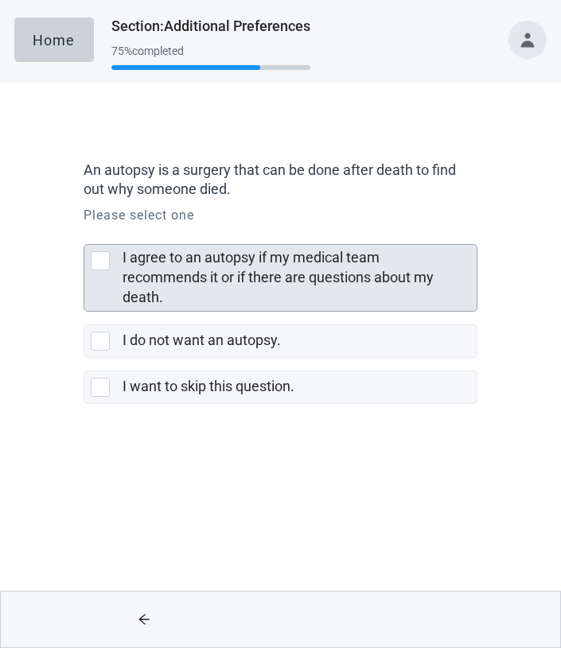
click at [99, 259] on div at bounding box center [100, 260] width 19 height 19
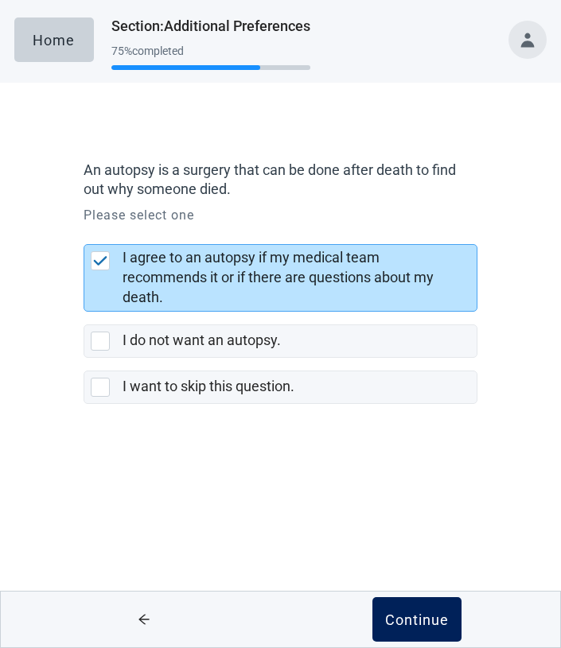
click at [403, 613] on div "Continue" at bounding box center [417, 620] width 64 height 16
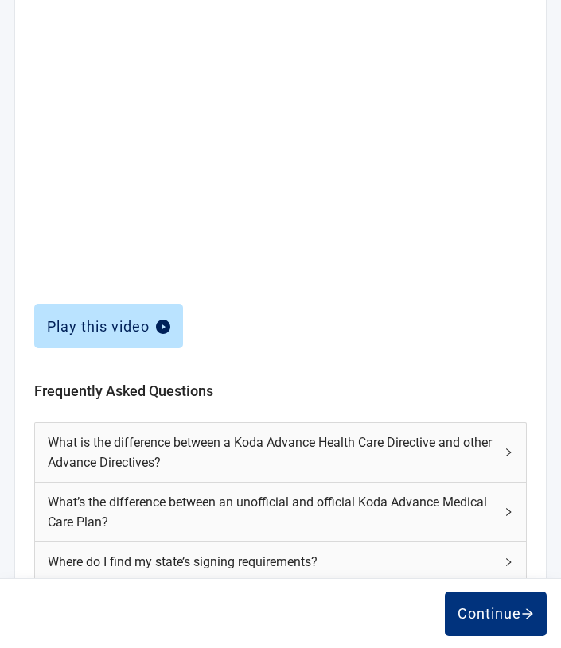
scroll to position [482, 0]
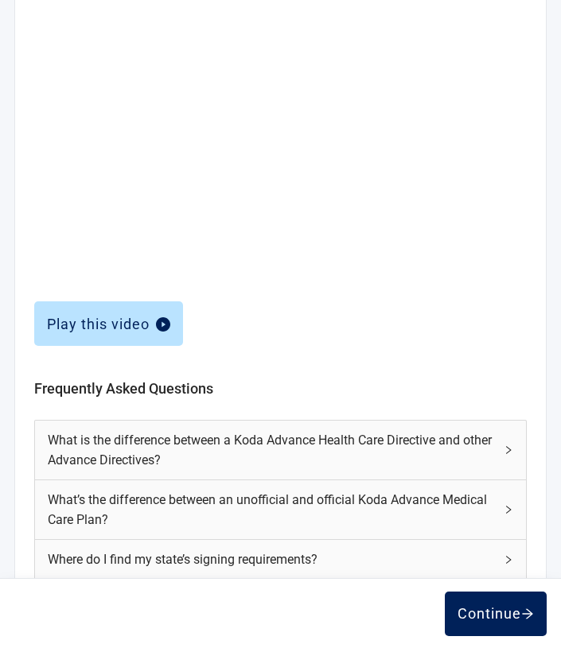
click at [492, 612] on div "Continue" at bounding box center [495, 614] width 76 height 16
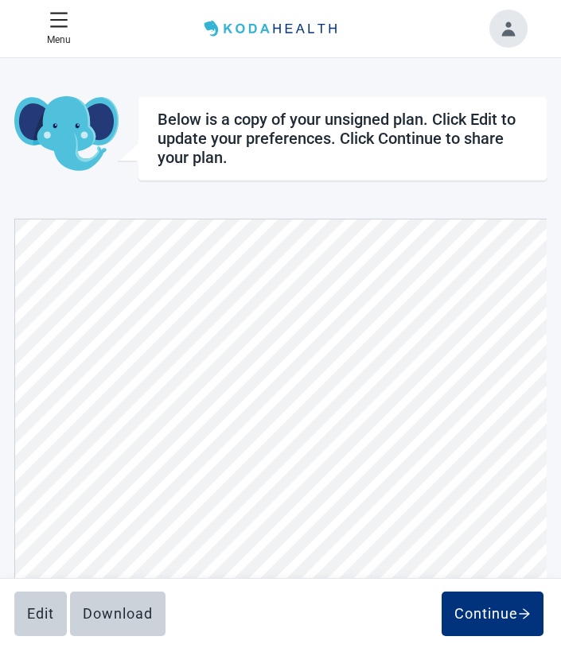
scroll to position [1100, 0]
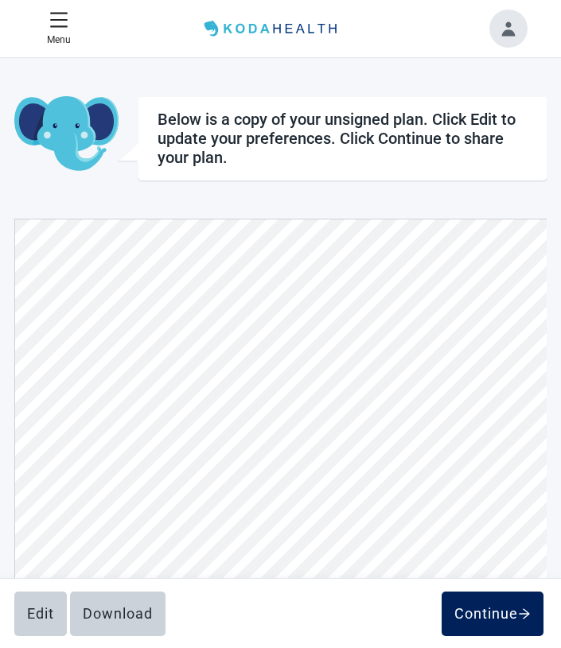
click at [483, 617] on div "Continue" at bounding box center [492, 614] width 76 height 16
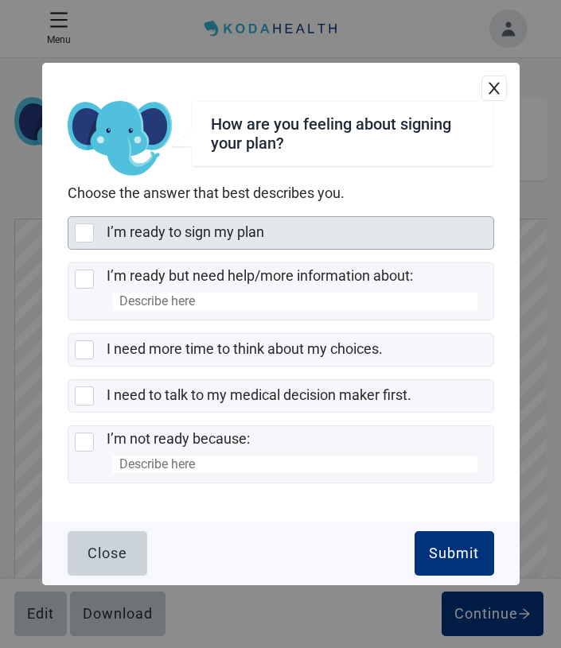
click at [84, 233] on div at bounding box center [84, 233] width 19 height 19
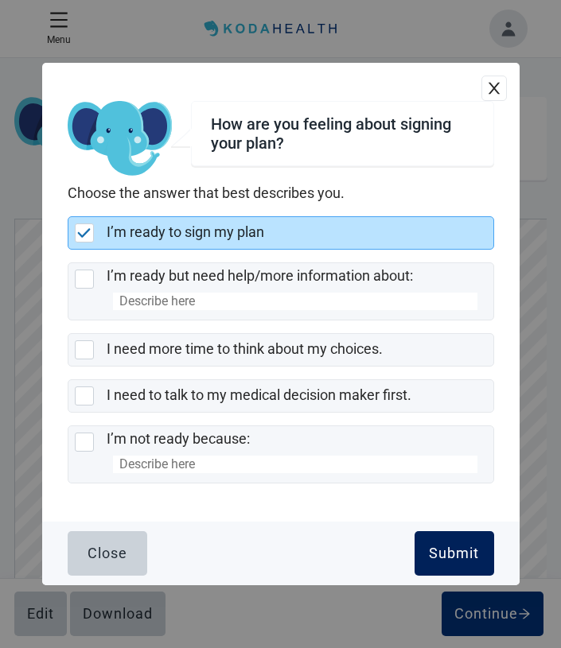
click at [467, 558] on div "Submit" at bounding box center [454, 554] width 50 height 16
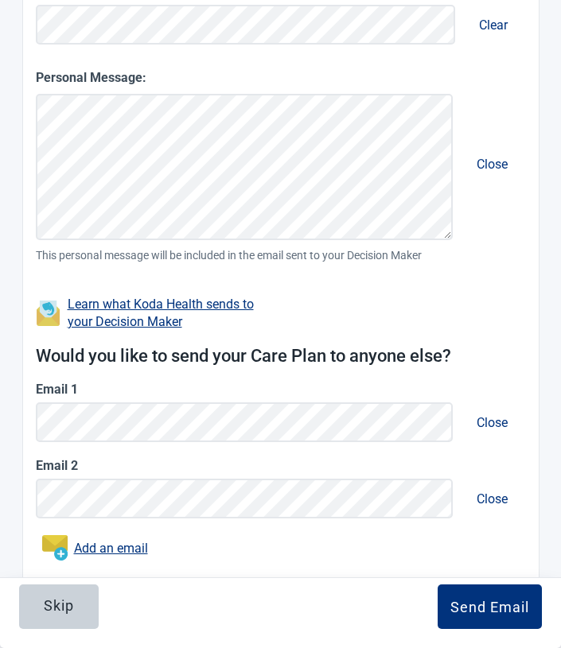
scroll to position [375, 0]
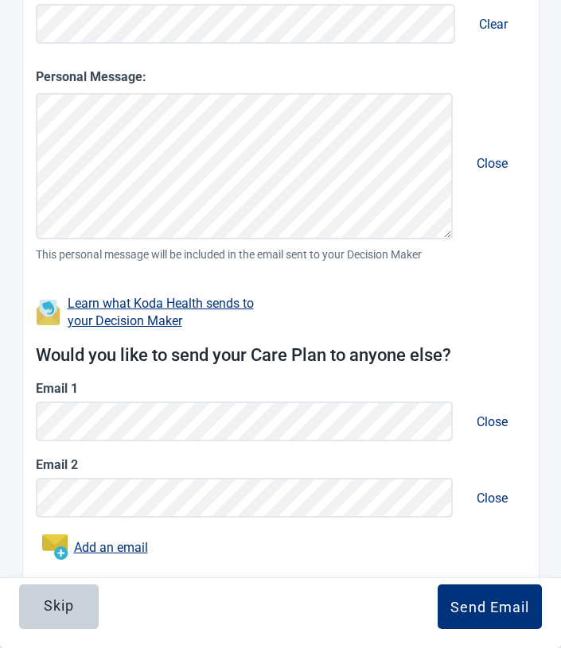
click at [490, 497] on button "Close" at bounding box center [492, 498] width 56 height 45
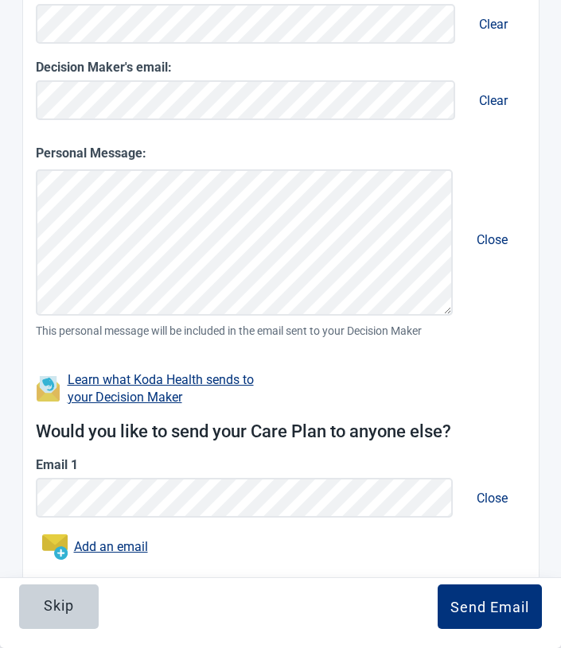
click at [491, 491] on button "Close" at bounding box center [492, 498] width 56 height 45
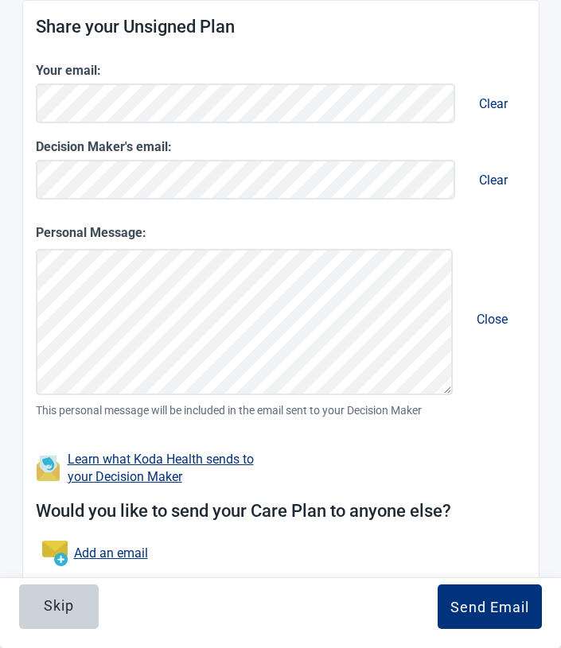
scroll to position [224, 0]
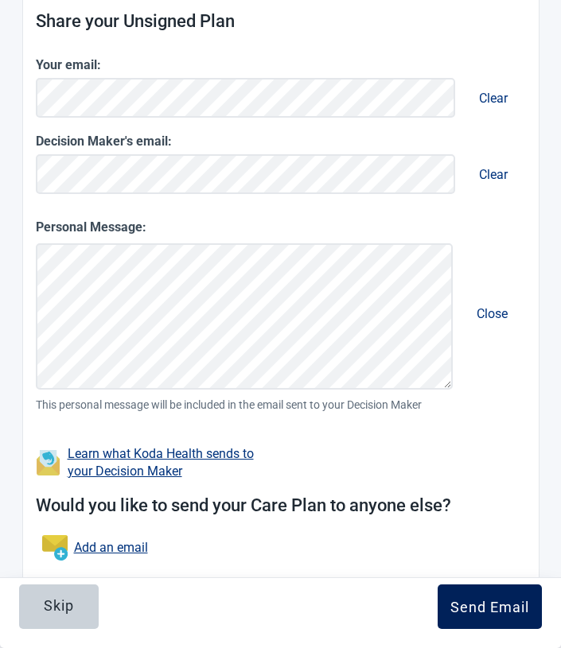
click at [493, 604] on div "Send Email" at bounding box center [489, 607] width 79 height 16
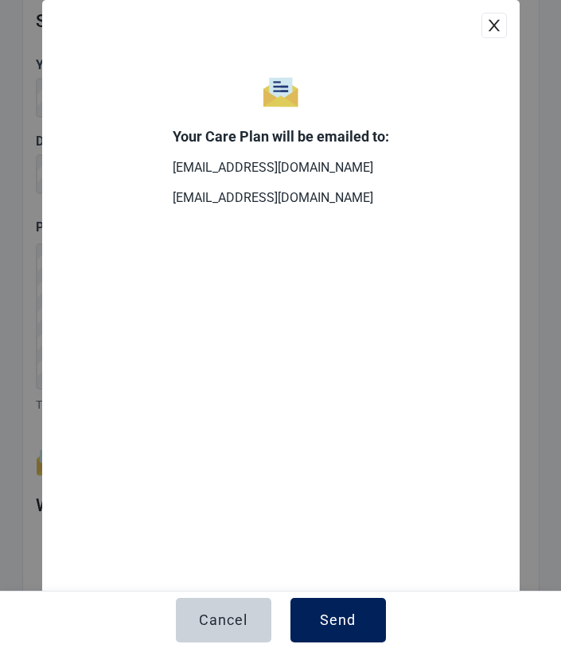
click at [340, 613] on div "Send" at bounding box center [338, 621] width 36 height 16
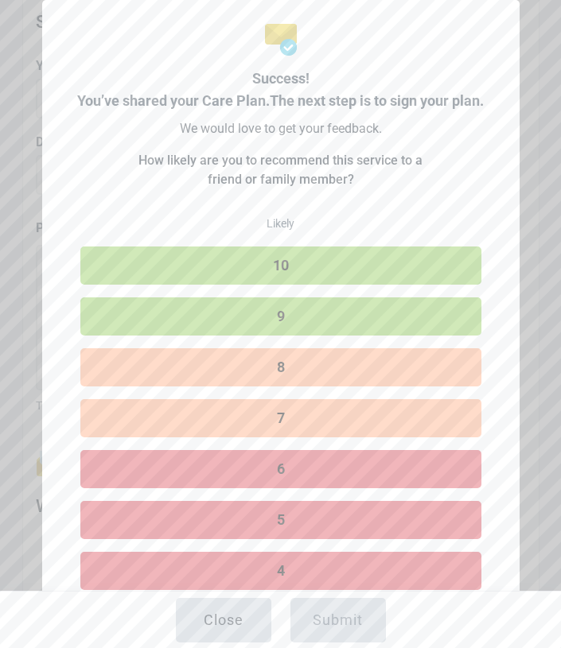
scroll to position [76, 0]
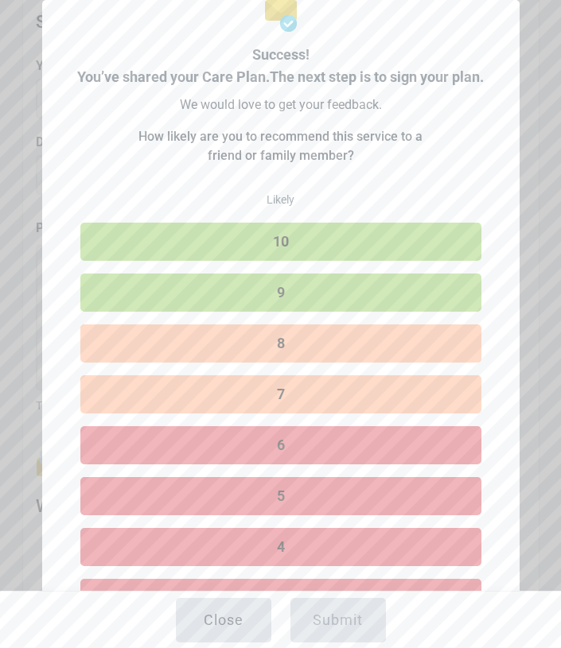
click at [213, 235] on button "10" at bounding box center [280, 242] width 401 height 38
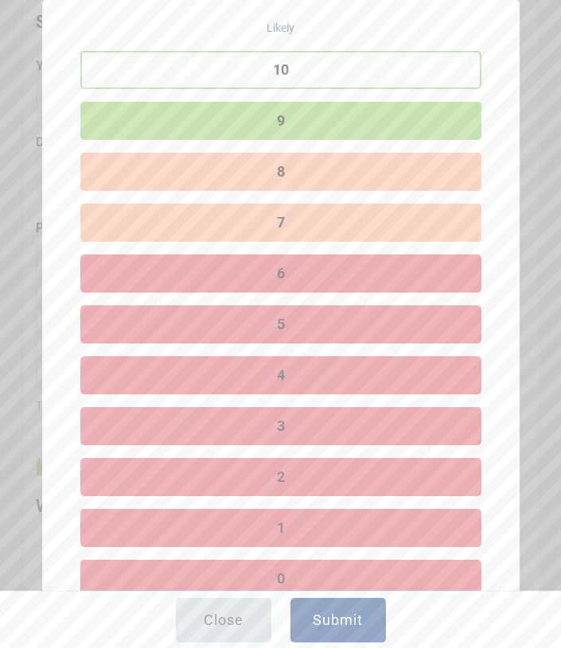
scroll to position [297, 0]
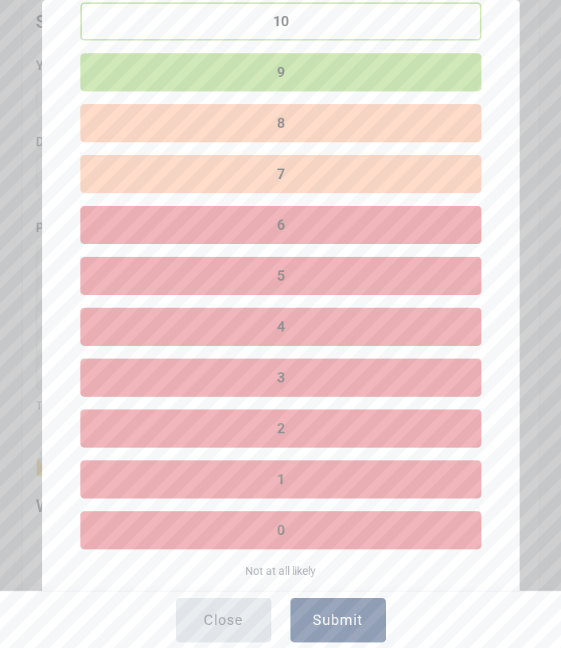
click at [336, 619] on div "Submit" at bounding box center [338, 621] width 50 height 16
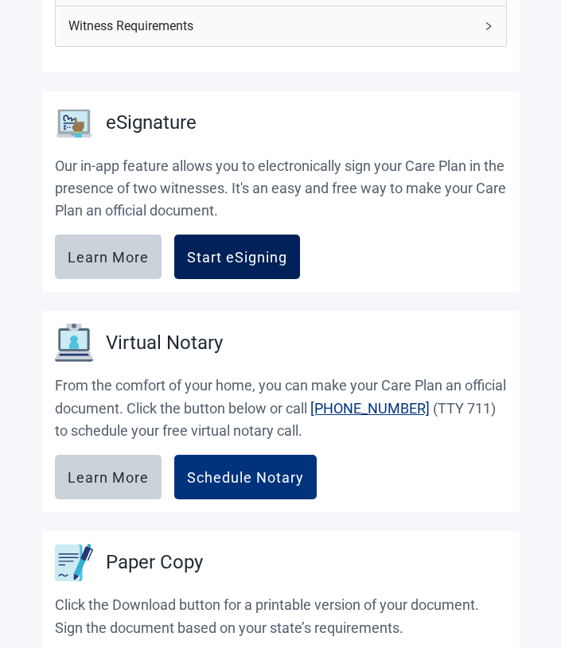
click at [231, 249] on div "Start eSigning" at bounding box center [237, 257] width 100 height 16
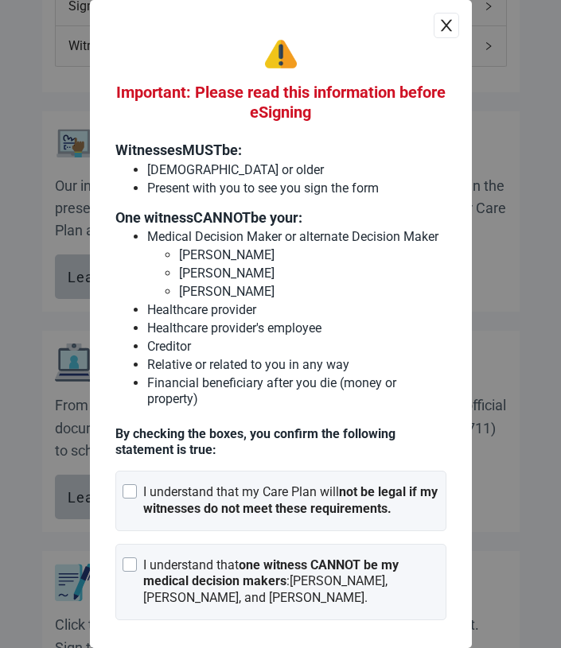
scroll to position [138, 0]
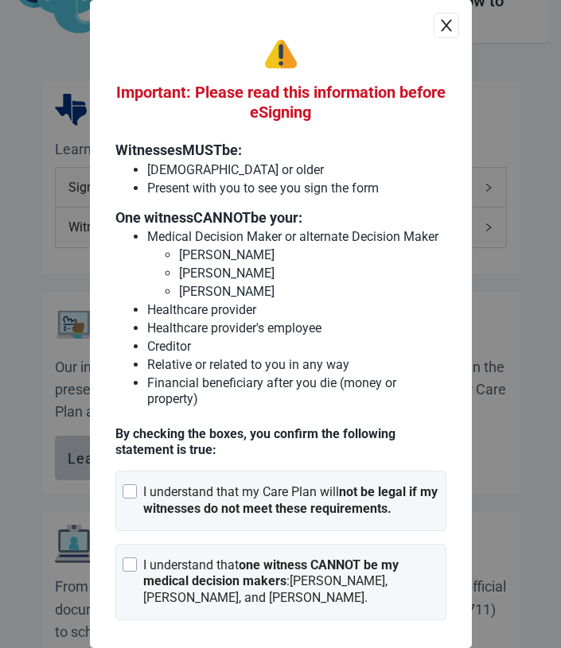
click at [440, 23] on icon "close" at bounding box center [446, 26] width 16 height 16
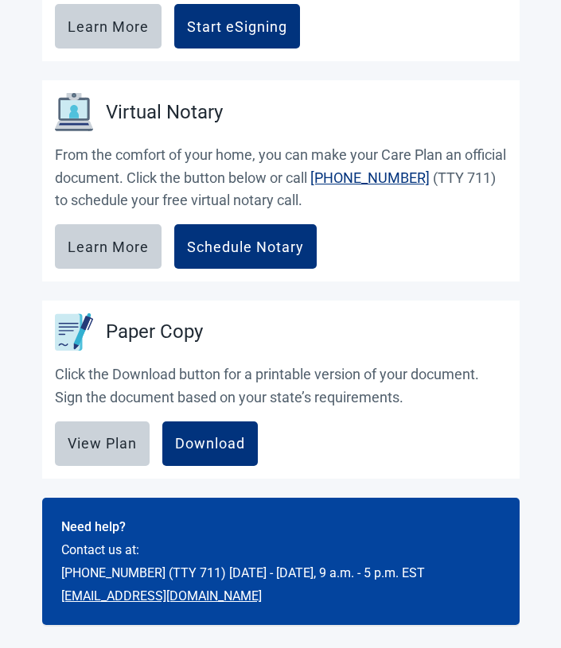
scroll to position [0, 0]
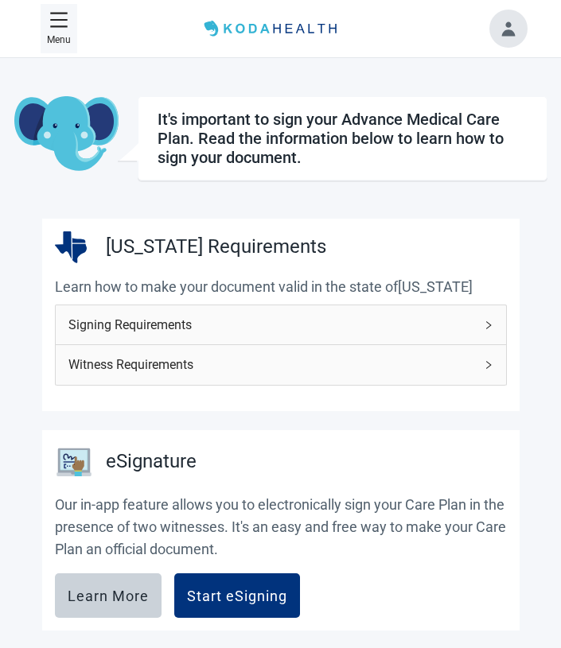
click at [55, 18] on icon "menu" at bounding box center [58, 19] width 17 height 15
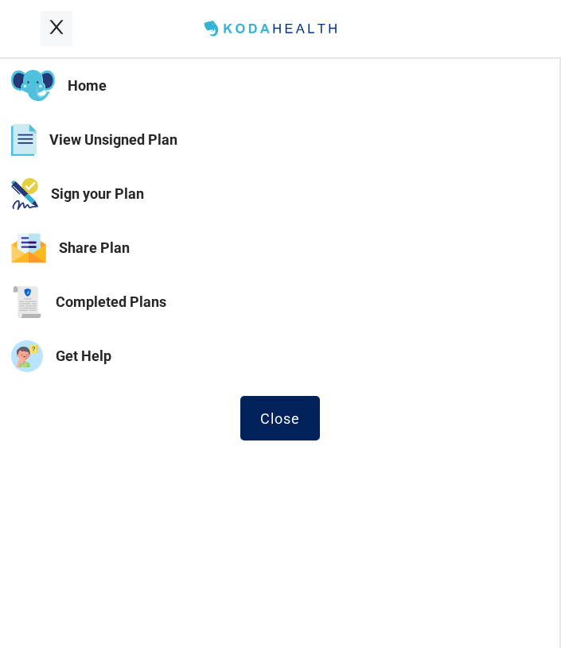
click at [278, 415] on div "Close" at bounding box center [280, 418] width 40 height 16
